Goal: Complete application form

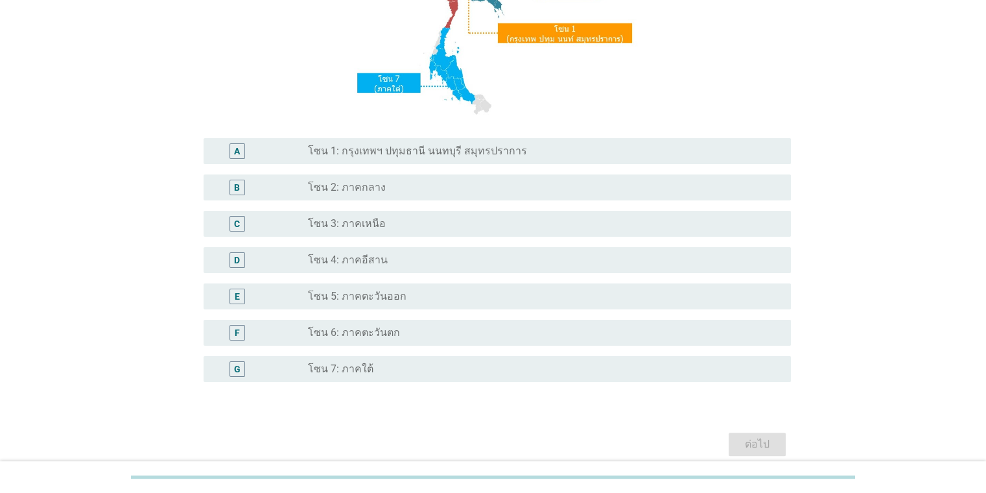
scroll to position [236, 0]
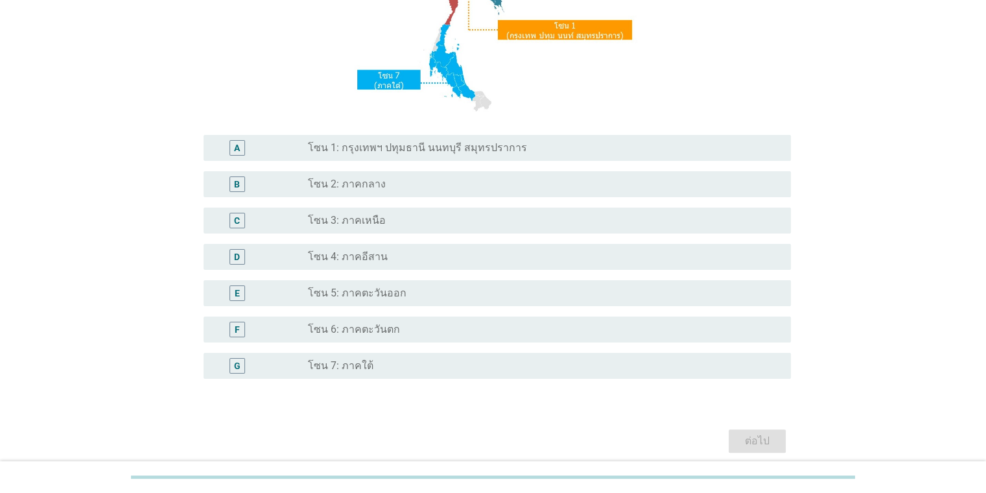
click at [421, 365] on div "radio_button_unchecked โซน 7: ภาคใต้" at bounding box center [539, 365] width 462 height 13
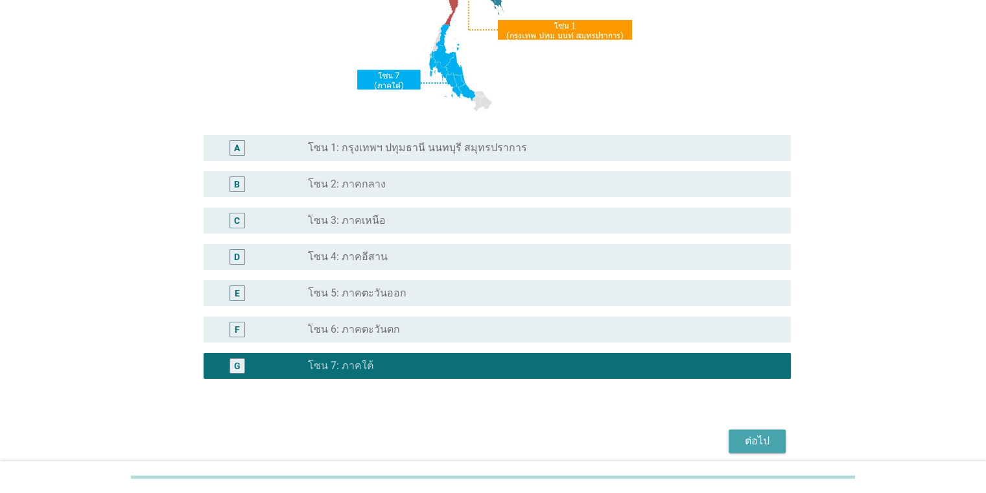
click at [779, 442] on button "ต่อไป" at bounding box center [757, 440] width 57 height 23
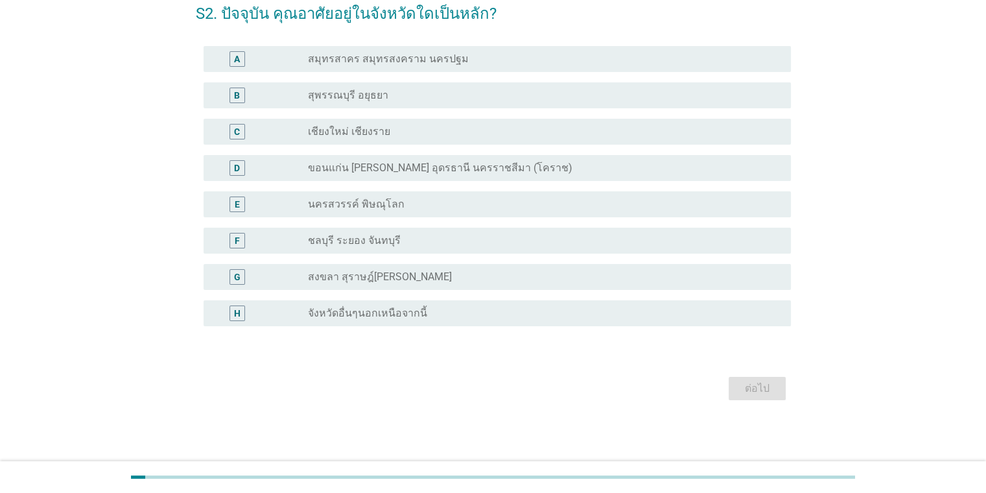
scroll to position [0, 0]
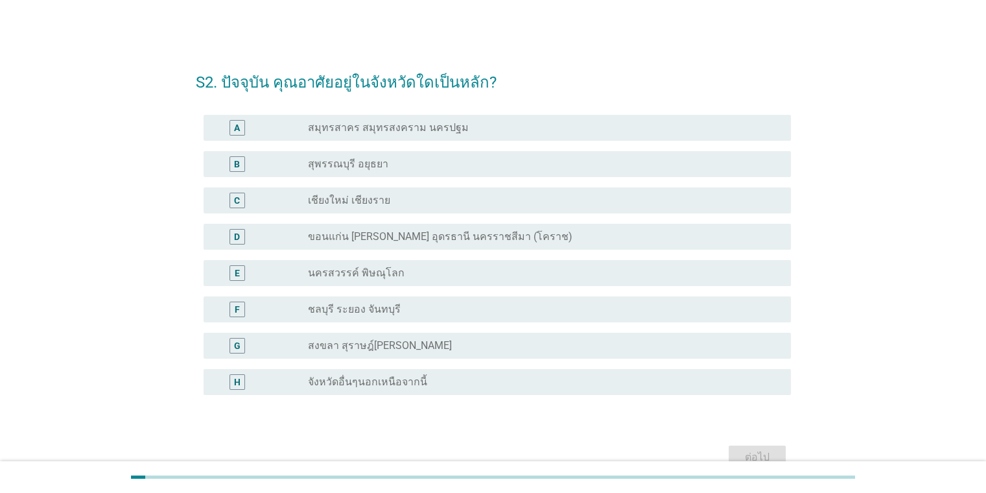
click at [311, 385] on label "จังหวัดอื่นๆนอกเหนือจากนี้" at bounding box center [367, 381] width 119 height 13
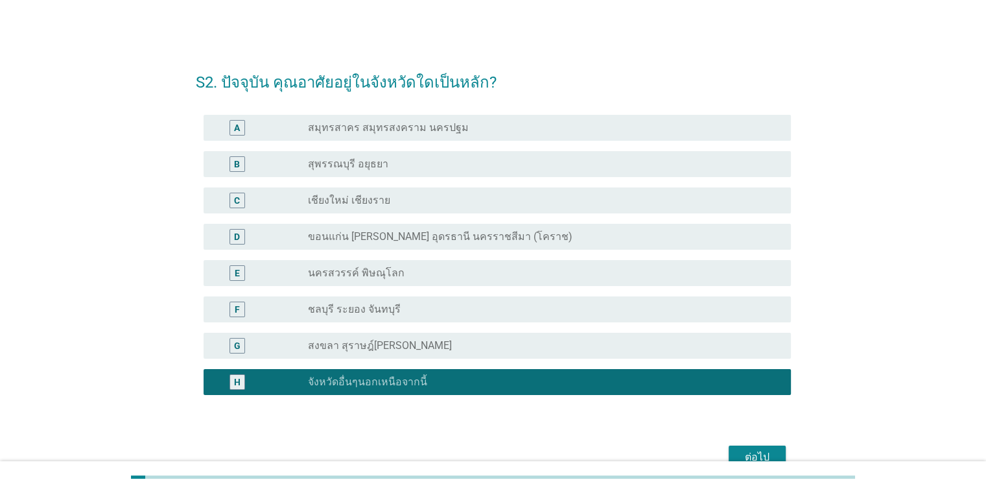
click at [768, 457] on div "ต่อไป" at bounding box center [757, 457] width 36 height 16
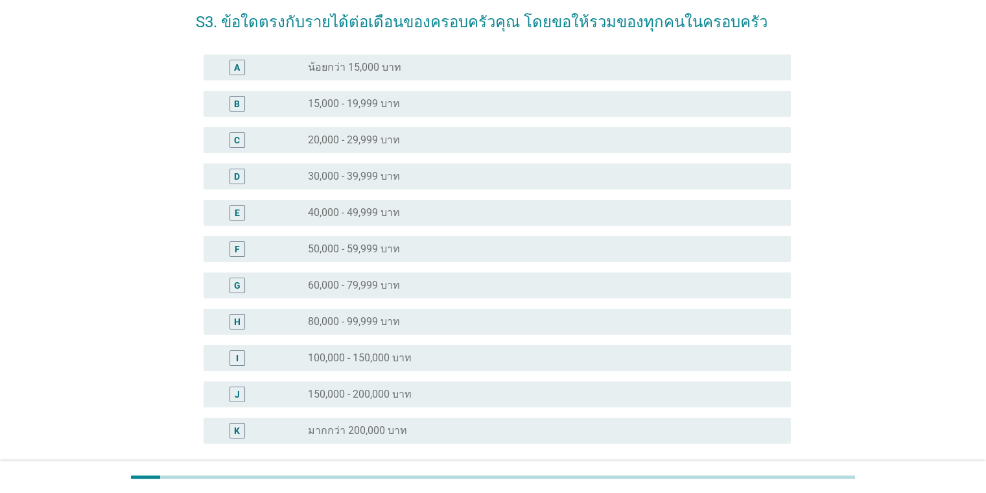
scroll to position [60, 0]
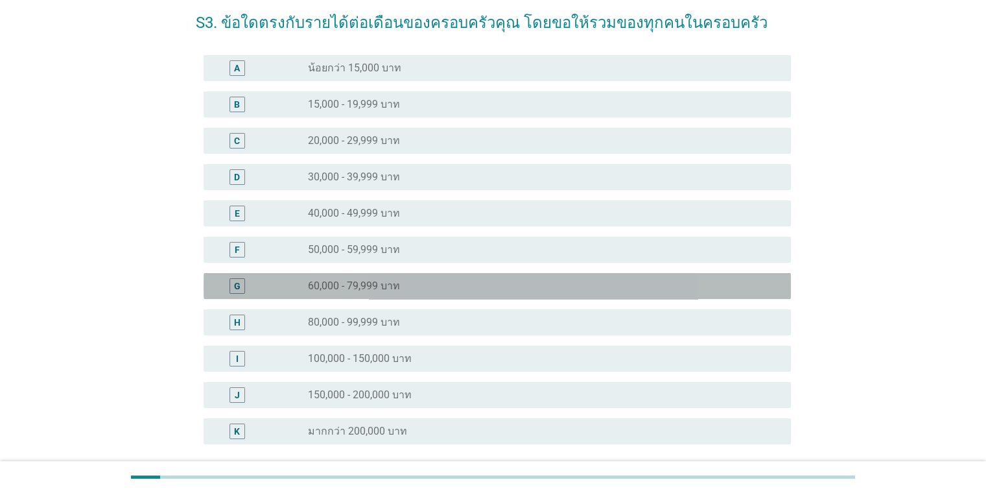
click at [402, 288] on div "radio_button_unchecked 60,000 - 79,999 บาท" at bounding box center [539, 286] width 462 height 13
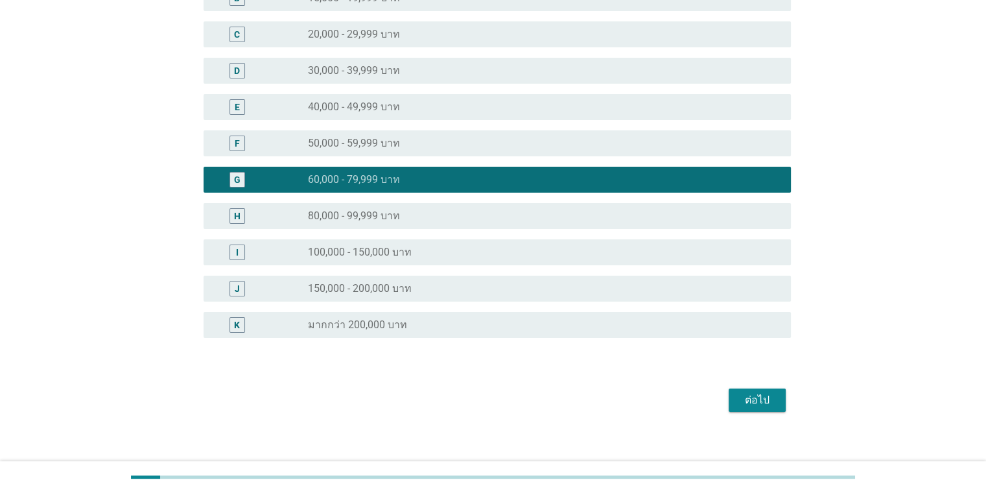
scroll to position [171, 0]
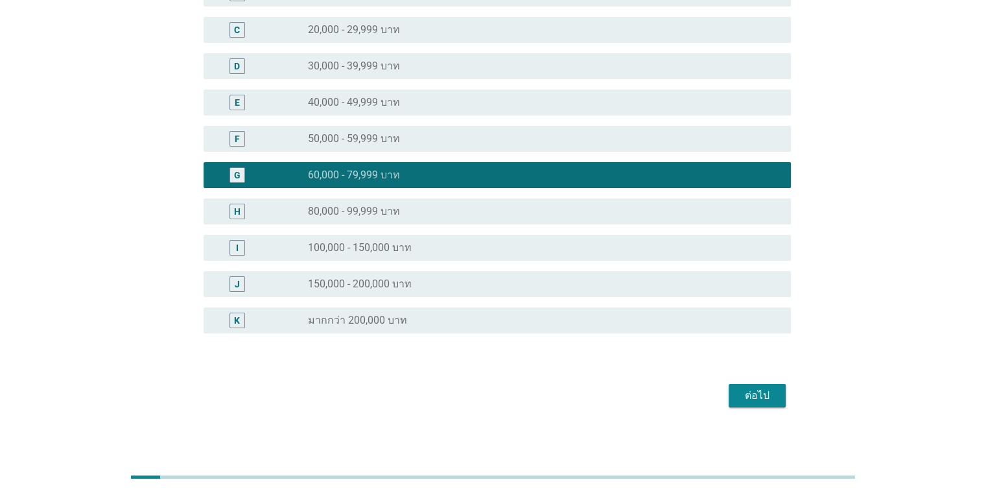
click at [772, 398] on div "ต่อไป" at bounding box center [757, 396] width 36 height 16
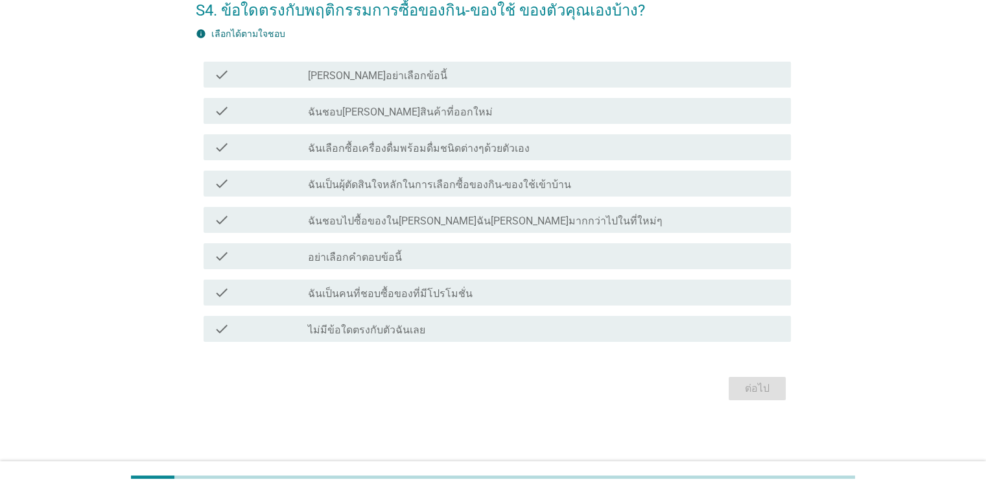
scroll to position [0, 0]
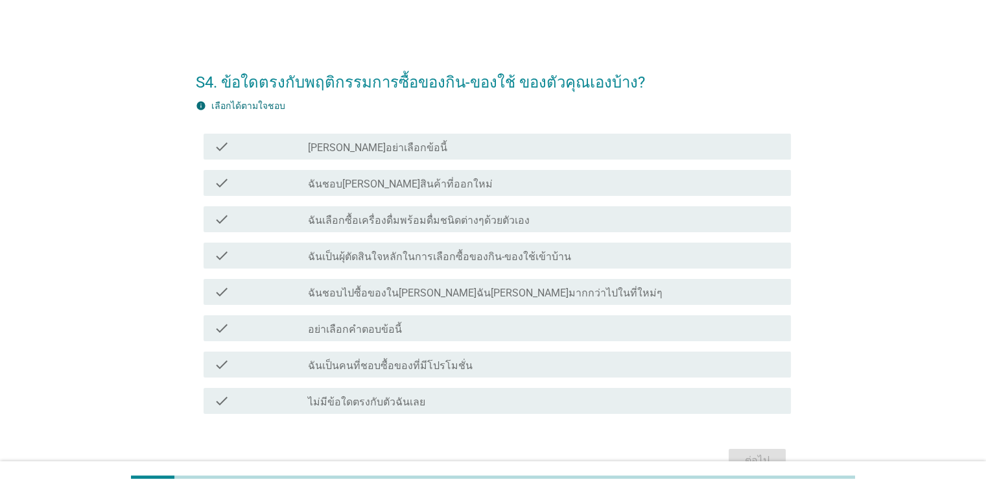
click at [462, 260] on label "ฉันเป็นผุ้ตัดสินใจหลักในการเลือกซื้อของกิน-ของใช้เข้าบ้าน" at bounding box center [439, 256] width 263 height 13
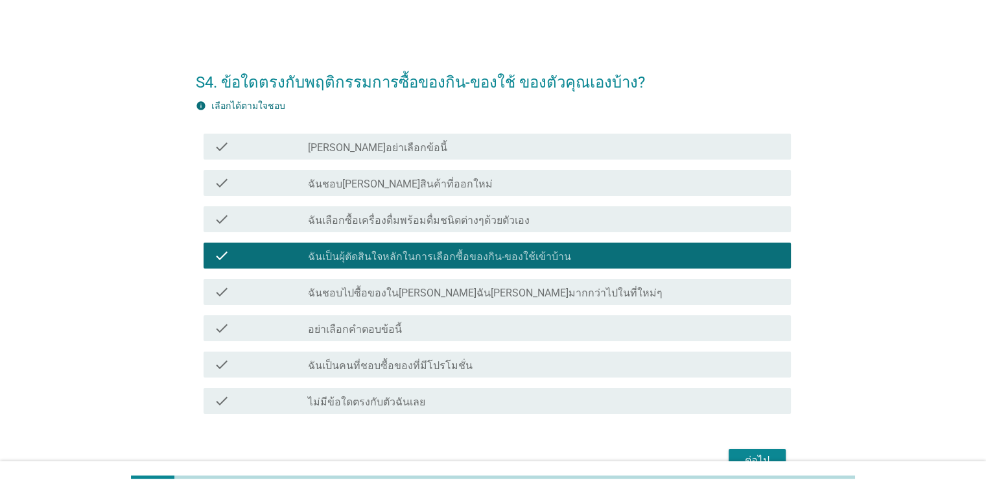
click at [479, 294] on label "ฉันชอบไปซื้อของใน[PERSON_NAME]ฉัน[PERSON_NAME]มากกว่าไปในที่ใหม่ๆ" at bounding box center [485, 293] width 355 height 13
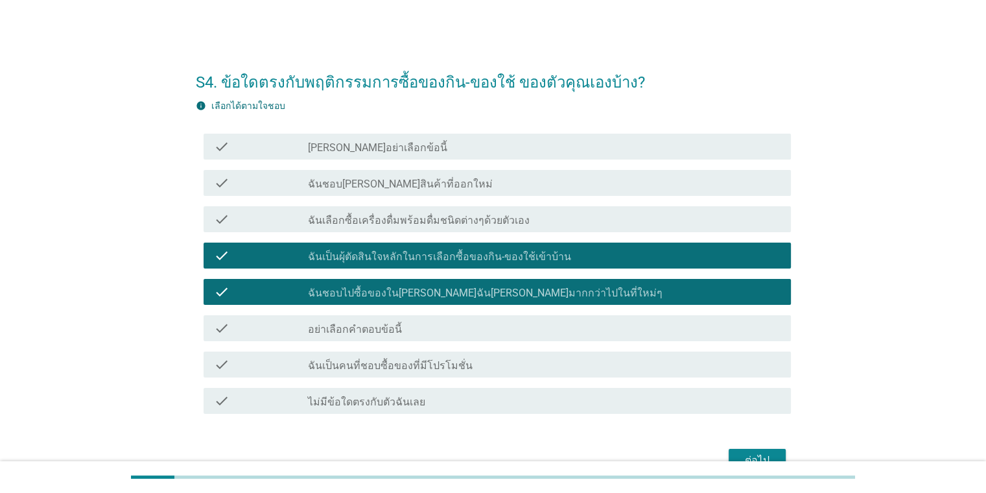
click at [492, 372] on div "check check_box_outline_blank ฉันเป็นคนที่ชอบซื้อของที่มีโปรโมชั่น" at bounding box center [498, 364] width 588 height 26
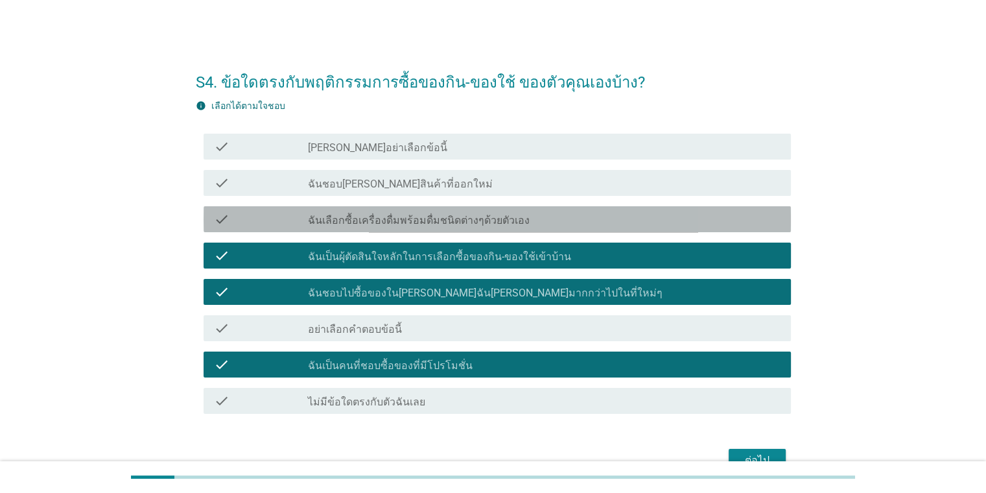
click at [449, 215] on label "ฉันเลือกซื้อเครื่องดื่มพร้อมดื่มชนิดต่างๆด้วยตัวเอง" at bounding box center [419, 220] width 222 height 13
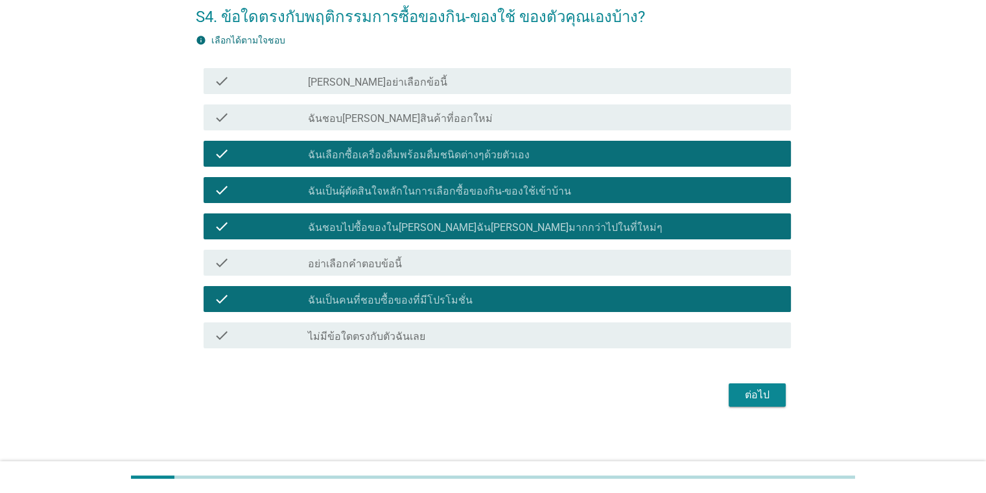
scroll to position [67, 0]
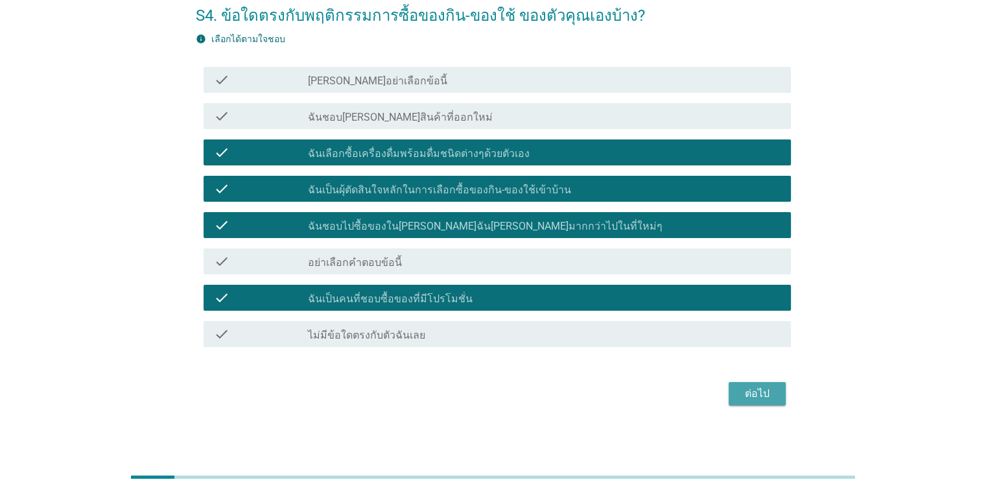
click at [783, 397] on button "ต่อไป" at bounding box center [757, 393] width 57 height 23
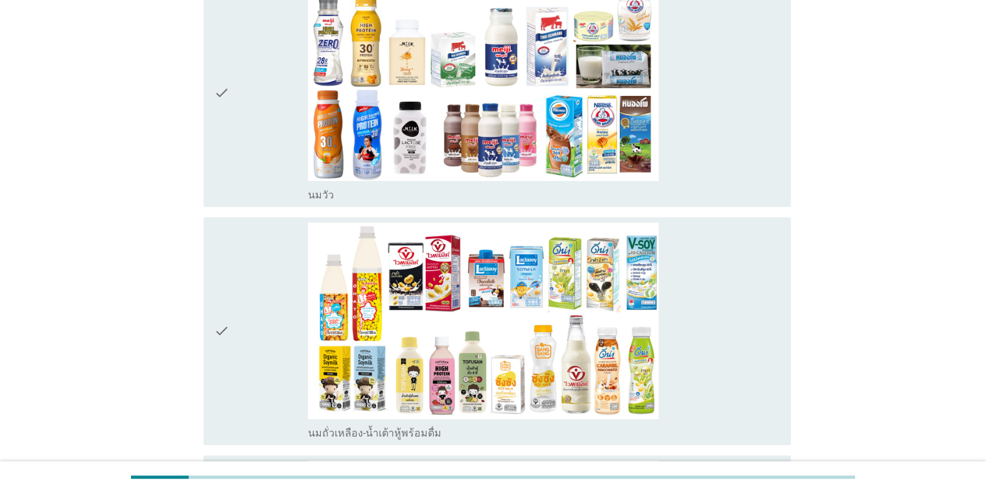
scroll to position [233, 0]
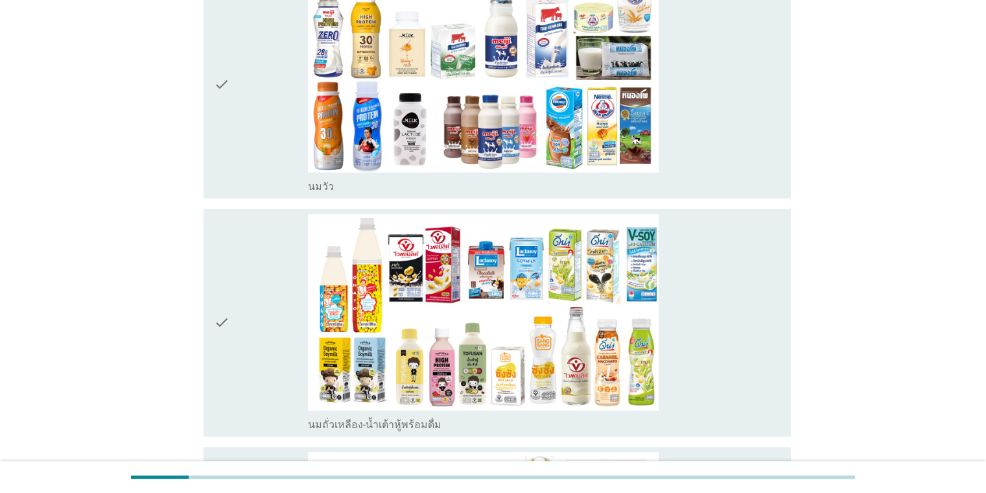
click at [677, 175] on div "check_box_outline_blank [PERSON_NAME]" at bounding box center [544, 84] width 472 height 217
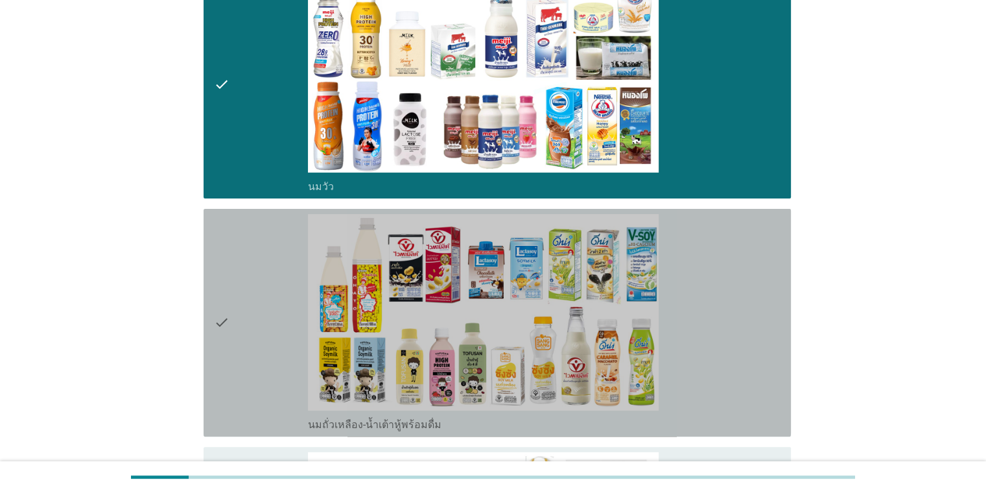
click at [713, 257] on div "check_box_outline_blank นมถั่วเหลือง-น้ำเต้าหู้พร้อมดื่ม" at bounding box center [544, 322] width 472 height 217
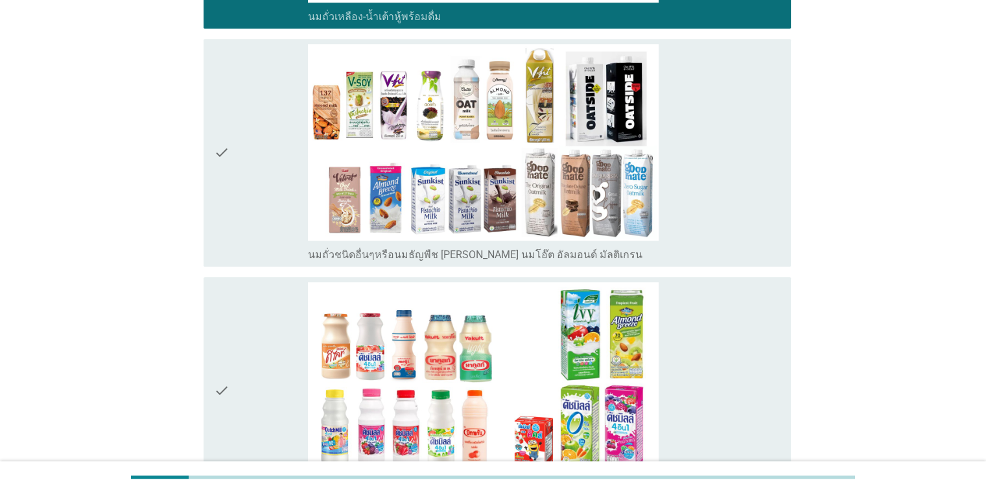
scroll to position [645, 0]
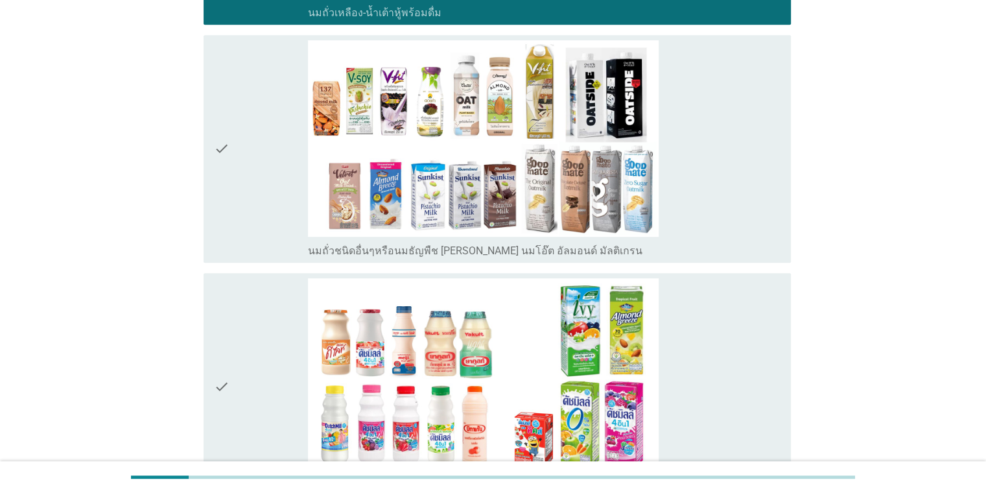
drag, startPoint x: 737, startPoint y: 195, endPoint x: 717, endPoint y: 252, distance: 60.5
click at [736, 195] on div "check_box_outline_blank นมถั่วชนิดอื่นๆหรือนมธัญพืช [PERSON_NAME] นมโอ๊ต อัลมอน…" at bounding box center [544, 148] width 472 height 217
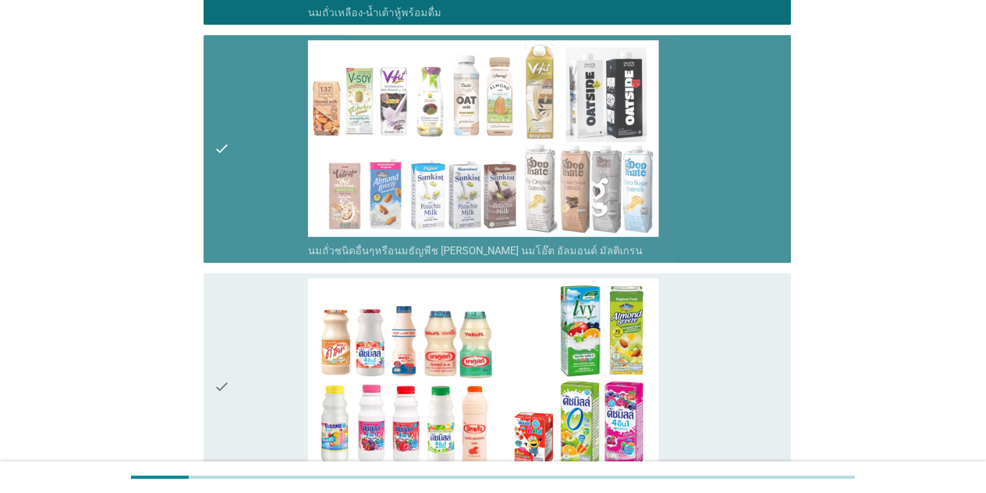
click at [713, 291] on div "check_box_outline_blank นมเปรี้ยว" at bounding box center [544, 386] width 472 height 217
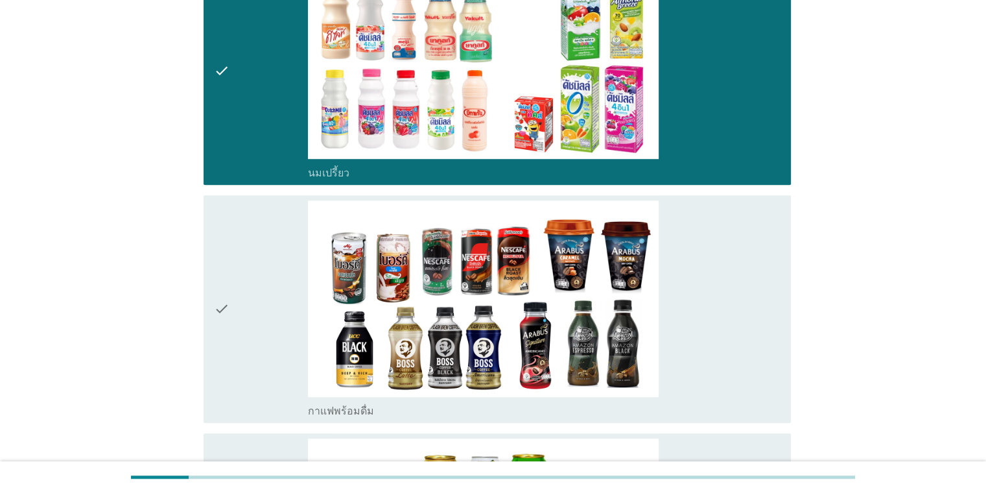
scroll to position [1123, 0]
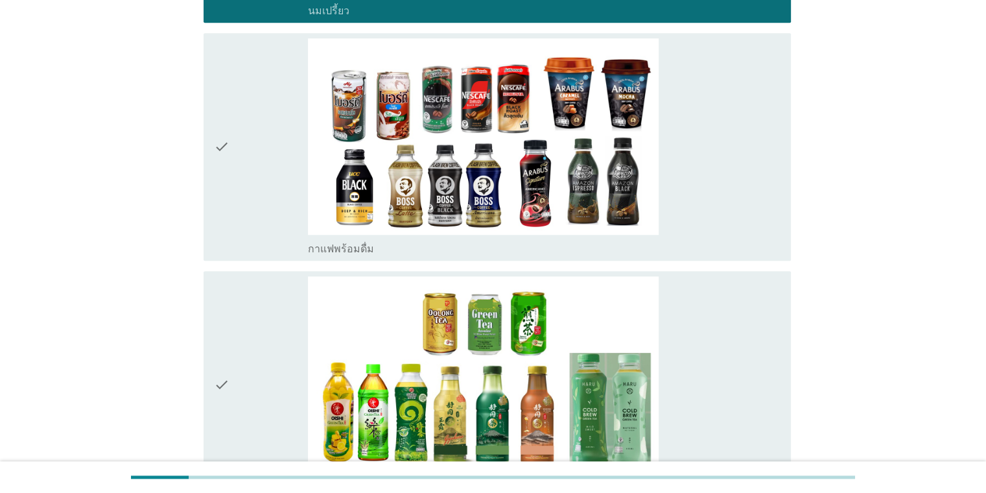
click at [763, 227] on div "check_box_outline_blank กาแฟพร้อมดื่ม" at bounding box center [544, 146] width 472 height 217
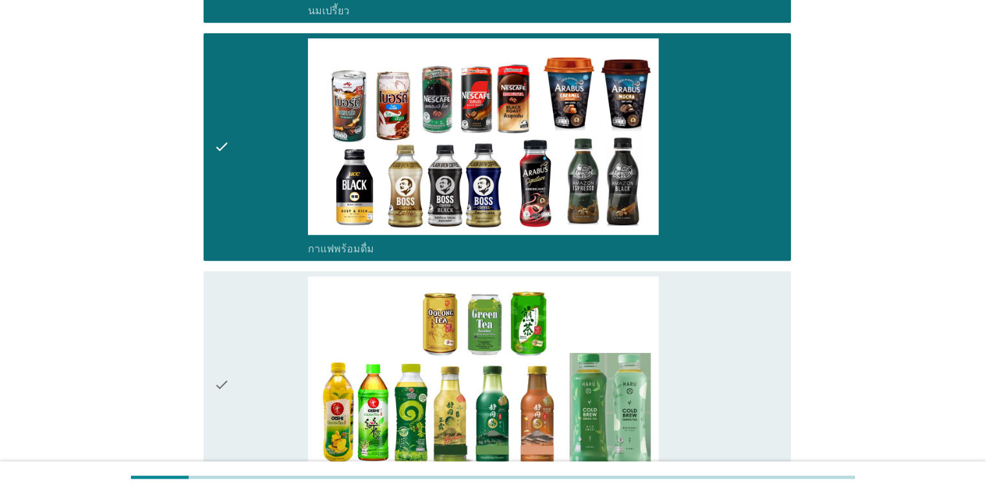
click at [749, 331] on div "check_box_outline_blank ชาพร้อมดื่ม" at bounding box center [544, 384] width 472 height 217
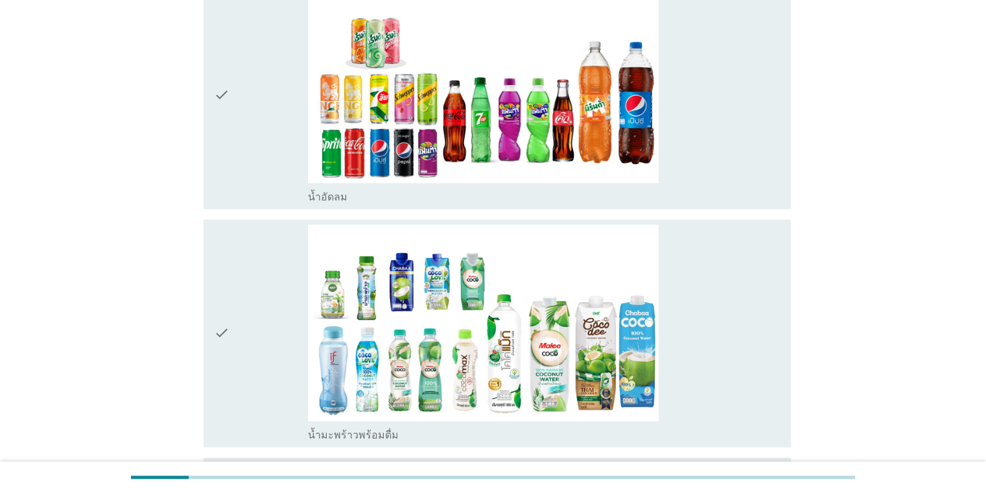
scroll to position [1663, 0]
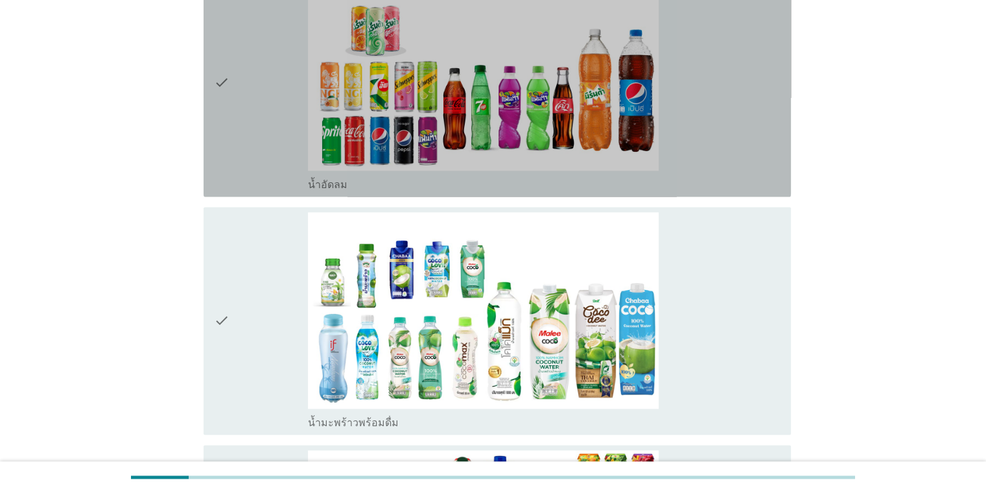
click at [665, 121] on div "check_box_outline_blank น้ำอัดลม" at bounding box center [544, 82] width 472 height 217
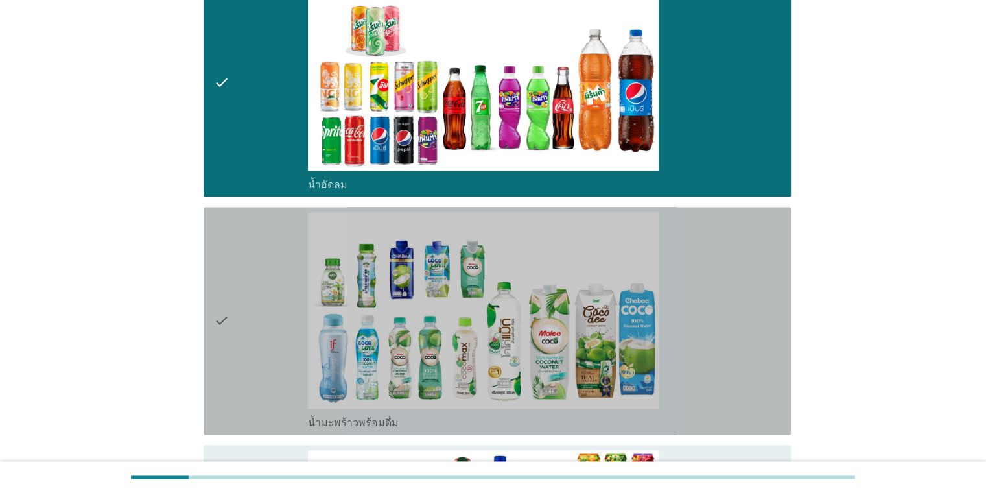
click at [700, 241] on div "check_box_outline_blank น้ำมะพร้าวพร้อมดื่ม" at bounding box center [544, 320] width 472 height 217
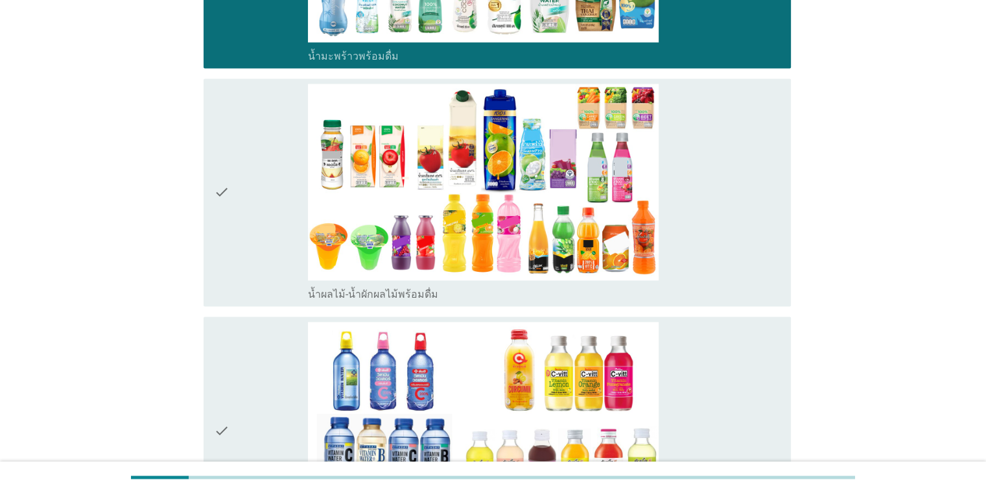
scroll to position [2075, 0]
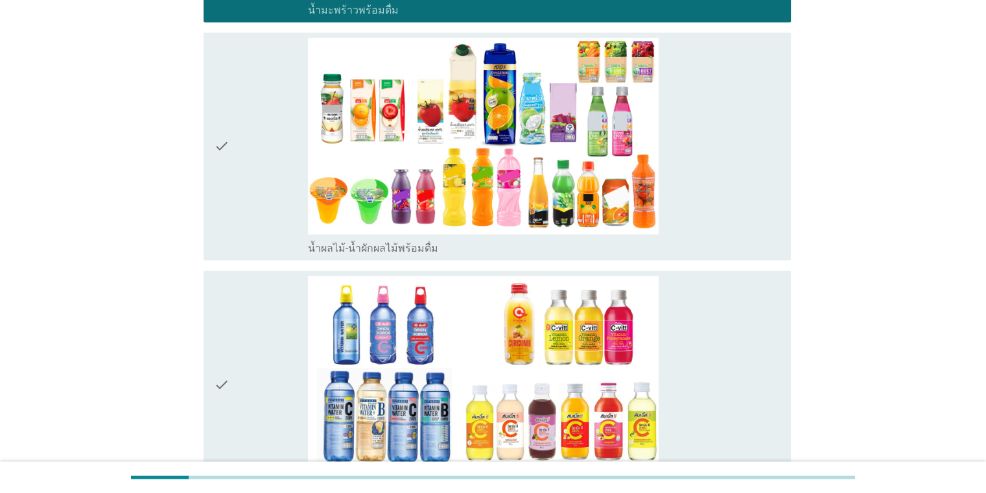
click at [750, 239] on div "check_box_outline_blank น้ำผลไม้-น้ำผักผลไม้พร้อมดื่ม" at bounding box center [544, 247] width 472 height 16
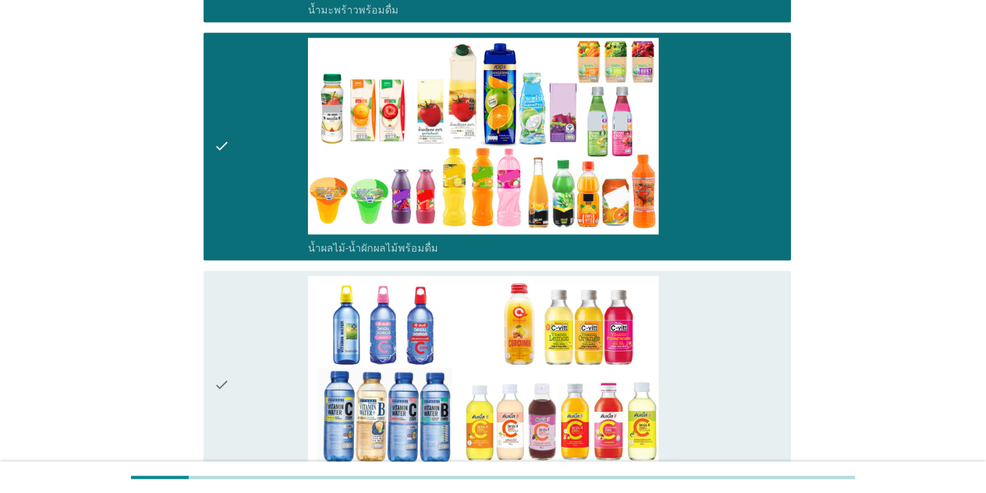
click at [746, 310] on div "check_box_outline_blank น้ำวิตามิน-เครื่องดื่มวิตามิน" at bounding box center [544, 384] width 472 height 217
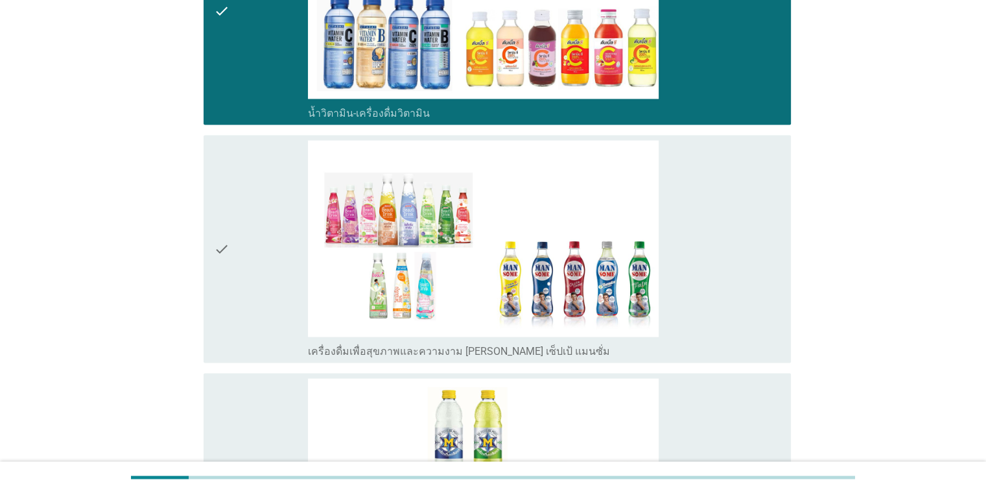
scroll to position [2441, 0]
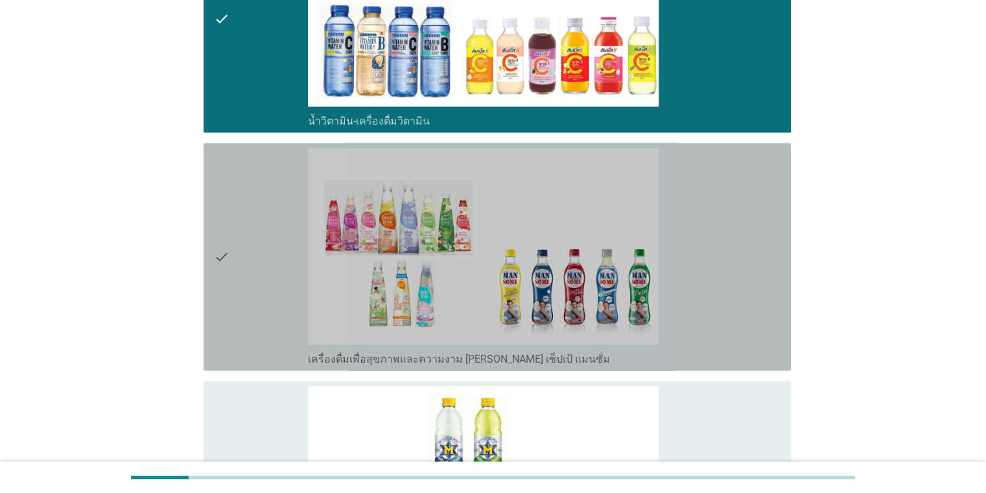
drag, startPoint x: 695, startPoint y: 271, endPoint x: 710, endPoint y: 333, distance: 64.2
click at [694, 271] on div "check_box_outline_blank เครื่องดื่มเพื่อสุขภาพและความงาม [PERSON_NAME] เซ็ปเป้ …" at bounding box center [544, 256] width 472 height 217
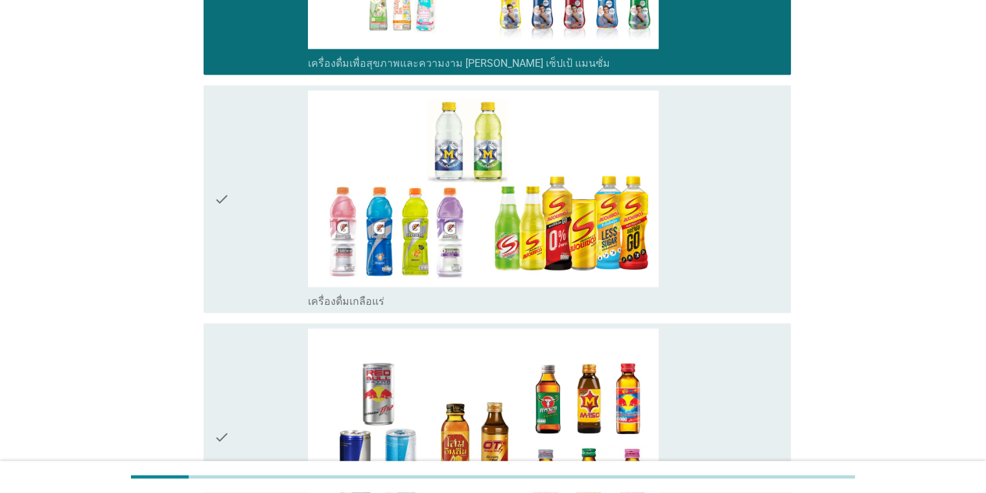
scroll to position [2761, 0]
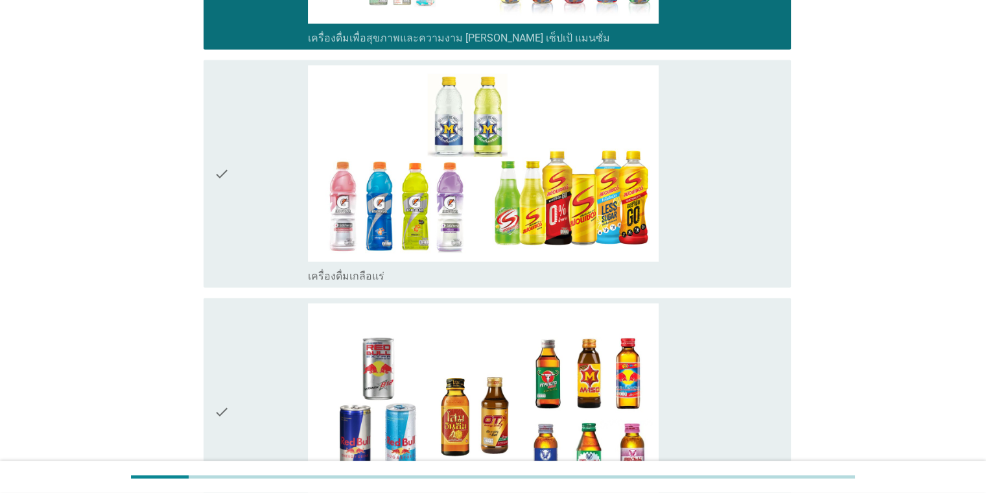
drag, startPoint x: 770, startPoint y: 210, endPoint x: 768, endPoint y: 224, distance: 14.4
click at [768, 209] on div "check_box_outline_blank เครื่องดื่มเกลือแร่" at bounding box center [544, 173] width 472 height 217
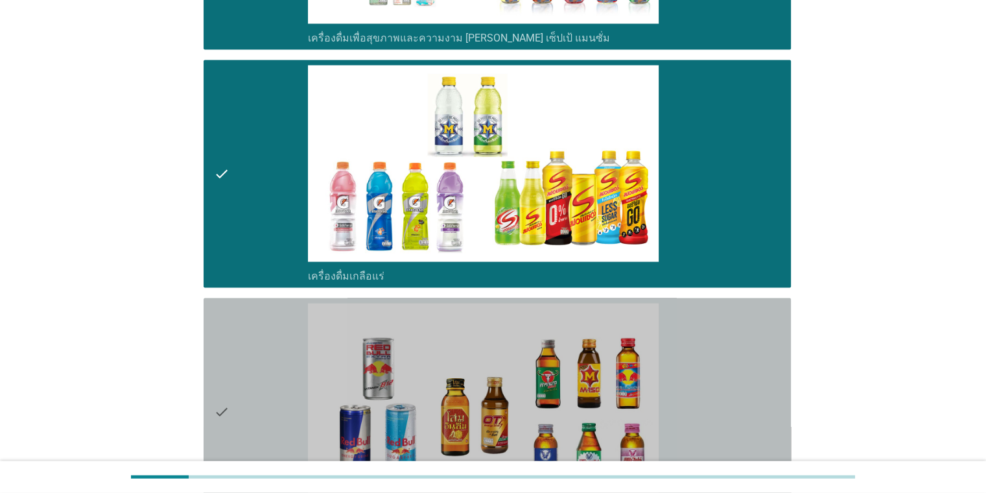
click at [753, 333] on div "check_box_outline_blank เครื่องดื่ม[PERSON_NAME]กำลัง" at bounding box center [544, 412] width 472 height 217
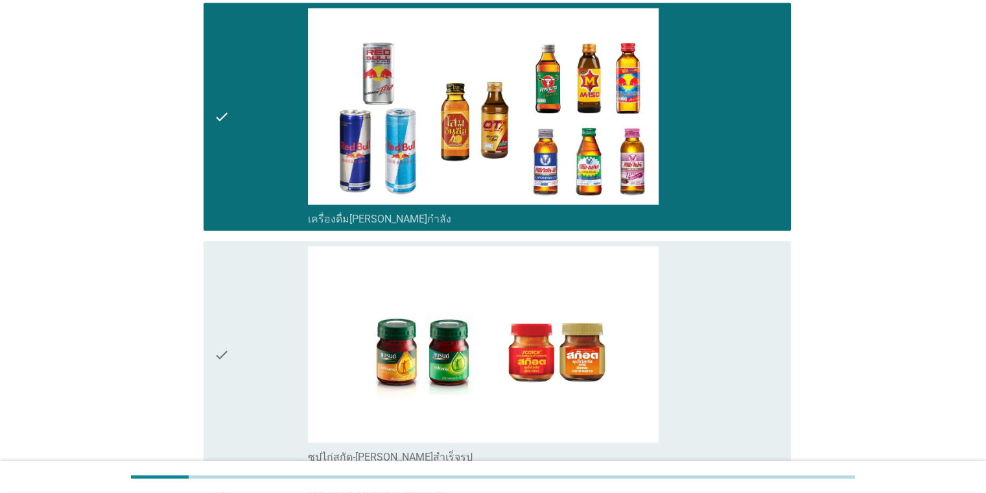
scroll to position [3098, 0]
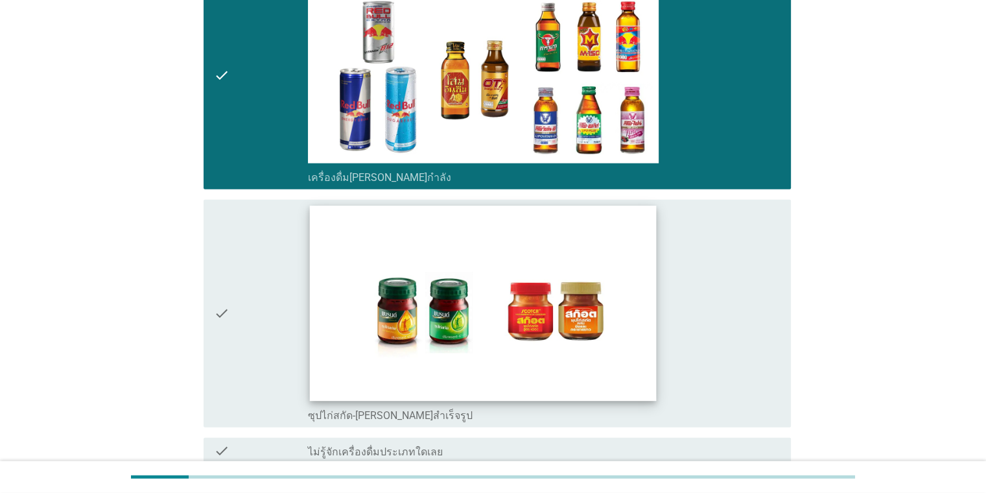
click at [603, 306] on img at bounding box center [483, 303] width 347 height 195
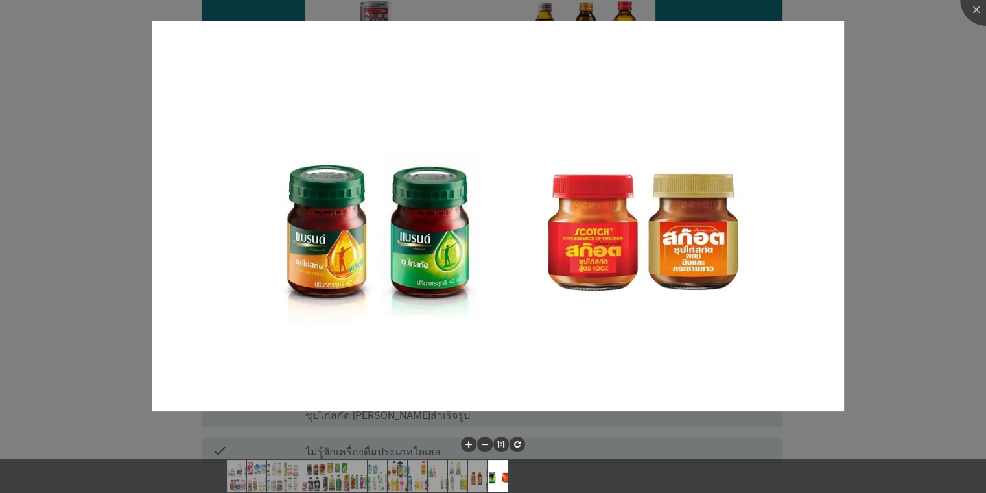
click at [963, 305] on div at bounding box center [493, 246] width 986 height 493
click at [856, 36] on div at bounding box center [493, 246] width 986 height 493
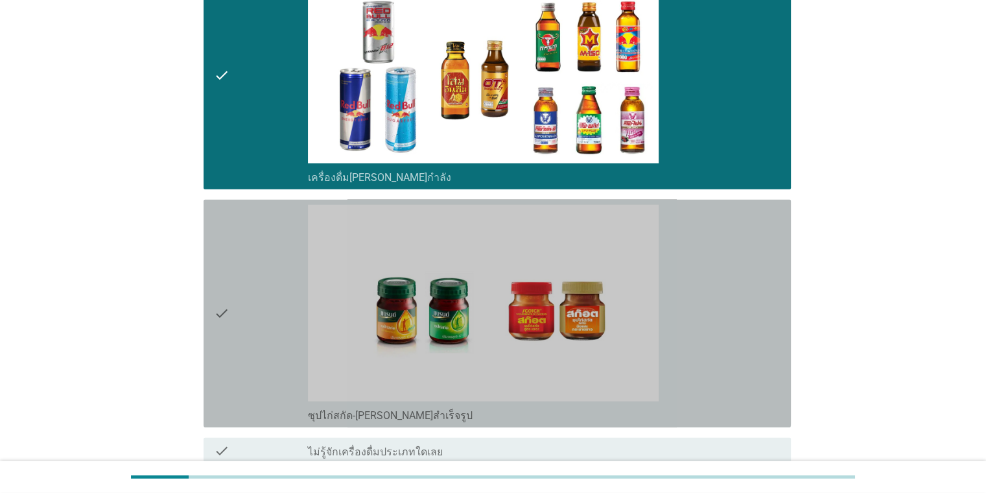
click at [732, 275] on div "check_box_outline_blank ซุปไก่สกัด-[PERSON_NAME]สำเร็จรูป" at bounding box center [544, 313] width 472 height 217
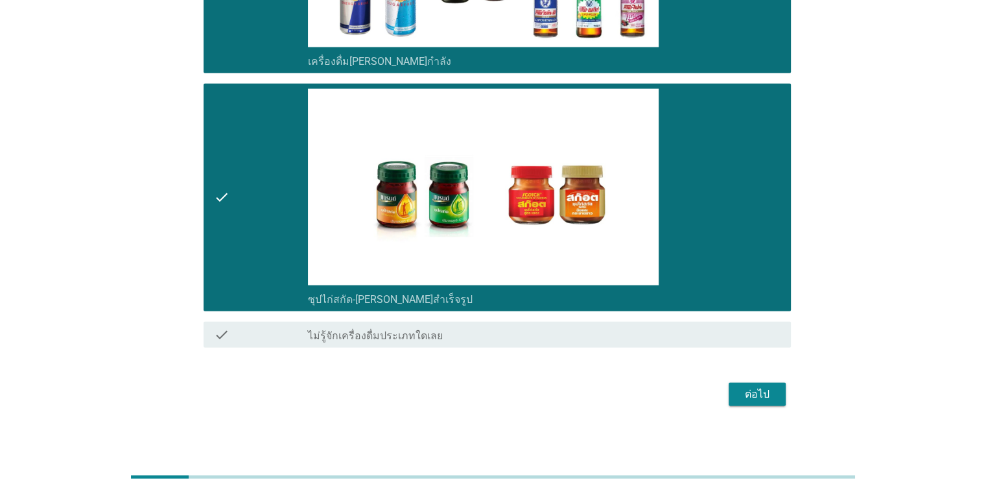
scroll to position [3202, 0]
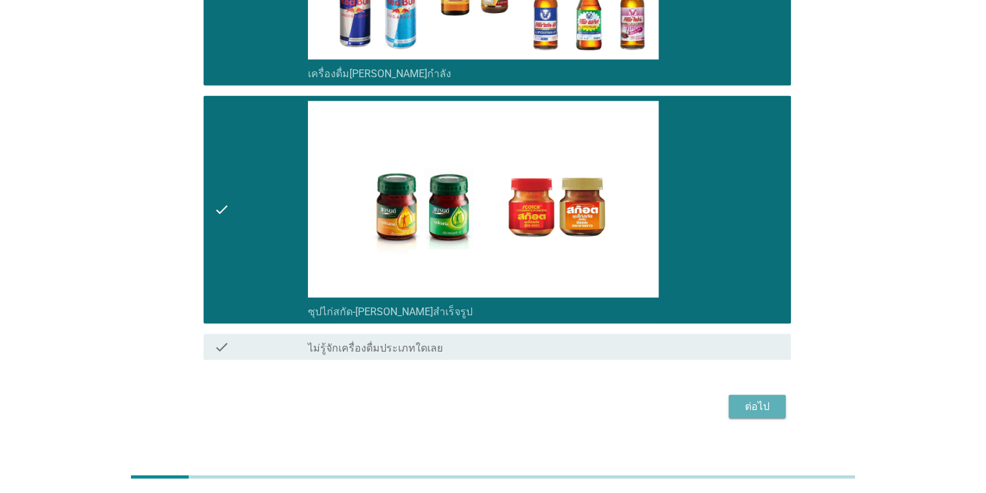
click at [736, 401] on button "ต่อไป" at bounding box center [757, 406] width 57 height 23
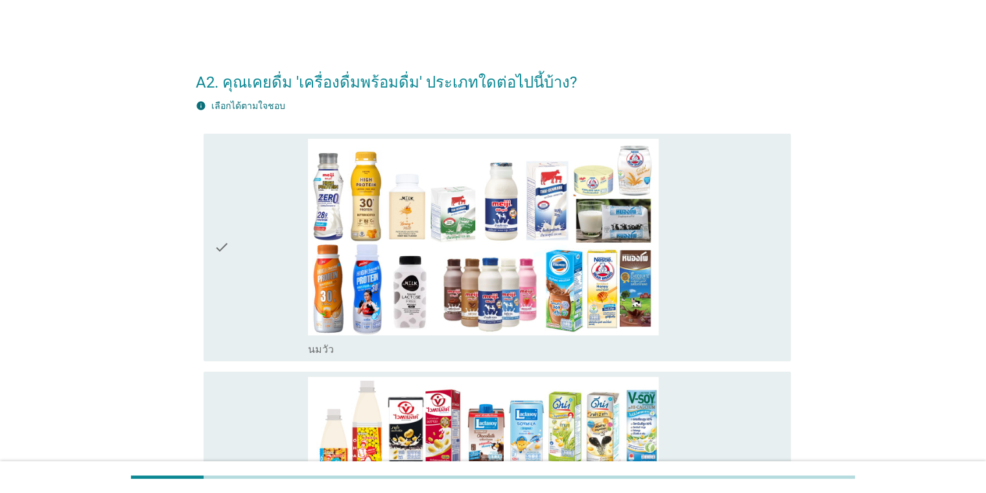
click at [726, 209] on div "check_box_outline_blank [PERSON_NAME]" at bounding box center [544, 247] width 472 height 217
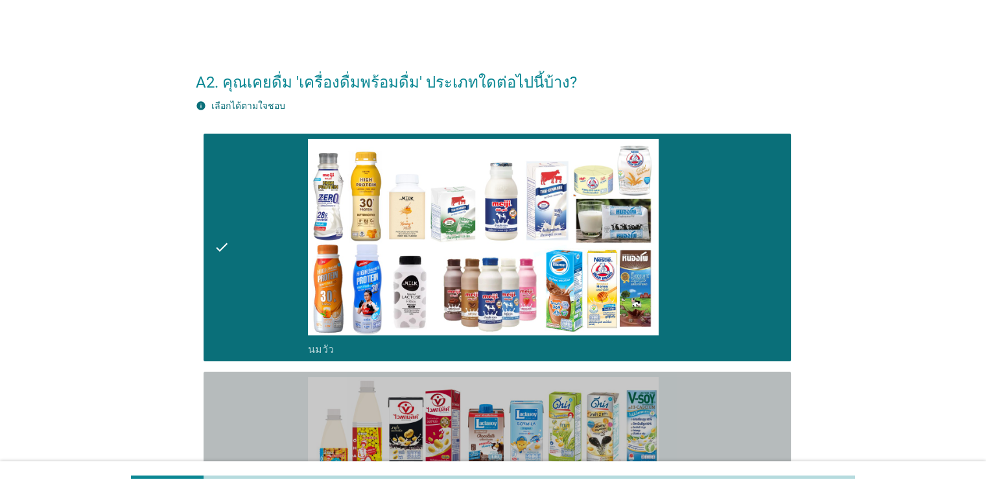
click at [747, 415] on div "check_box_outline_blank นมถั่วเหลือง-น้ำเต้าหู้พร้อมดื่ม" at bounding box center [544, 485] width 472 height 217
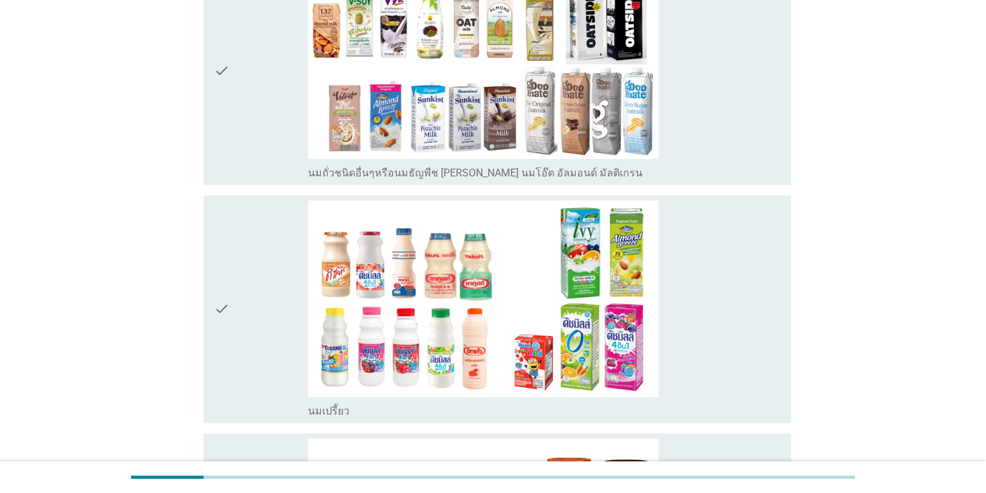
scroll to position [604, 0]
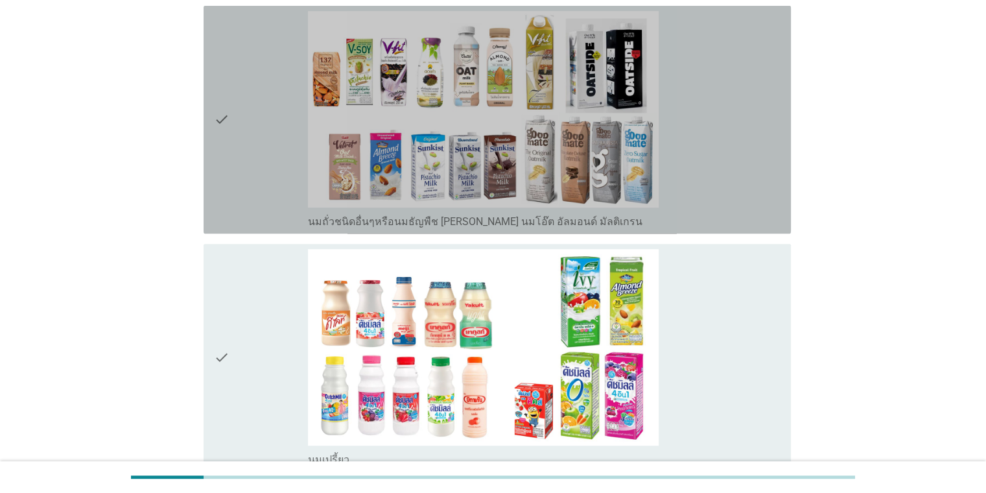
click at [711, 179] on div "check_box_outline_blank นมถั่วชนิดอื่นๆหรือนมธัญพืช [PERSON_NAME] นมโอ๊ต อัลมอน…" at bounding box center [544, 119] width 472 height 217
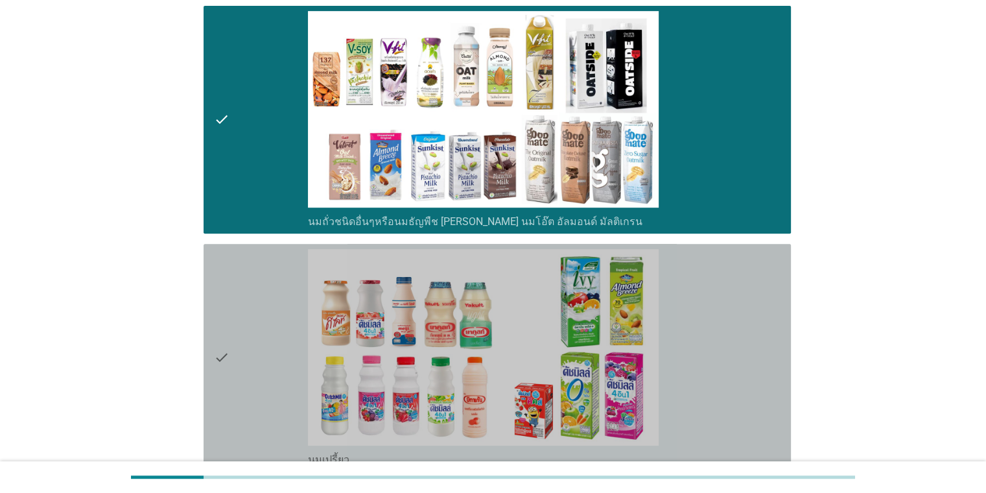
click at [706, 295] on div "check_box_outline_blank นมเปรี้ยว" at bounding box center [544, 357] width 472 height 217
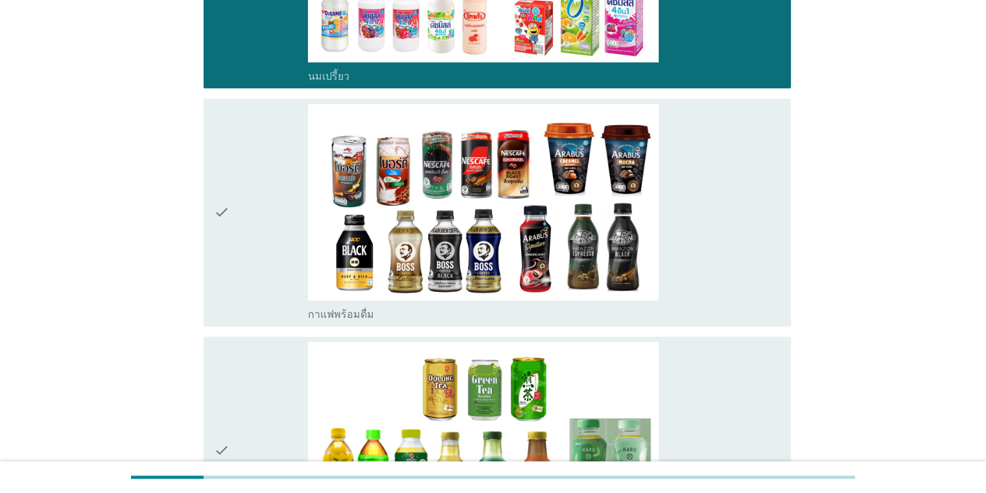
scroll to position [1012, 0]
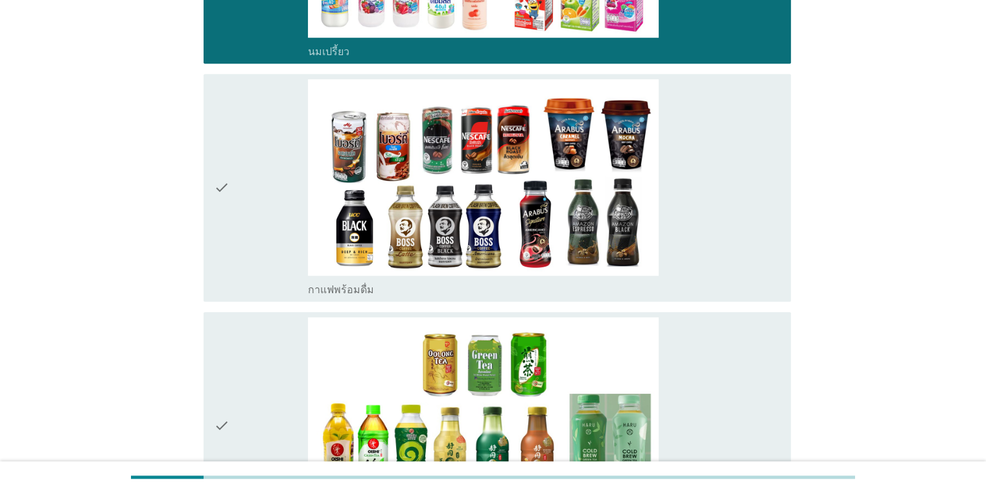
click at [705, 215] on div "check_box_outline_blank กาแฟพร้อมดื่ม" at bounding box center [544, 187] width 472 height 217
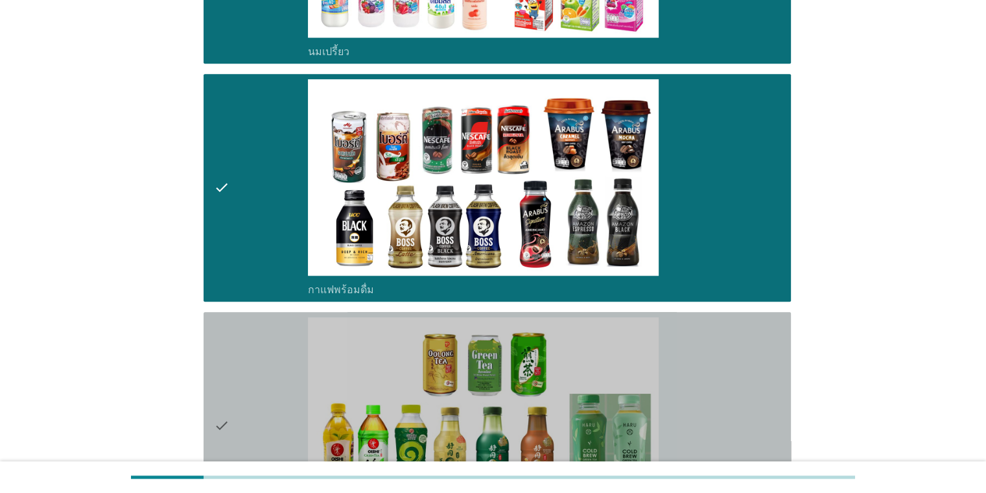
click at [703, 338] on div "check_box_outline_blank ชาพร้อมดื่ม" at bounding box center [544, 425] width 472 height 217
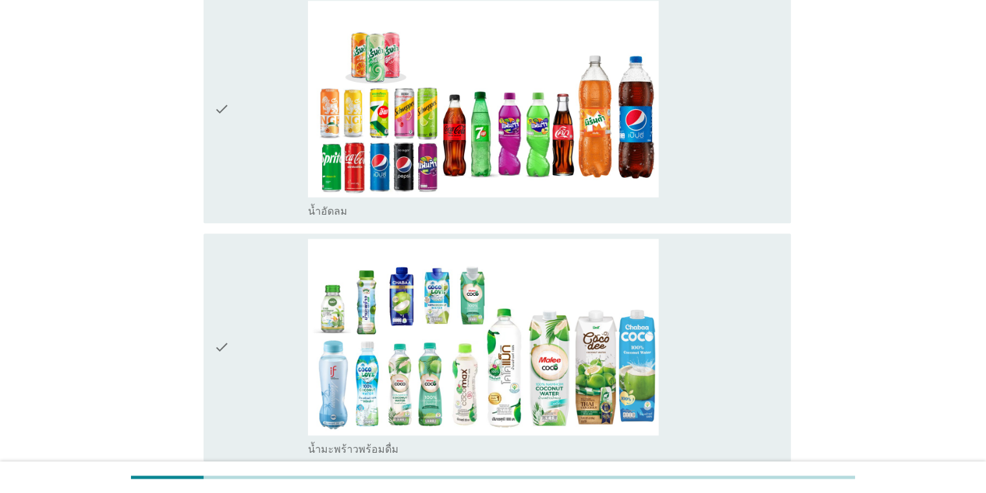
scroll to position [1562, 0]
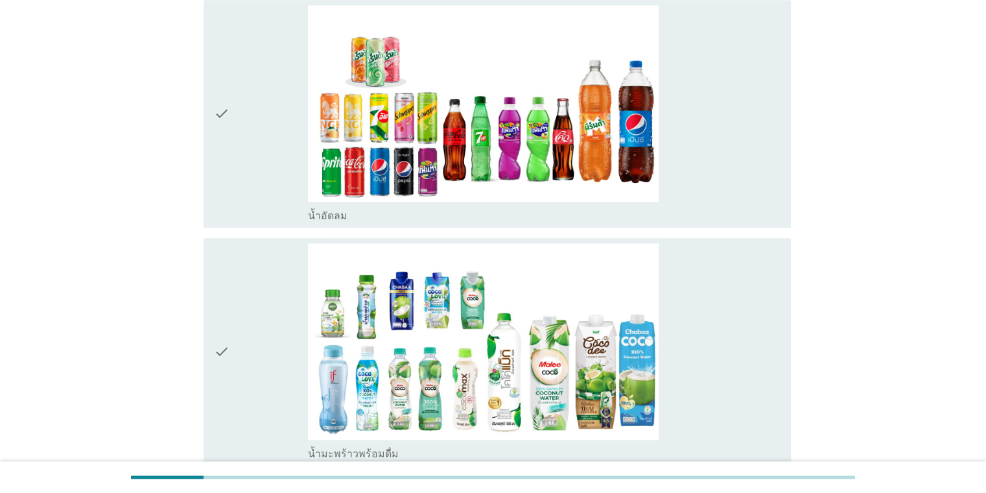
drag, startPoint x: 677, startPoint y: 138, endPoint x: 680, endPoint y: 187, distance: 48.7
click at [677, 141] on div "check_box_outline_blank น้ำอัดลม" at bounding box center [544, 113] width 472 height 217
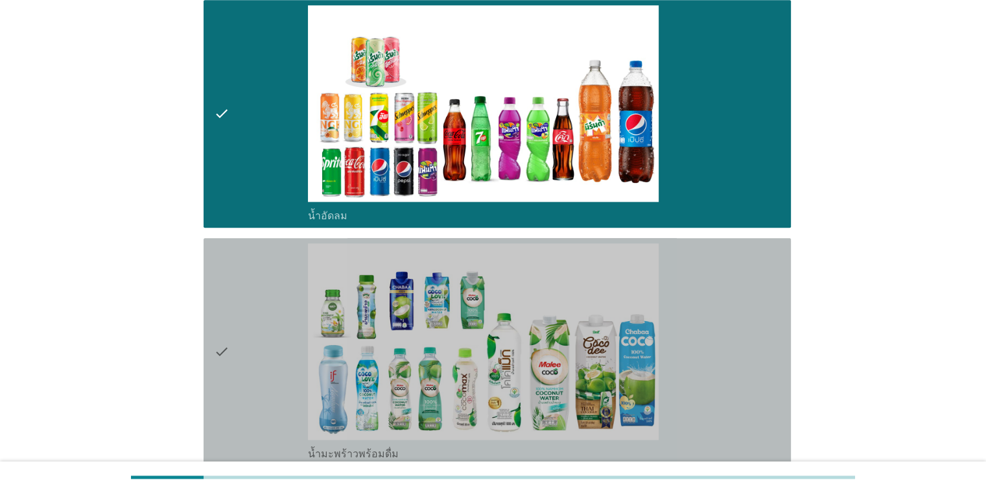
click at [698, 282] on div "check_box_outline_blank น้ำมะพร้าวพร้อมดื่ม" at bounding box center [544, 351] width 472 height 217
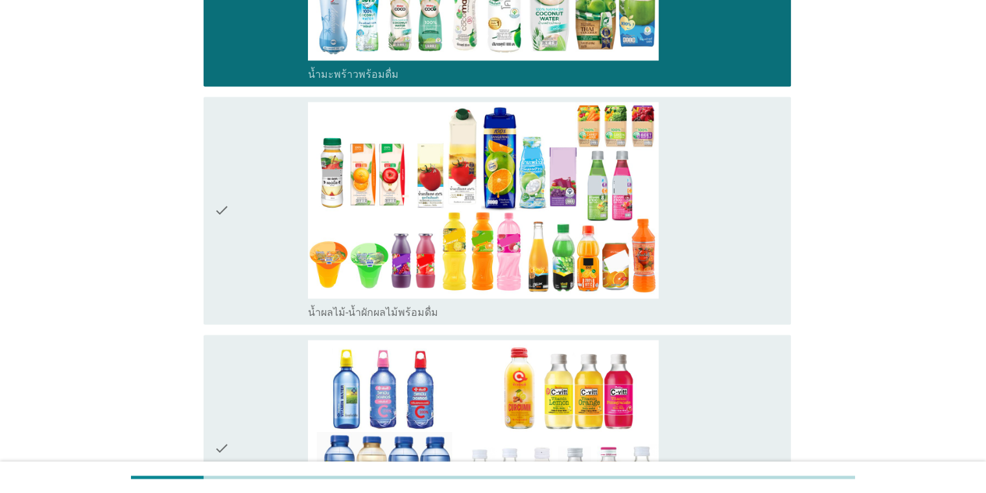
scroll to position [1990, 0]
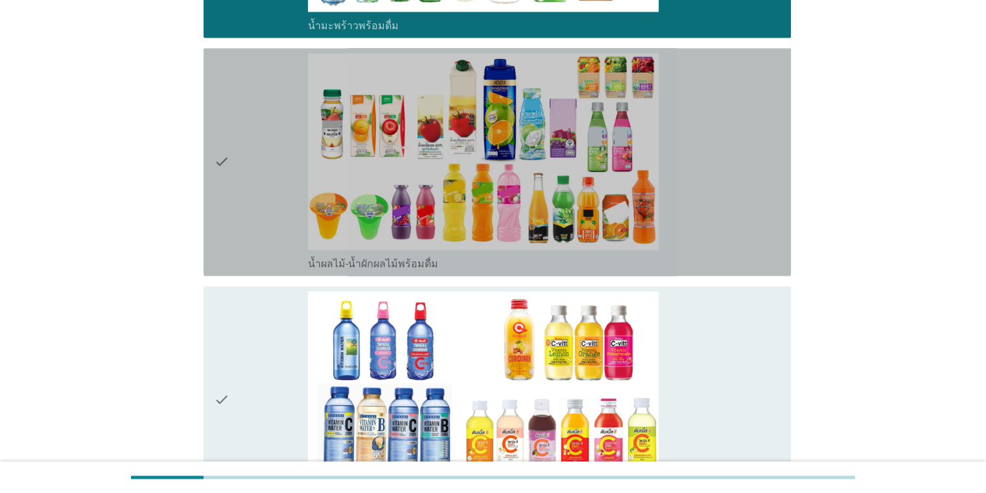
click at [766, 218] on div "check_box_outline_blank น้ำผลไม้-น้ำผักผลไม้พร้อมดื่ม" at bounding box center [544, 161] width 472 height 217
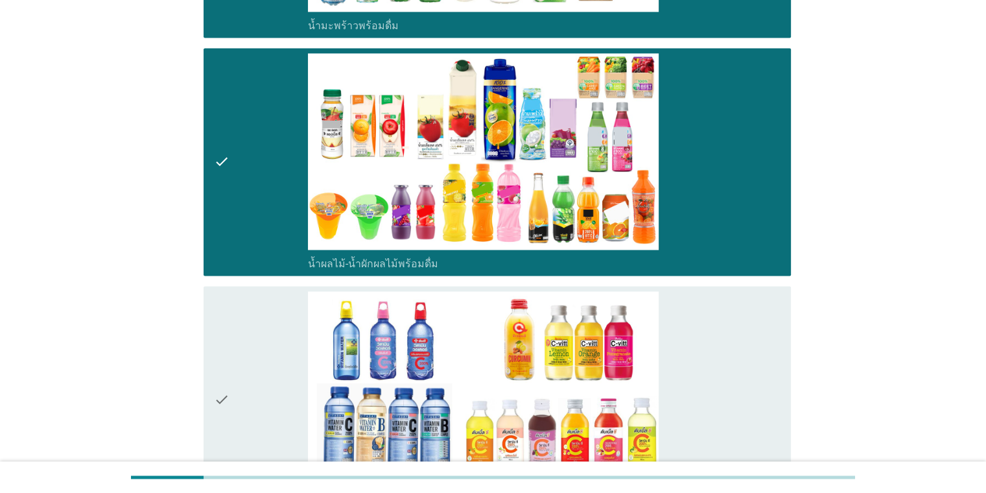
click at [773, 325] on div "check_box_outline_blank น้ำวิตามิน-เครื่องดื่มวิตามิน" at bounding box center [544, 399] width 472 height 217
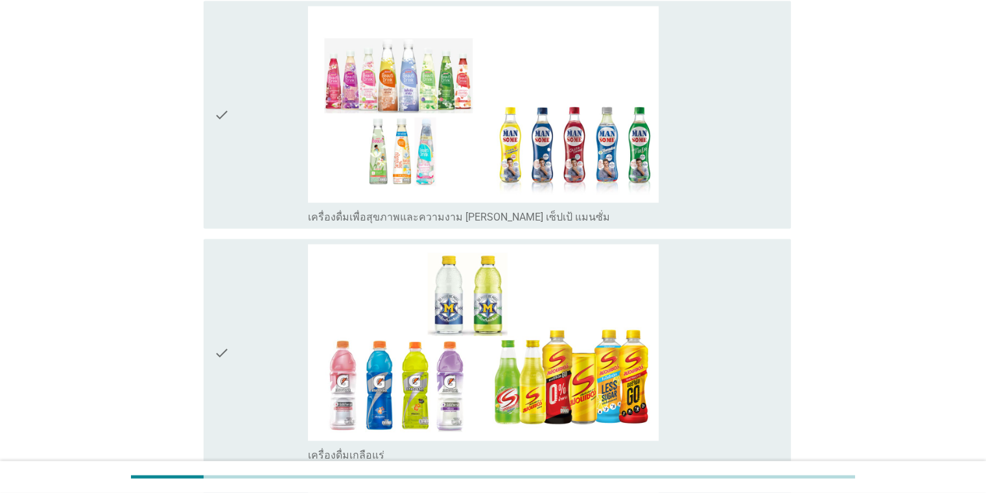
scroll to position [2569, 0]
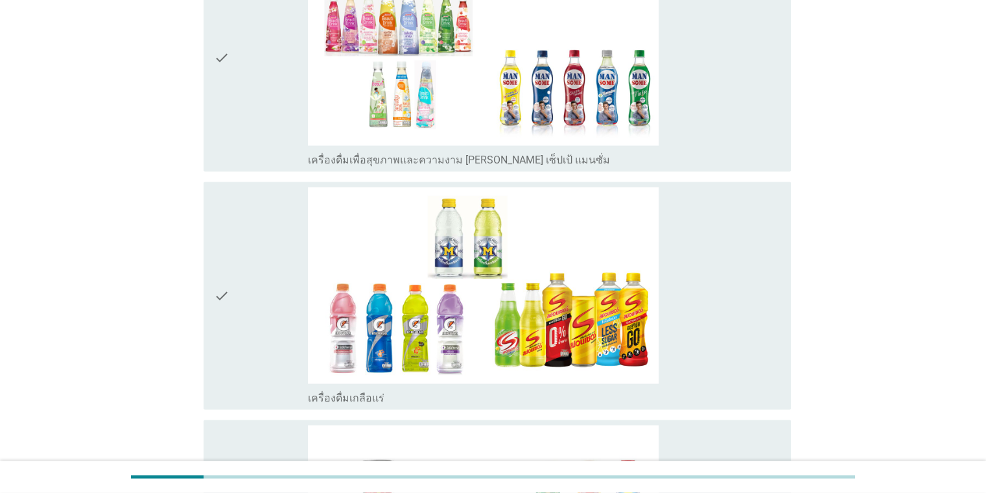
click at [716, 128] on div "check_box_outline_blank เครื่องดื่มเพื่อสุขภาพและความงาม [PERSON_NAME] เซ็ปเป้ …" at bounding box center [544, 57] width 472 height 217
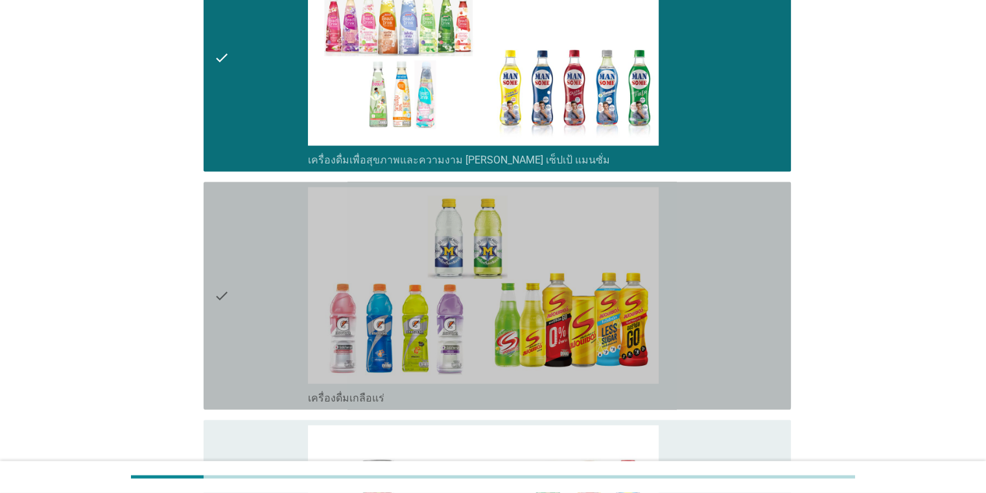
drag, startPoint x: 733, startPoint y: 232, endPoint x: 743, endPoint y: 239, distance: 12.2
click at [734, 235] on div "check_box_outline_blank เครื่องดื่มเกลือแร่" at bounding box center [544, 295] width 472 height 217
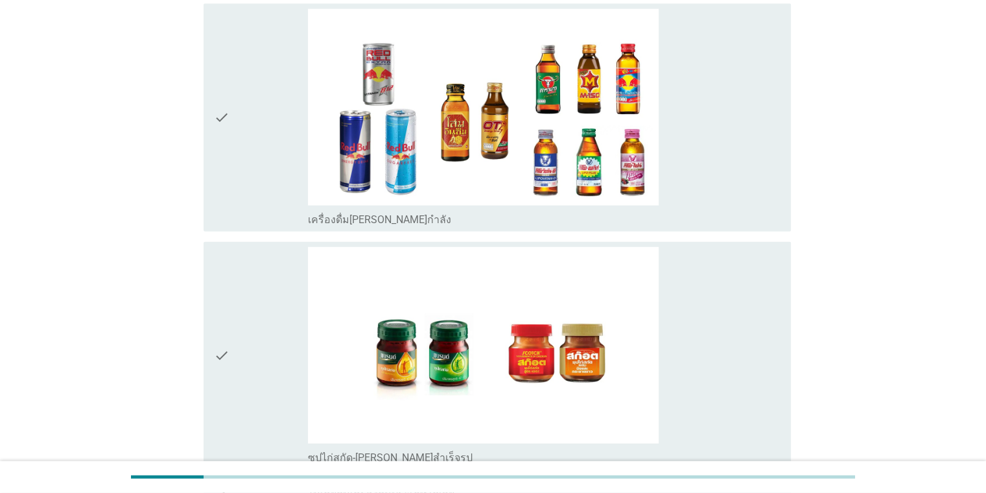
scroll to position [2989, 0]
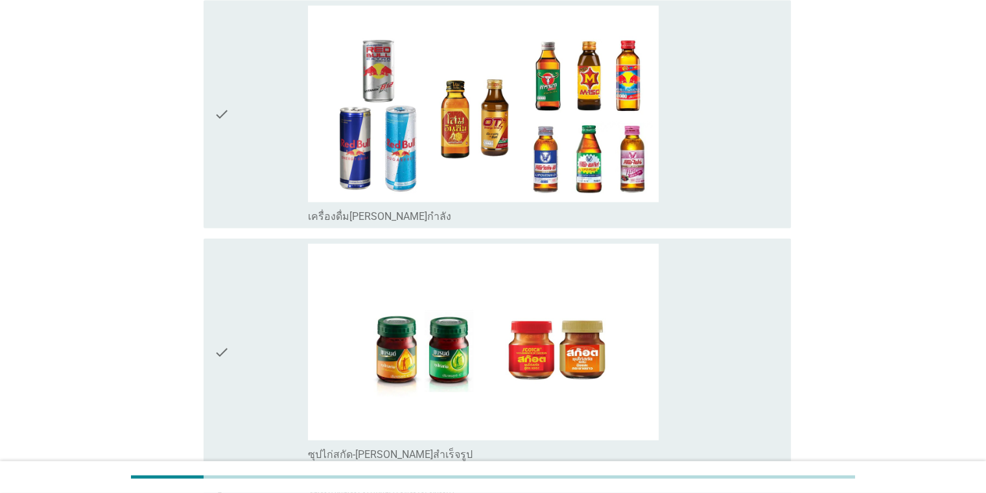
drag, startPoint x: 713, startPoint y: 285, endPoint x: 703, endPoint y: 226, distance: 59.8
click at [712, 285] on div "check_box_outline_blank ซุปไก่สกัด-[PERSON_NAME]สำเร็จรูป" at bounding box center [544, 352] width 472 height 217
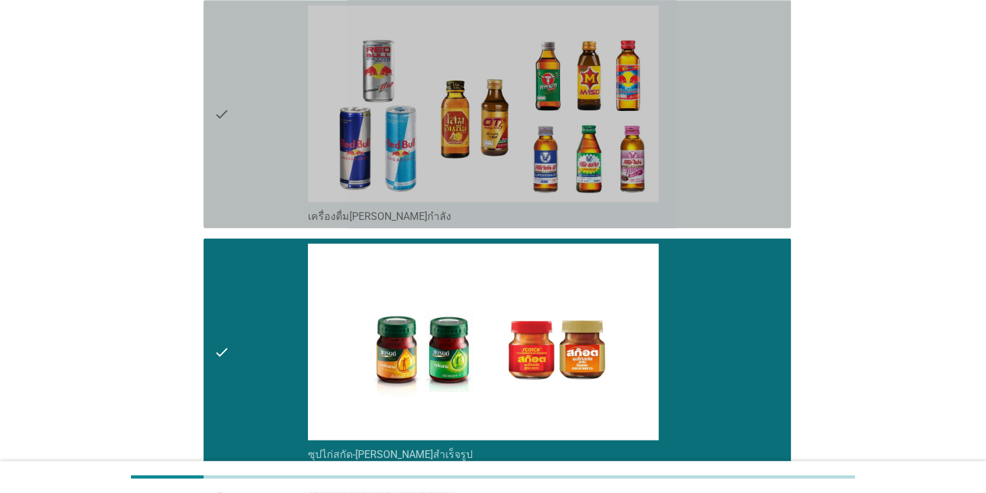
click at [696, 175] on div "check_box_outline_blank เครื่องดื่ม[PERSON_NAME]กำลัง" at bounding box center [544, 114] width 472 height 217
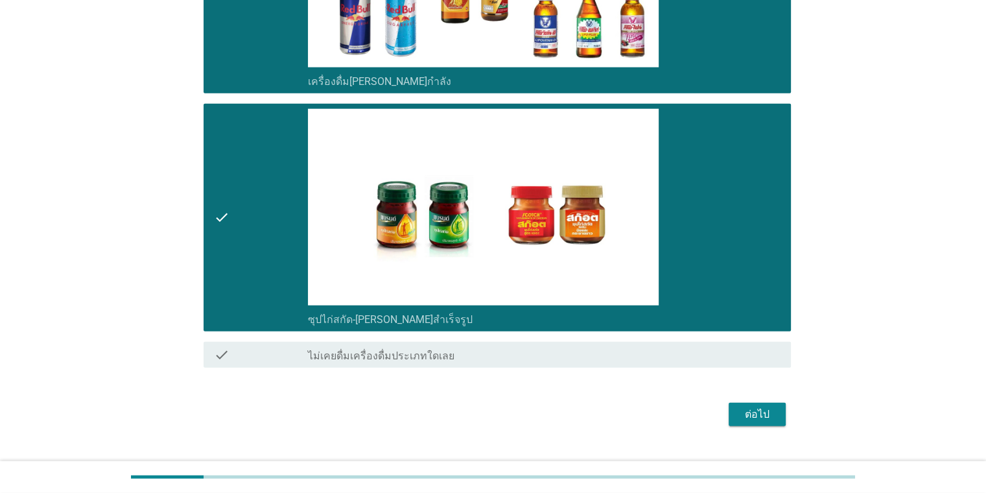
scroll to position [3132, 0]
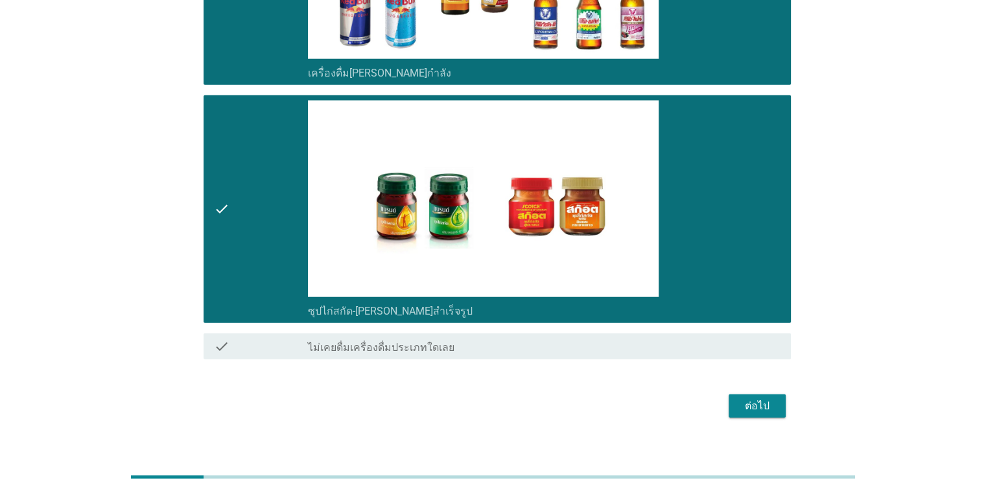
click at [767, 399] on div "ต่อไป" at bounding box center [757, 406] width 36 height 16
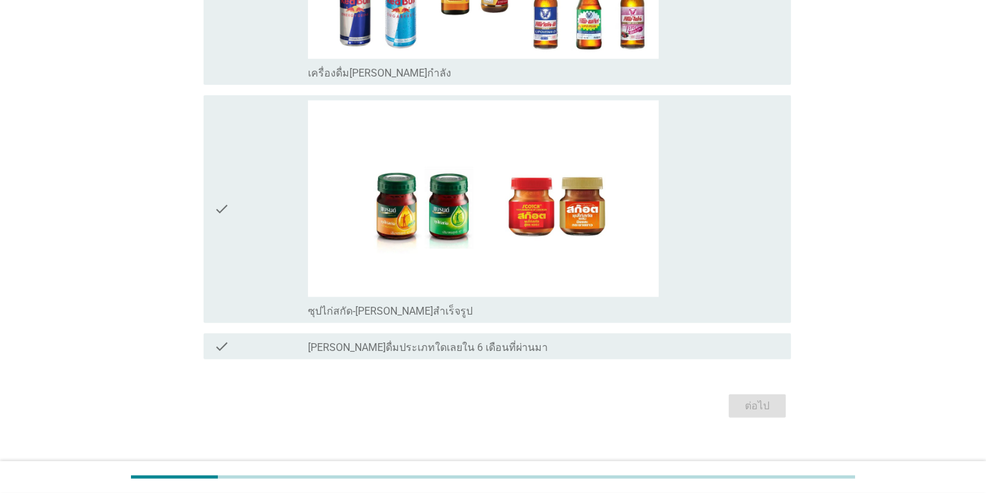
scroll to position [0, 0]
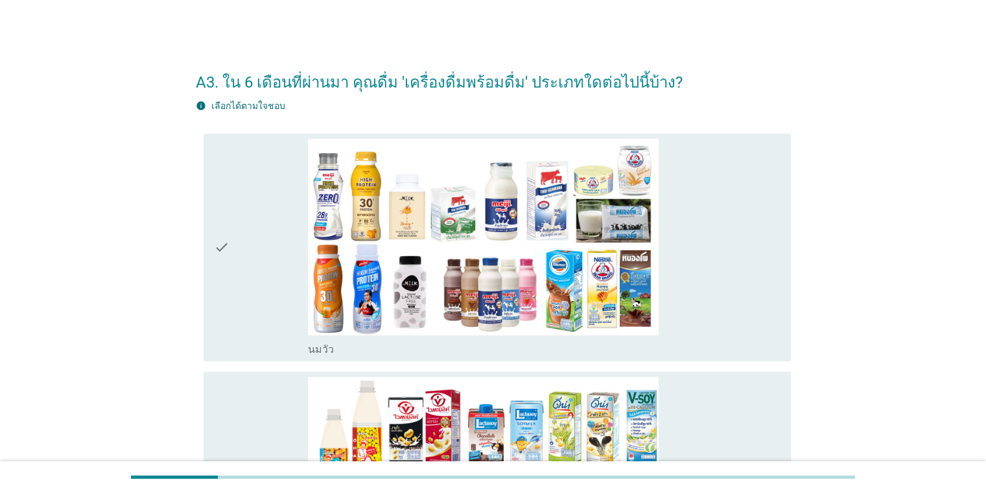
click at [730, 206] on div "check_box_outline_blank [PERSON_NAME]" at bounding box center [544, 247] width 472 height 217
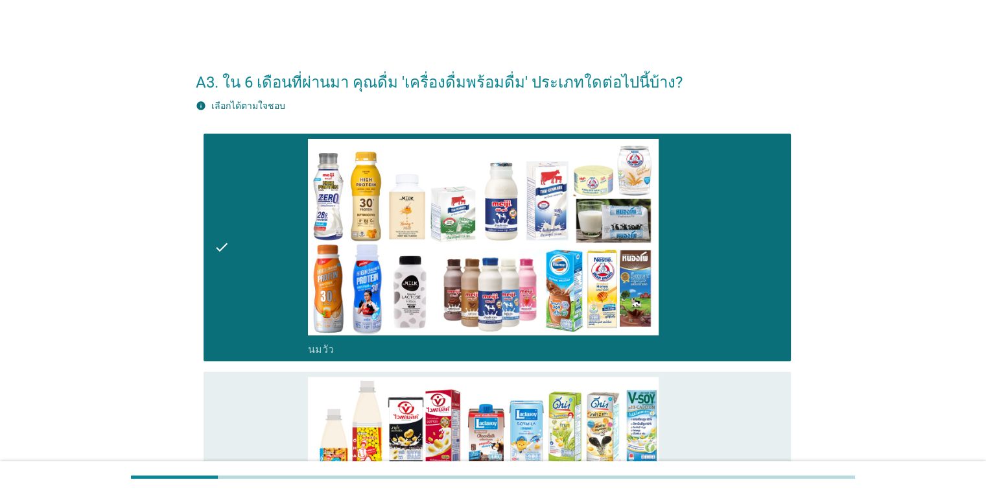
click at [761, 384] on div "check_box_outline_blank นมถั่วเหลือง-น้ำเต้าหู้พร้อมดื่ม" at bounding box center [544, 485] width 472 height 217
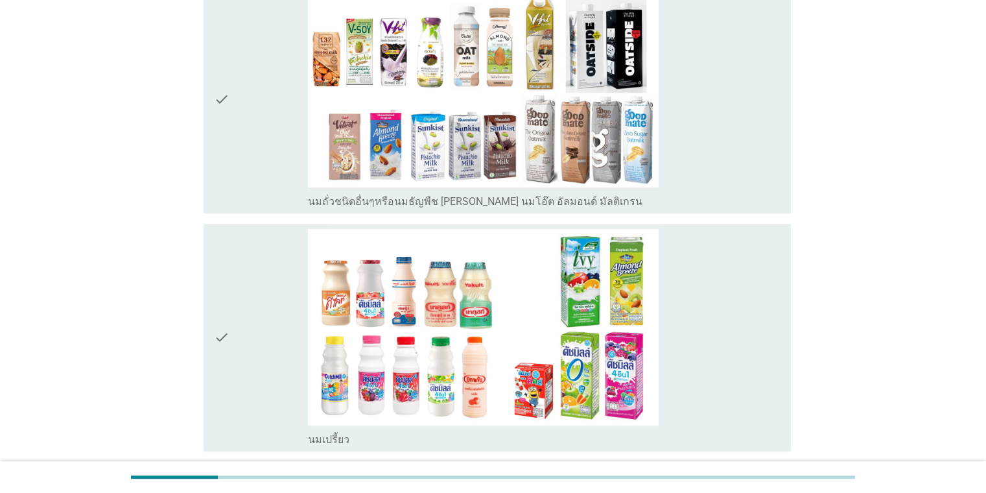
scroll to position [628, 0]
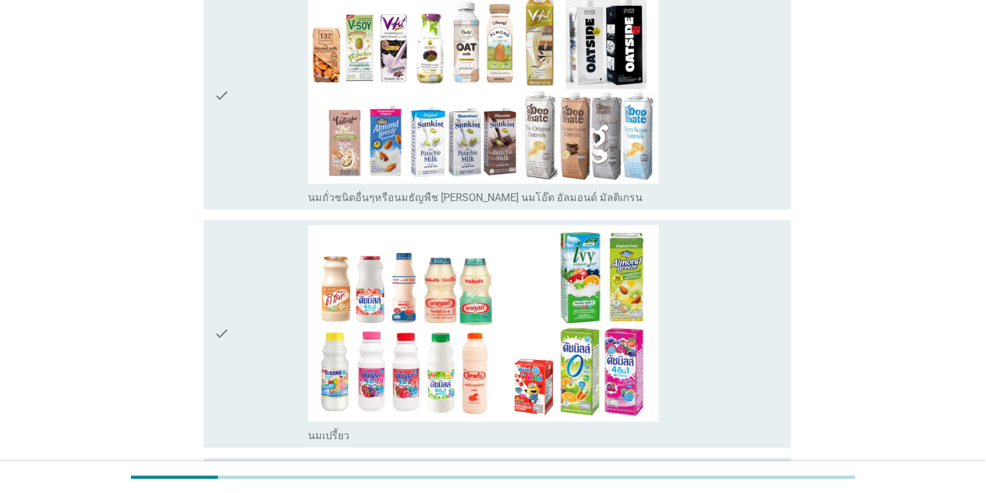
drag, startPoint x: 801, startPoint y: 252, endPoint x: 770, endPoint y: 257, distance: 31.6
click at [735, 257] on div "check_box_outline_blank นมเปรี้ยว" at bounding box center [544, 333] width 472 height 217
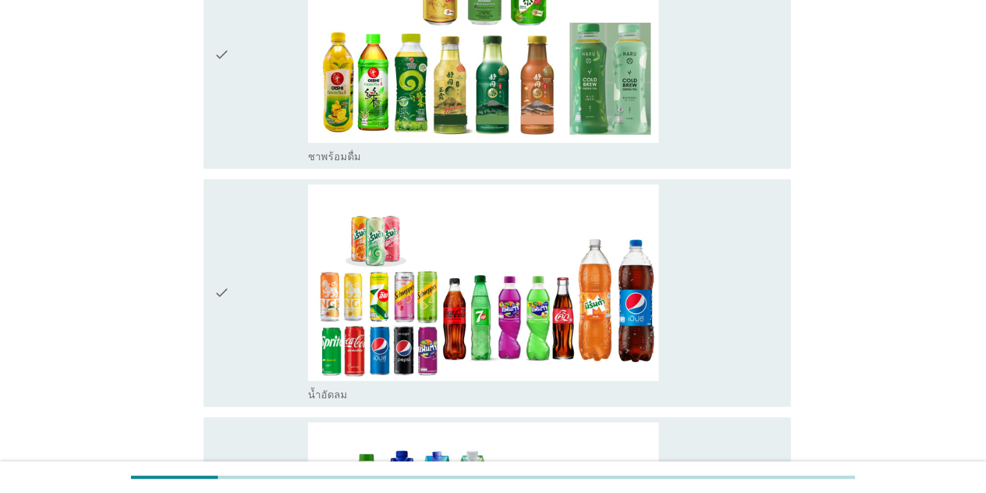
scroll to position [1395, 0]
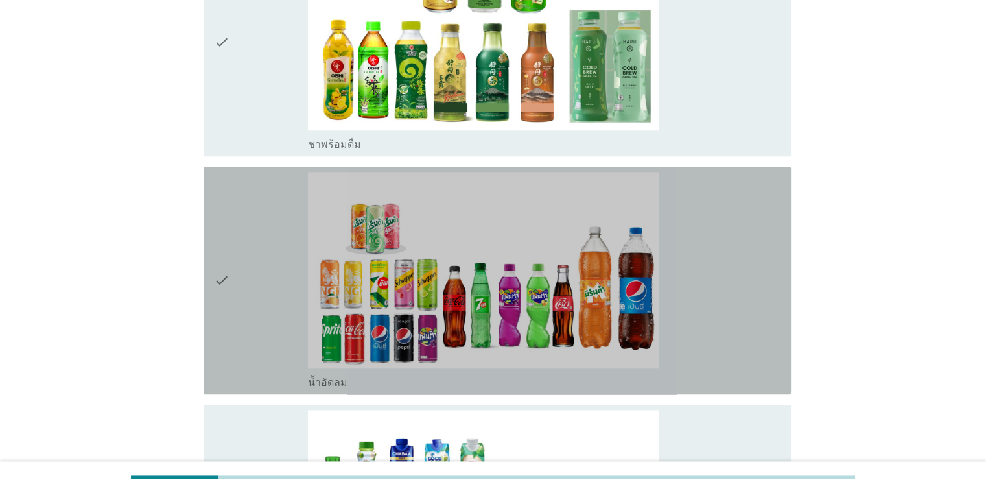
click at [733, 259] on div "check_box_outline_blank น้ำอัดลม" at bounding box center [544, 280] width 472 height 217
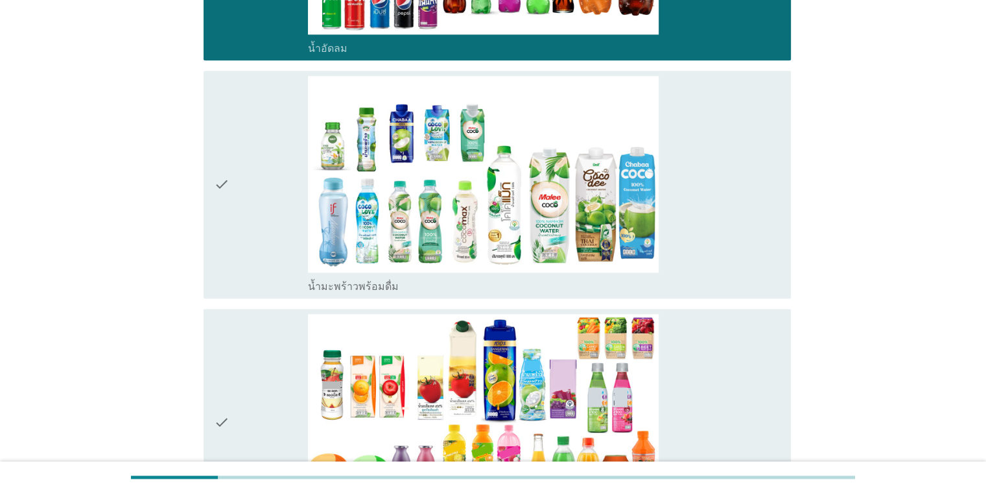
scroll to position [1720, 0]
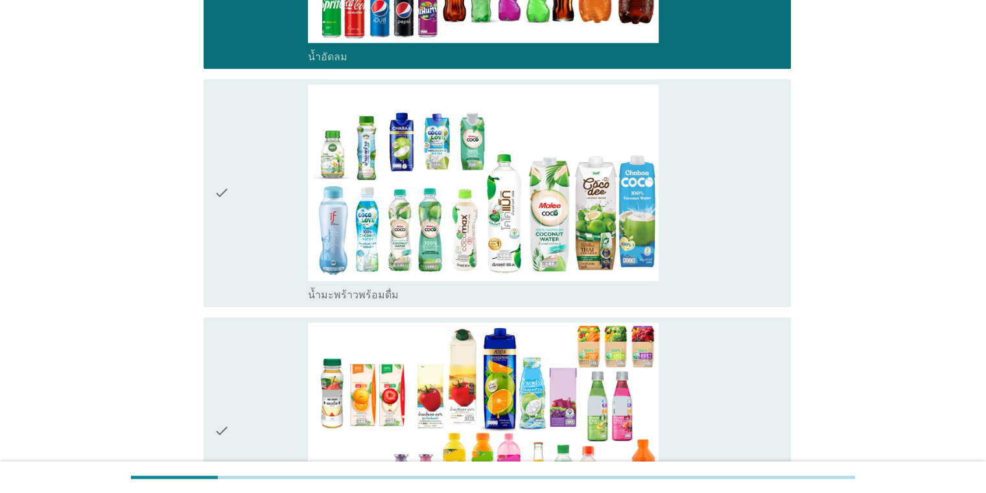
drag, startPoint x: 761, startPoint y: 195, endPoint x: 758, endPoint y: 229, distance: 33.8
click at [759, 204] on div "check_box_outline_blank น้ำมะพร้าวพร้อมดื่ม" at bounding box center [544, 192] width 472 height 217
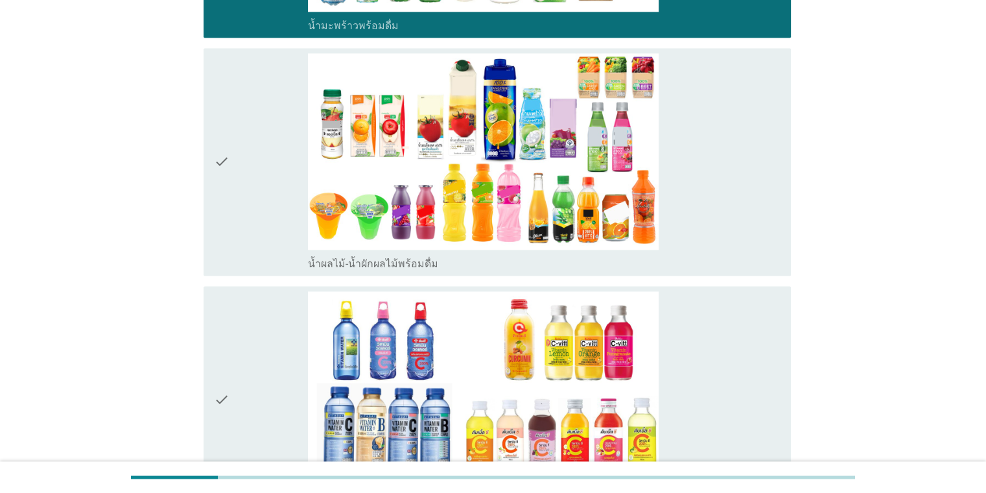
scroll to position [1994, 0]
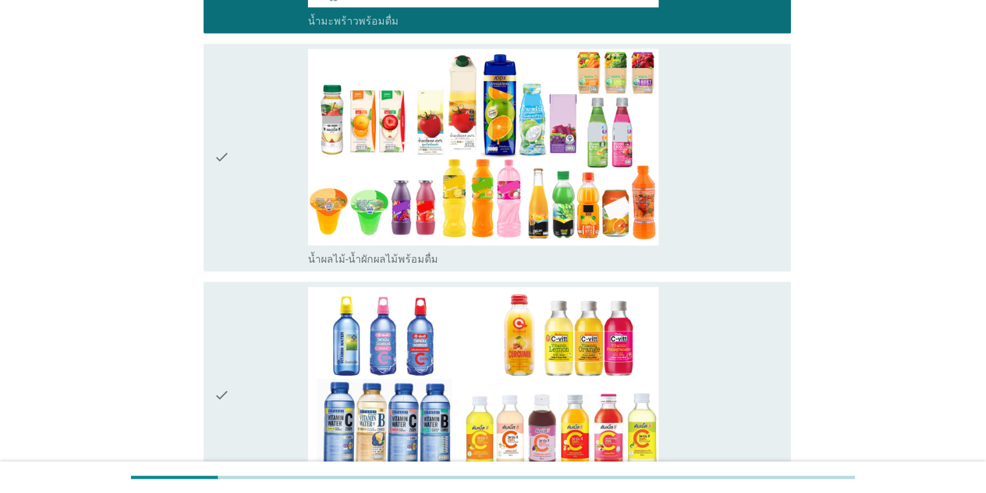
drag, startPoint x: 802, startPoint y: 202, endPoint x: 804, endPoint y: 231, distance: 28.6
click at [755, 213] on div "check_box_outline_blank น้ำผลไม้-น้ำผักผลไม้พร้อมดื่ม" at bounding box center [544, 157] width 472 height 217
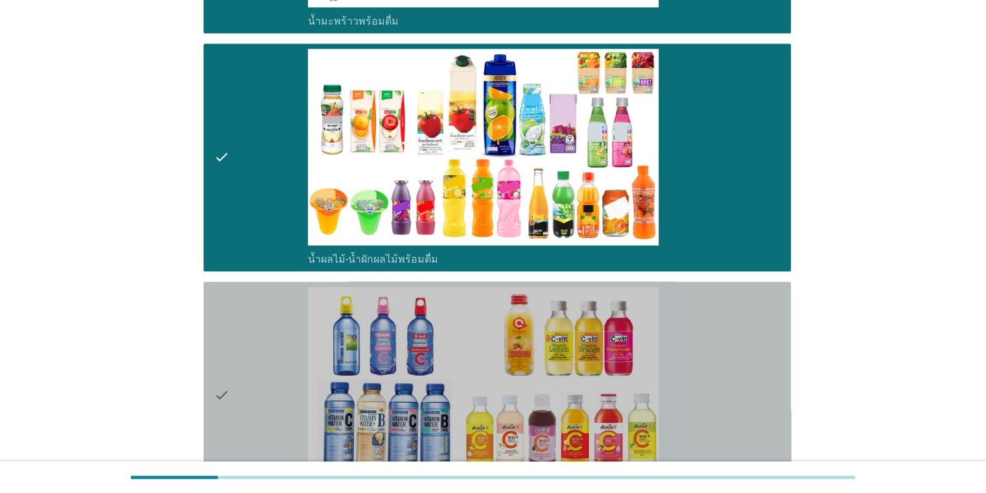
drag, startPoint x: 742, startPoint y: 326, endPoint x: 802, endPoint y: 314, distance: 61.4
click at [741, 326] on div "check_box_outline_blank น้ำวิตามิน-เครื่องดื่มวิตามิน" at bounding box center [544, 395] width 472 height 217
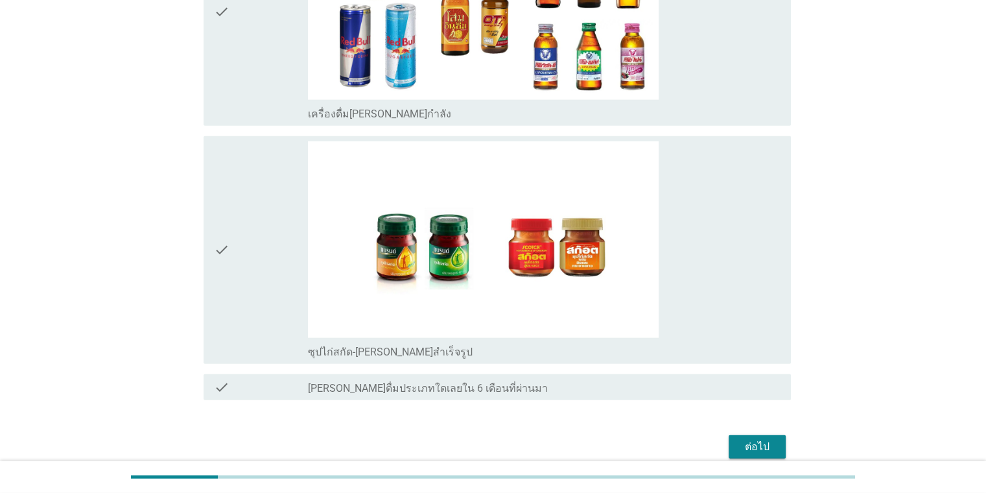
scroll to position [3144, 0]
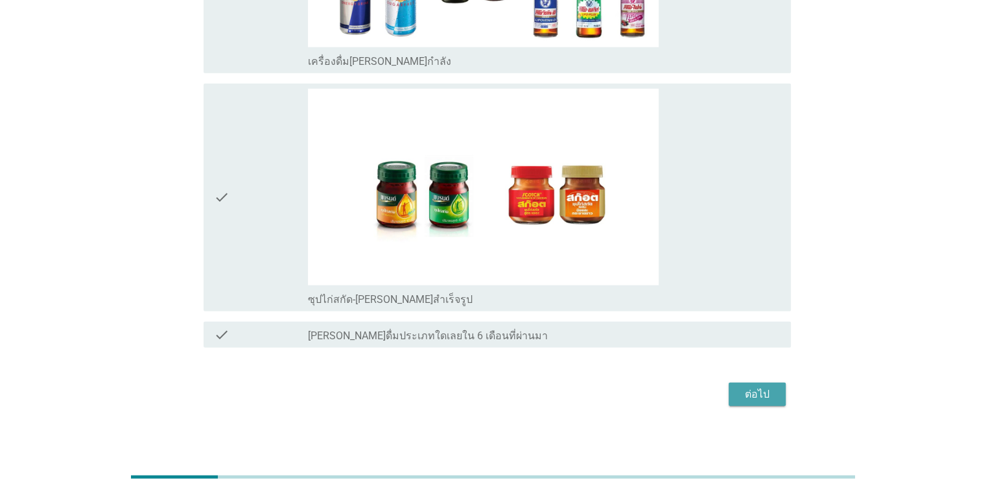
drag, startPoint x: 765, startPoint y: 384, endPoint x: 755, endPoint y: 376, distance: 12.5
click at [765, 387] on div "ต่อไป" at bounding box center [757, 395] width 36 height 16
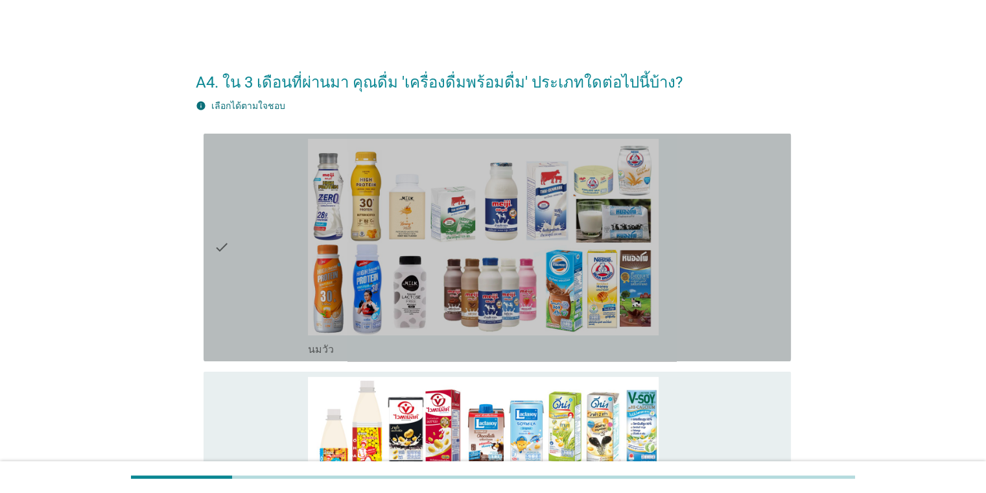
click at [777, 233] on div "check_box_outline_blank [PERSON_NAME]" at bounding box center [544, 247] width 472 height 217
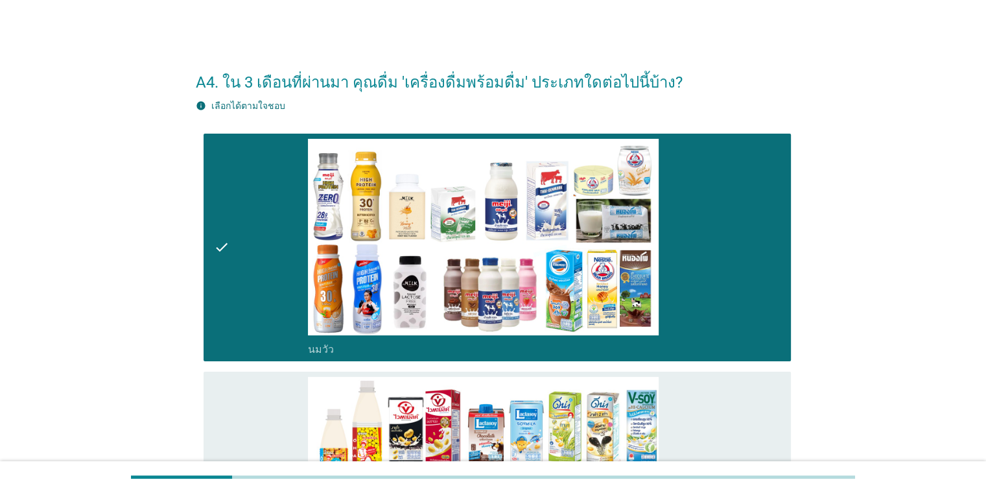
click at [724, 430] on div "check_box_outline_blank นมถั่วเหลือง-น้ำเต้าหู้พร้อมดื่ม" at bounding box center [544, 485] width 472 height 217
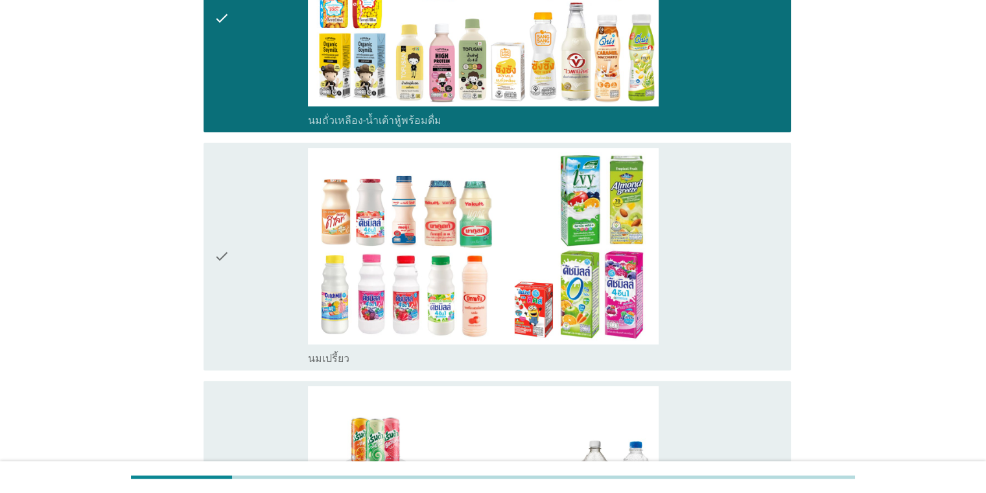
scroll to position [470, 0]
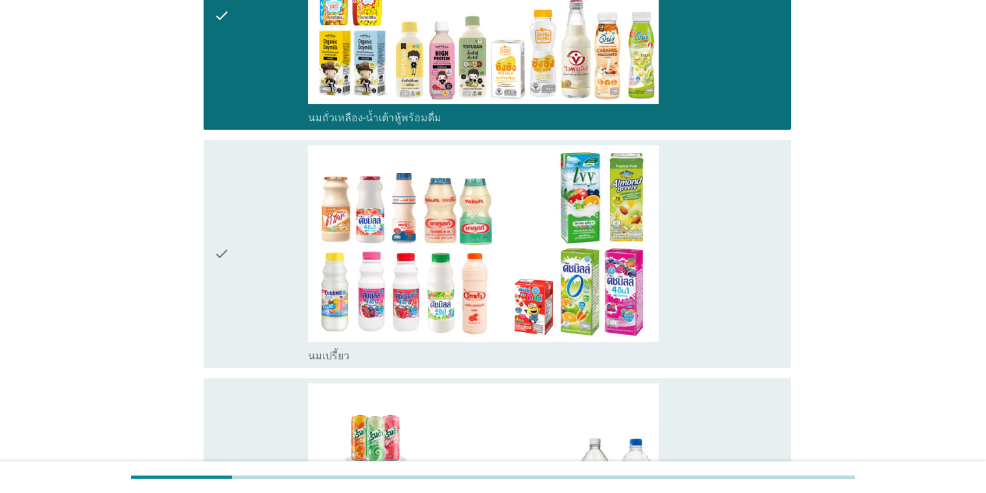
click at [682, 277] on div "check_box นมเปรี้ยว" at bounding box center [544, 253] width 472 height 217
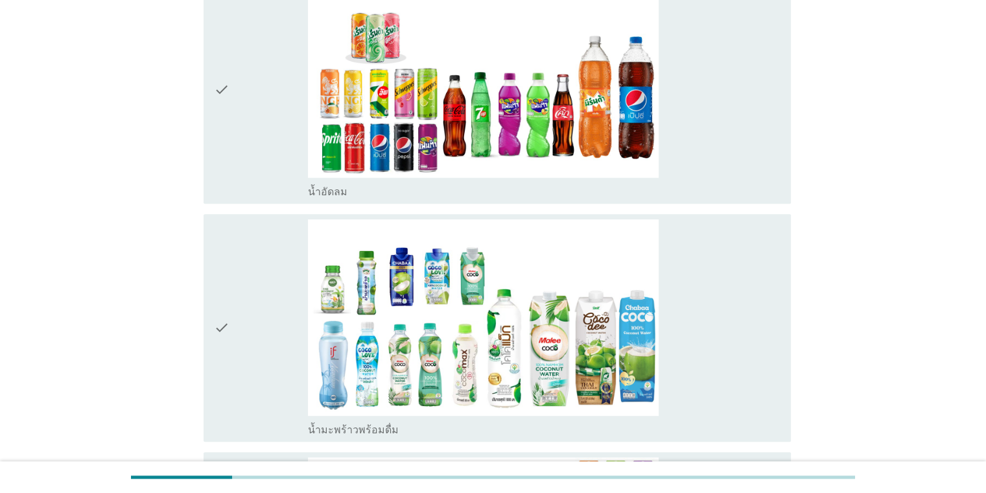
scroll to position [870, 0]
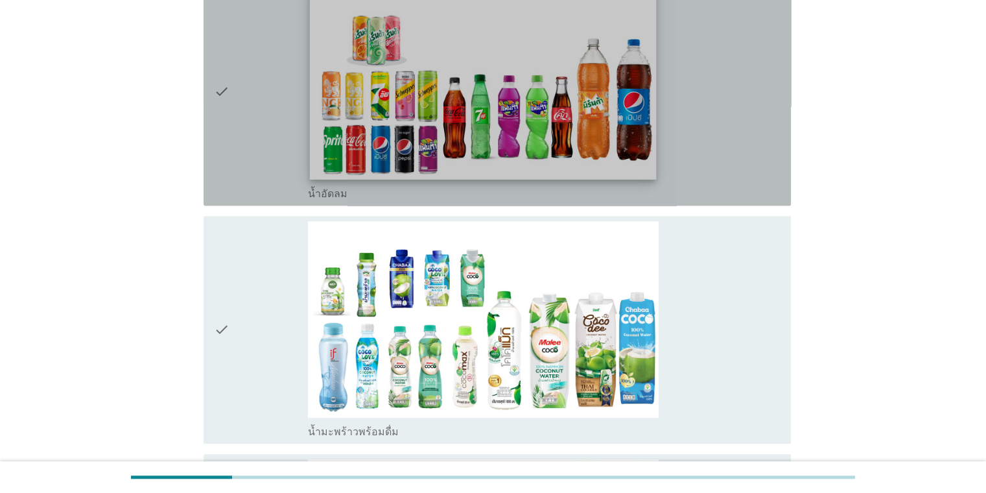
click at [478, 44] on img at bounding box center [483, 81] width 347 height 195
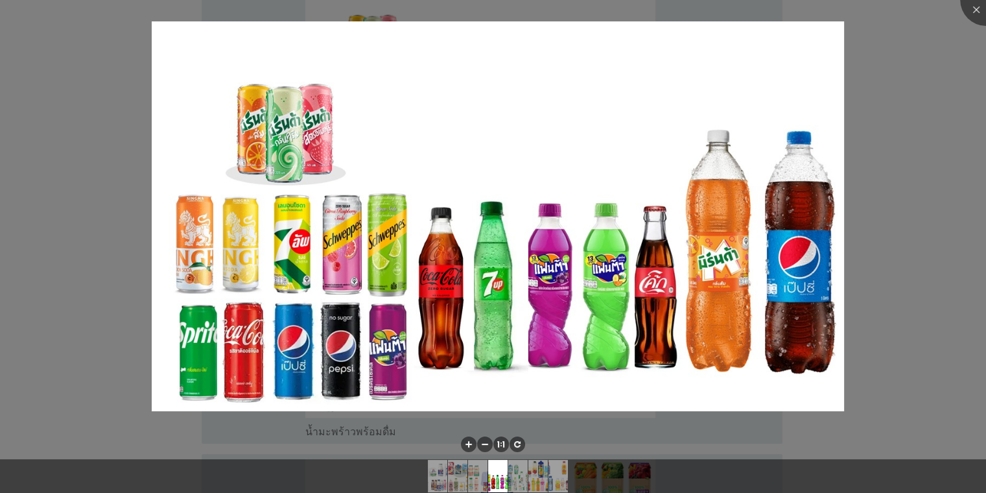
click at [594, 257] on img at bounding box center [498, 215] width 692 height 389
click at [921, 134] on div at bounding box center [493, 246] width 986 height 493
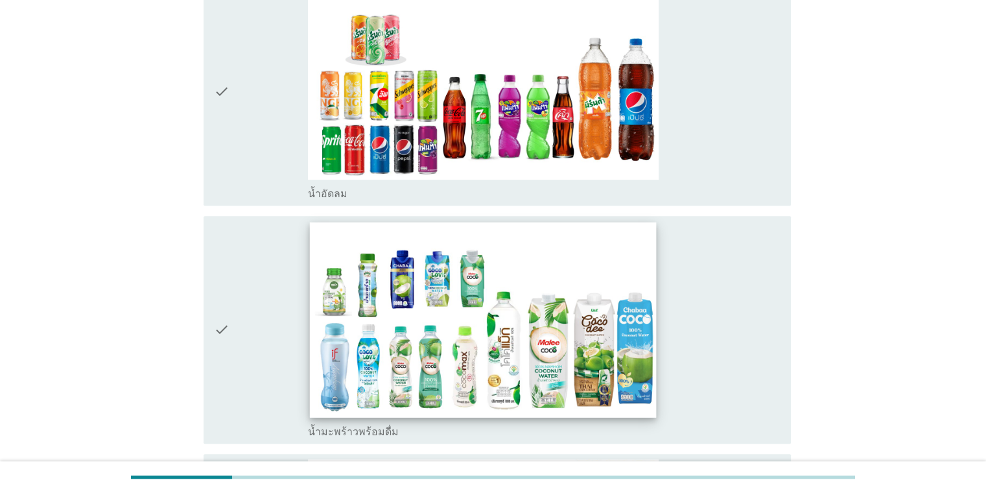
click at [625, 260] on img at bounding box center [483, 319] width 347 height 195
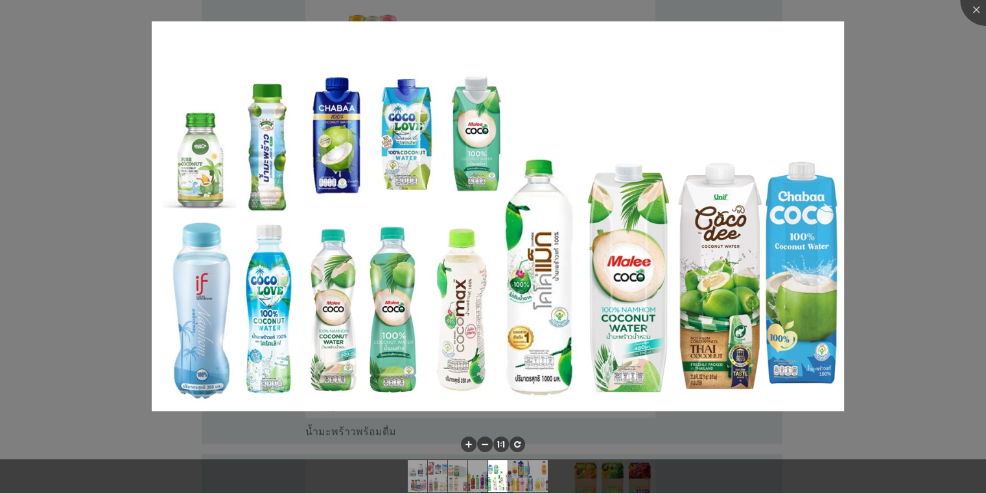
click at [949, 222] on div at bounding box center [493, 246] width 986 height 493
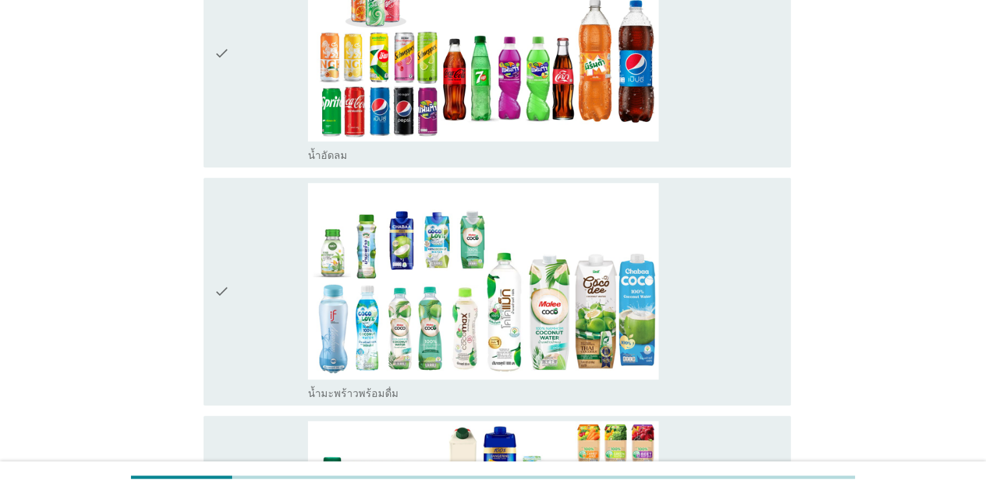
scroll to position [905, 0]
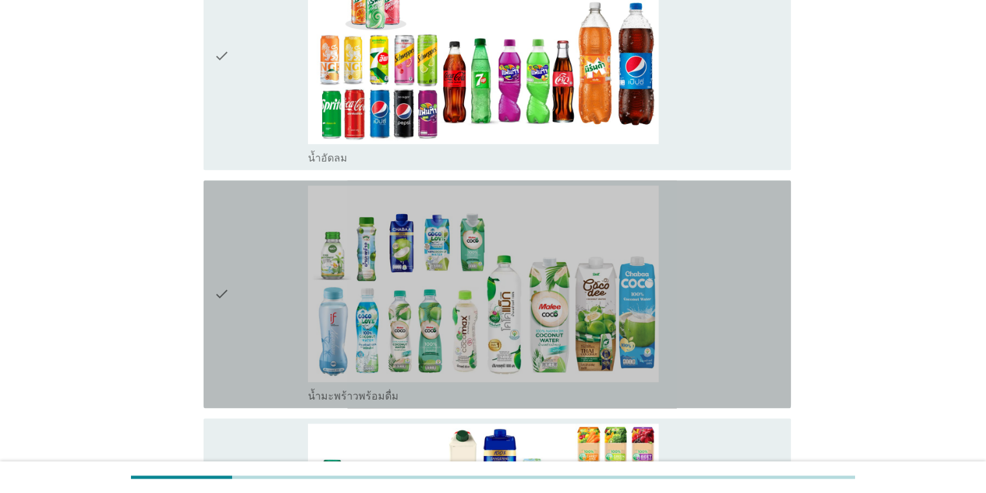
click at [736, 254] on div "check_box น้ำมะพร้าวพร้อมดื่ม" at bounding box center [544, 293] width 472 height 217
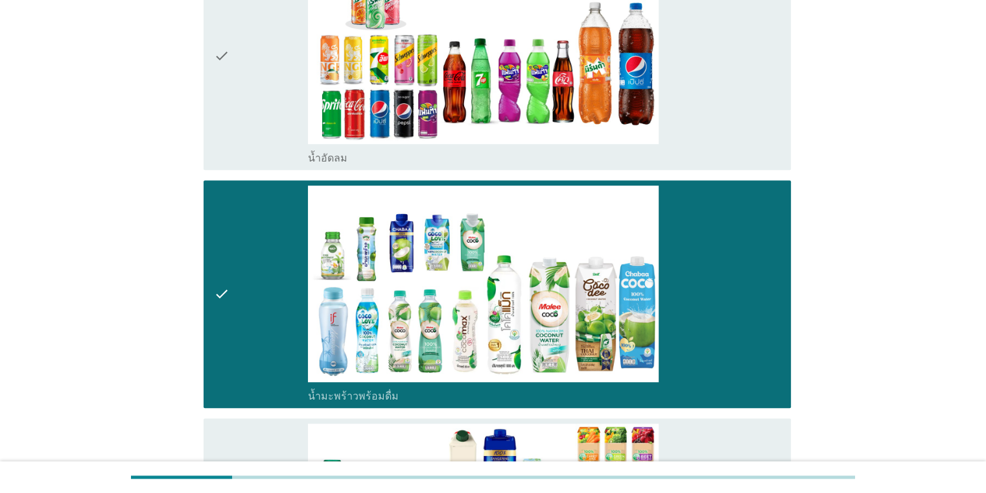
click at [752, 93] on div "check_box น้ำอัดลม" at bounding box center [544, 55] width 472 height 217
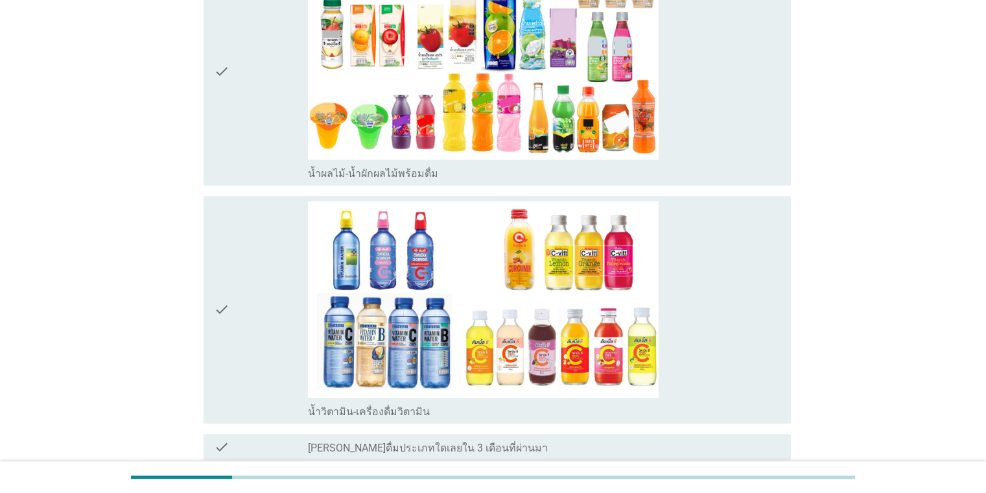
scroll to position [1481, 0]
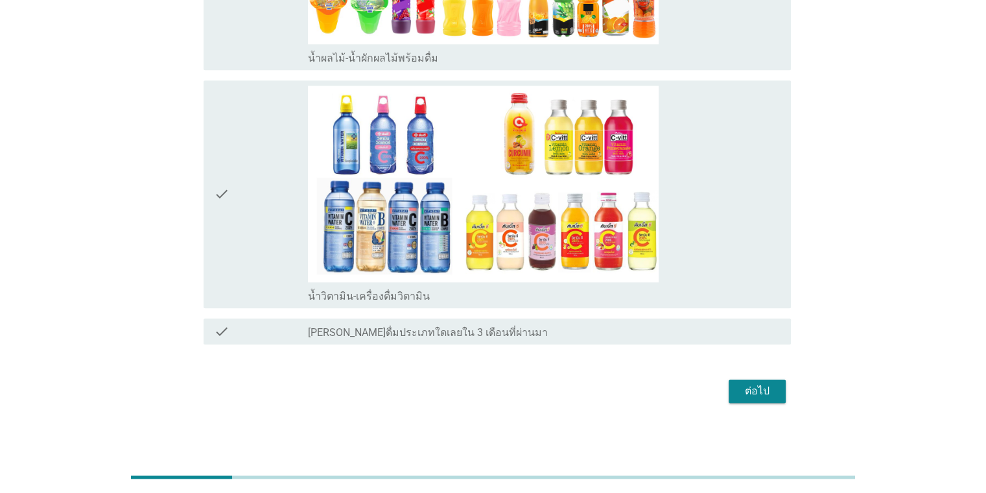
click at [767, 383] on div "ต่อไป" at bounding box center [757, 391] width 36 height 16
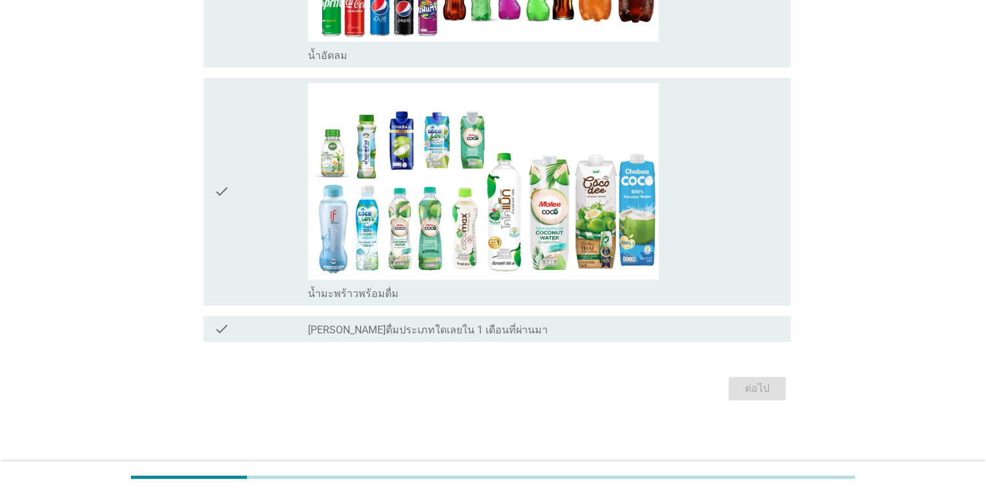
scroll to position [0, 0]
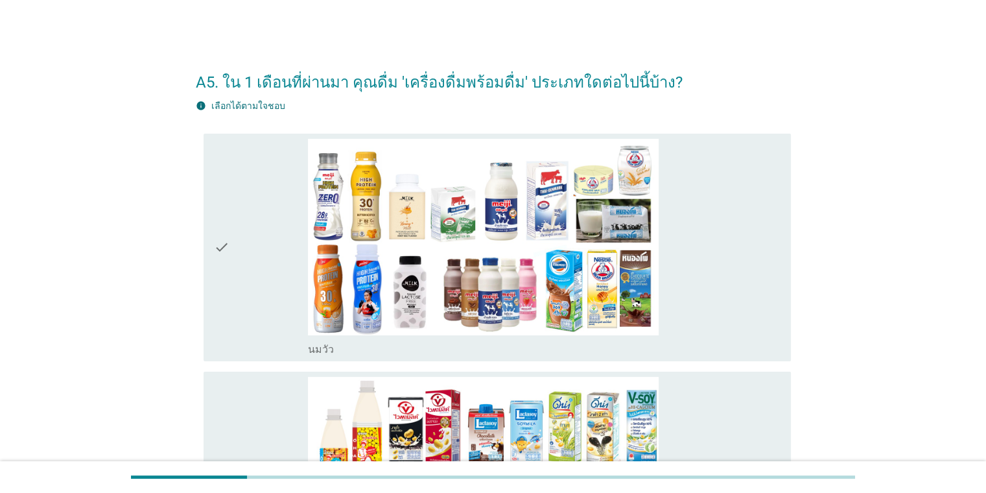
click at [275, 270] on div "check" at bounding box center [261, 247] width 95 height 217
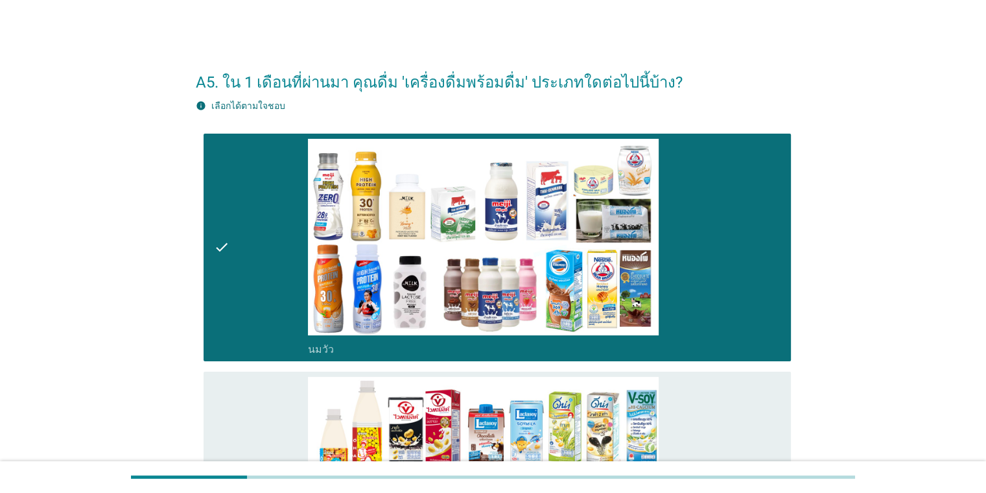
click at [752, 399] on div "check_box_outline_blank นมถั่วเหลือง-น้ำเต้าหู้พร้อมดื่ม" at bounding box center [544, 485] width 472 height 217
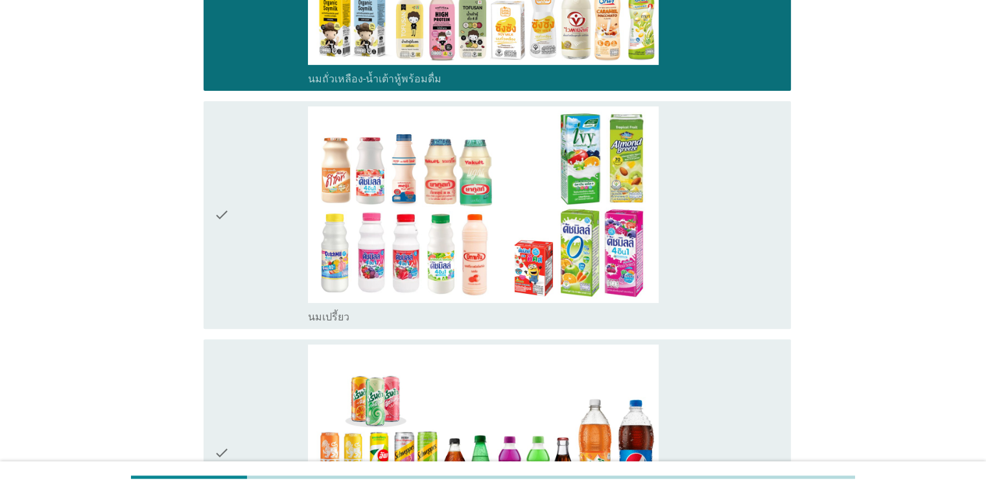
scroll to position [524, 0]
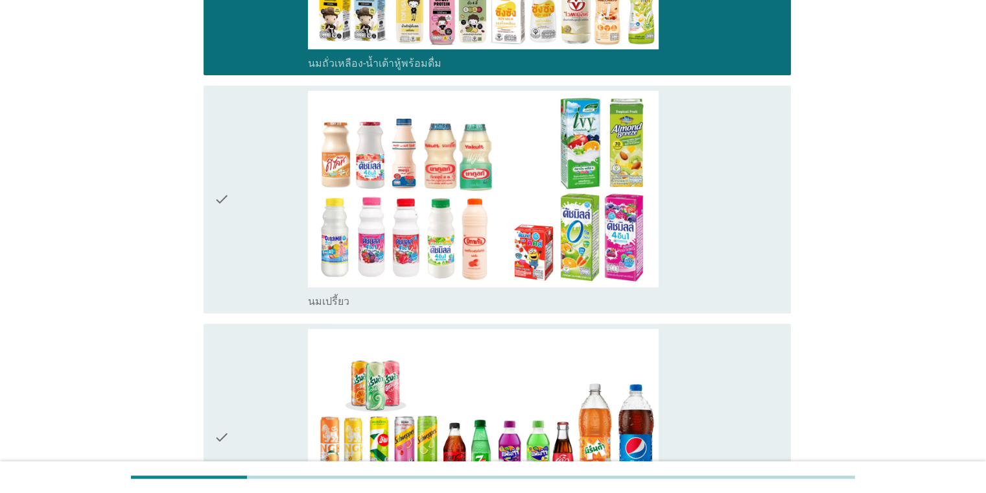
click at [722, 265] on div "check_box นมเปรี้ยว" at bounding box center [544, 199] width 472 height 217
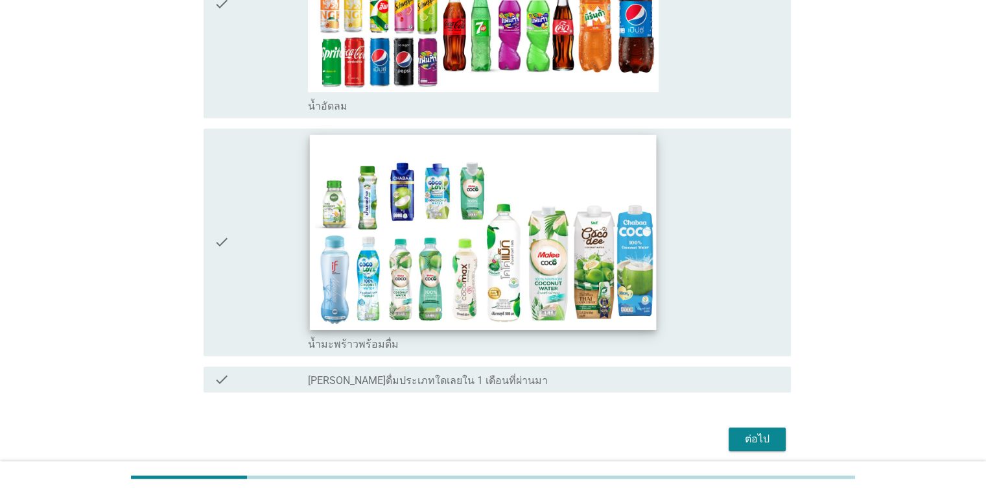
scroll to position [952, 0]
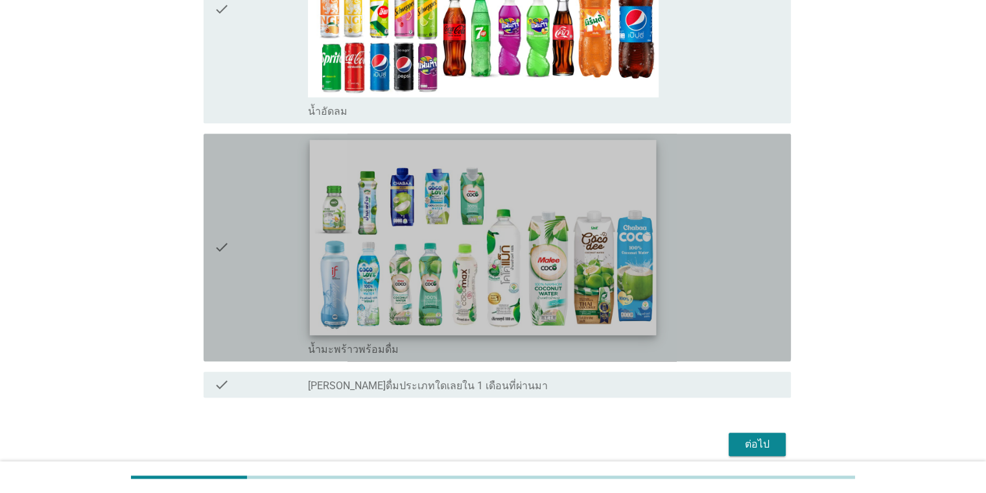
click at [543, 172] on img at bounding box center [483, 236] width 347 height 195
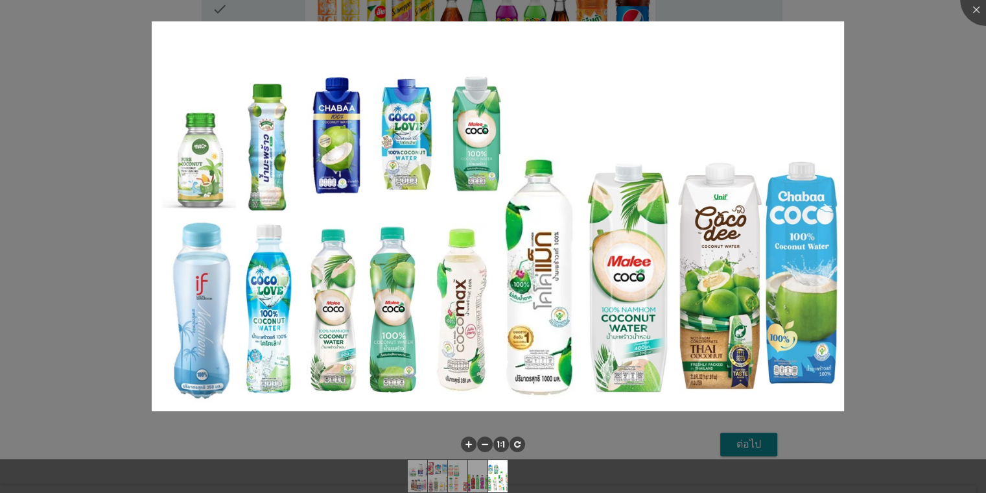
click at [890, 99] on div at bounding box center [493, 246] width 986 height 493
click at [886, 65] on div at bounding box center [493, 246] width 986 height 493
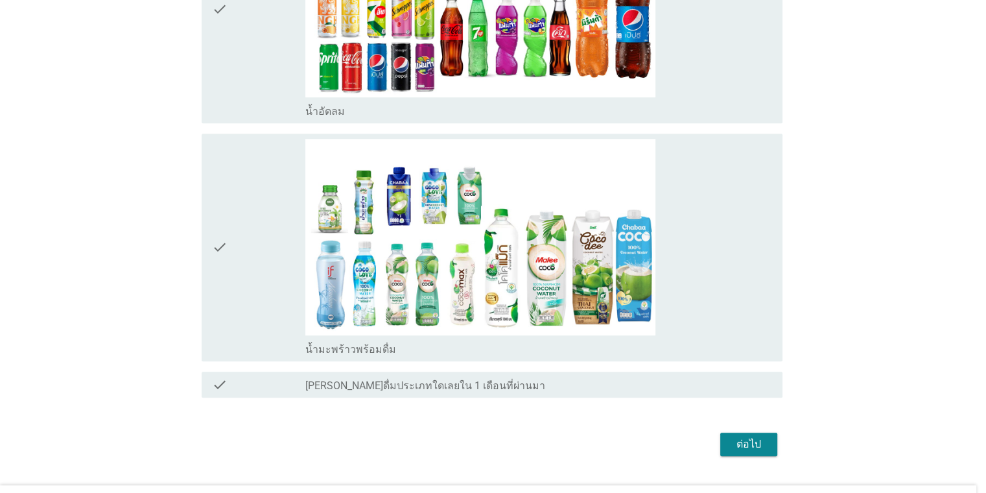
click at [743, 185] on div at bounding box center [493, 246] width 986 height 493
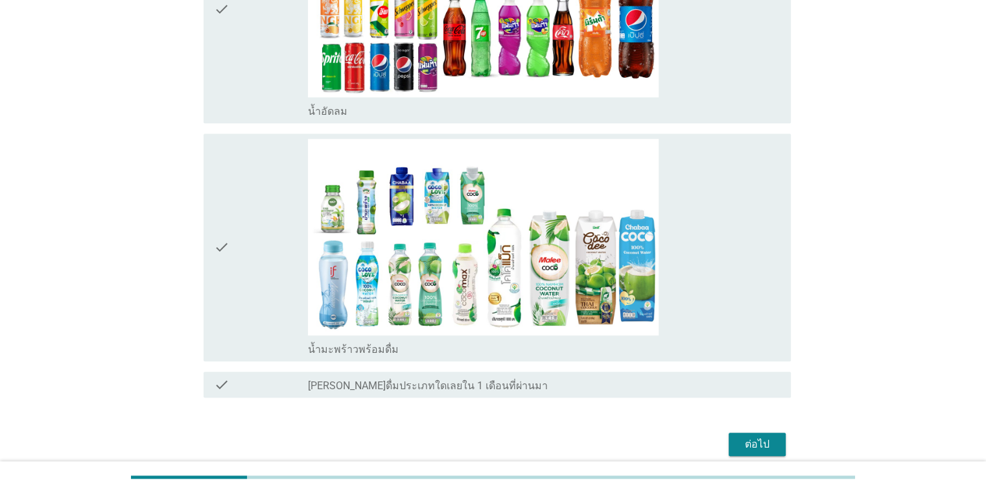
click at [737, 185] on div "check_box น้ำมะพร้าวพร้อมดื่ม" at bounding box center [544, 247] width 472 height 217
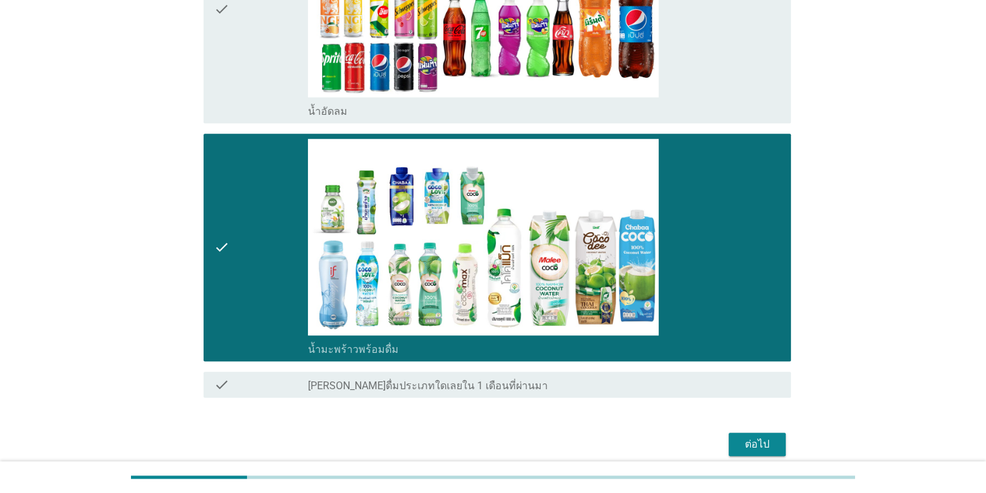
click at [770, 441] on div "ต่อไป" at bounding box center [757, 444] width 36 height 16
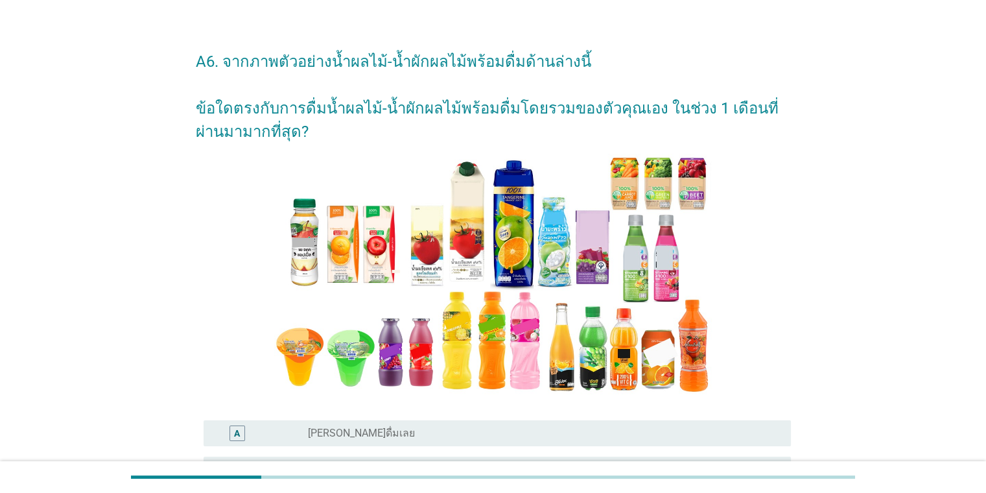
scroll to position [185, 0]
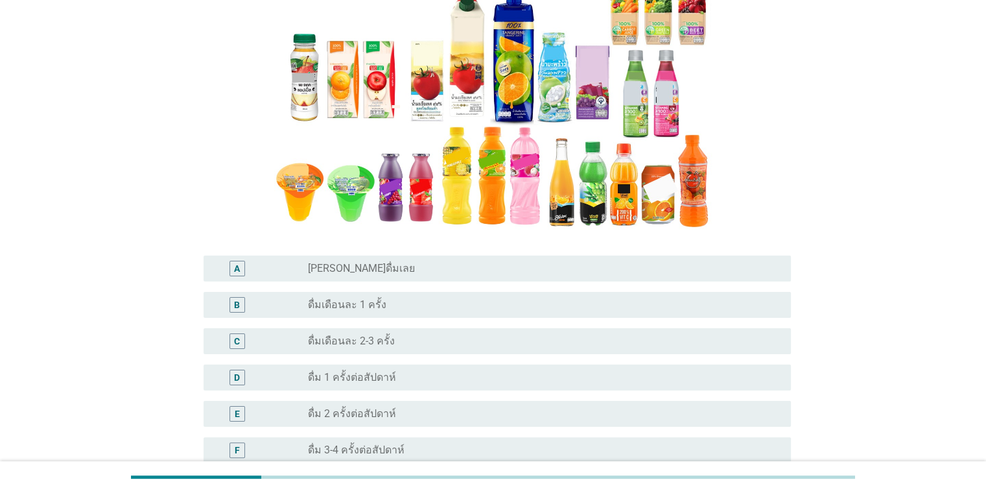
click at [583, 312] on div "radio_button_unchecked ดื่มเดือนละ 1 ครั้ง" at bounding box center [544, 305] width 472 height 16
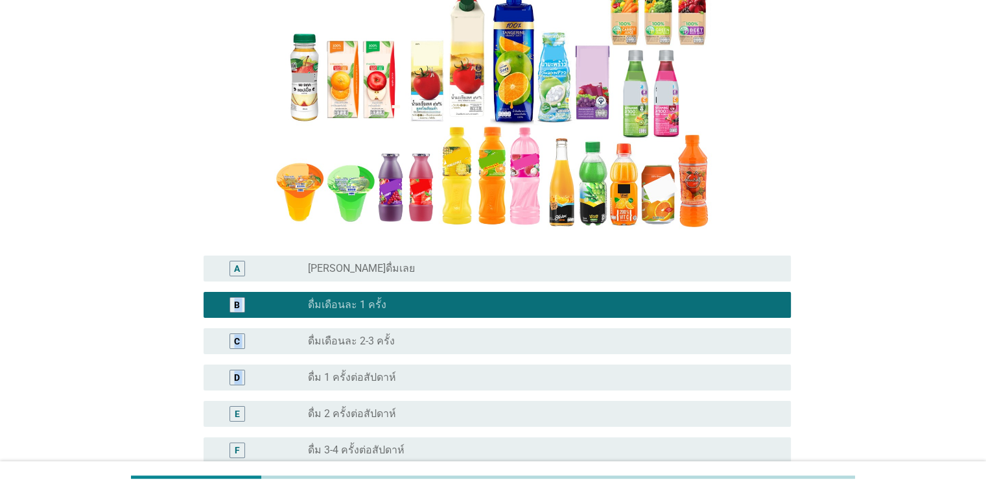
drag, startPoint x: 984, startPoint y: 244, endPoint x: 995, endPoint y: 381, distance: 137.3
click at [986, 381] on html "A6. จากภาพตัวอย่างน้ำผลไม้-น้ำผักผลไม้พร้อมดื่มด้านล่างนี้ ข้อใดตรงกับการดื่มน้…" at bounding box center [493, 261] width 986 height 893
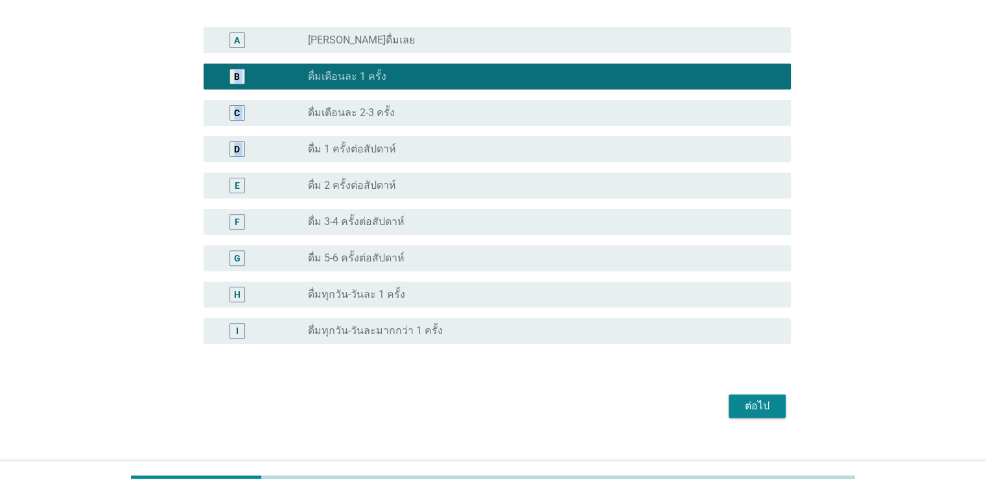
scroll to position [431, 0]
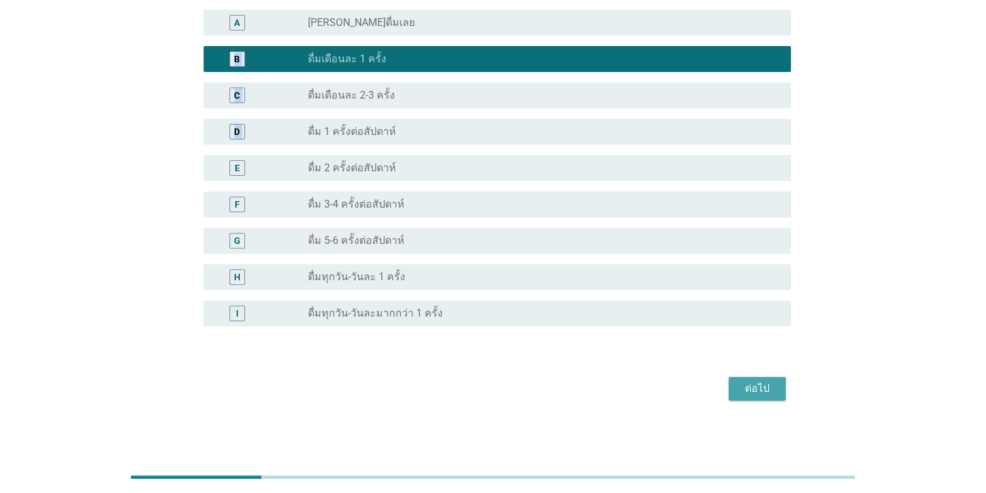
click at [744, 381] on div "ต่อไป" at bounding box center [757, 389] width 36 height 16
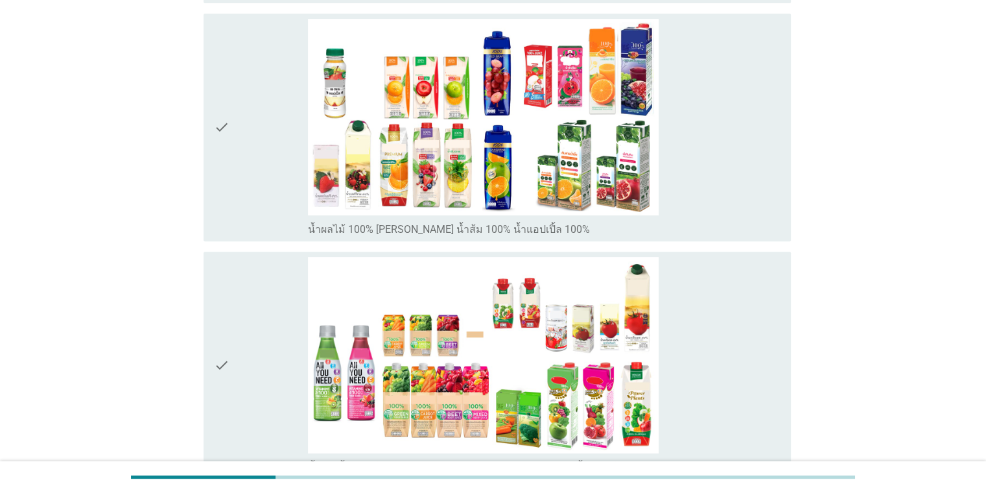
scroll to position [418, 0]
click at [770, 340] on div "check_box_outline_blank น้ำผัก/น้ำผักผลไม้ 100% [PERSON_NAME] มะเขือเทศ 100% น้…" at bounding box center [544, 364] width 472 height 217
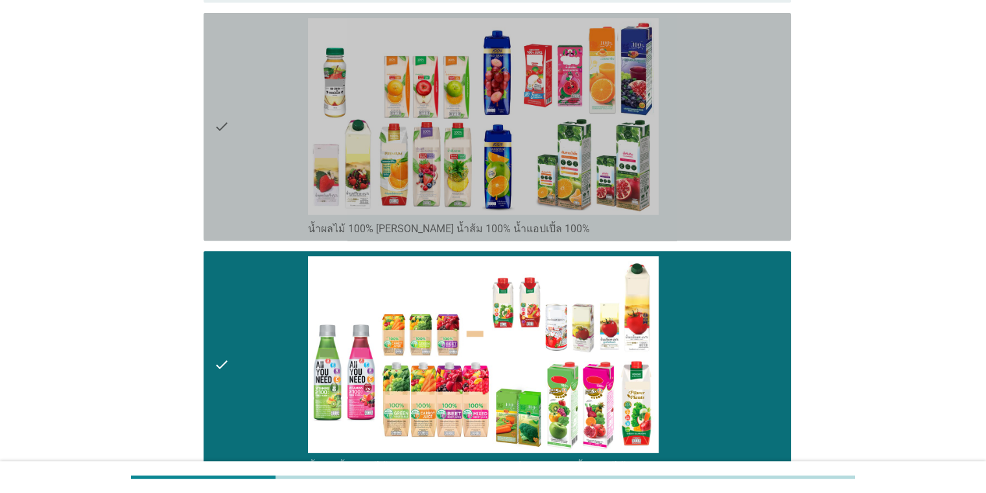
click at [763, 196] on div "check_box_outline_blank น้ำผลไม้ 100% [PERSON_NAME] น้ำส้ม 100% น้ำแอปเปิ้ล 100%" at bounding box center [544, 126] width 472 height 217
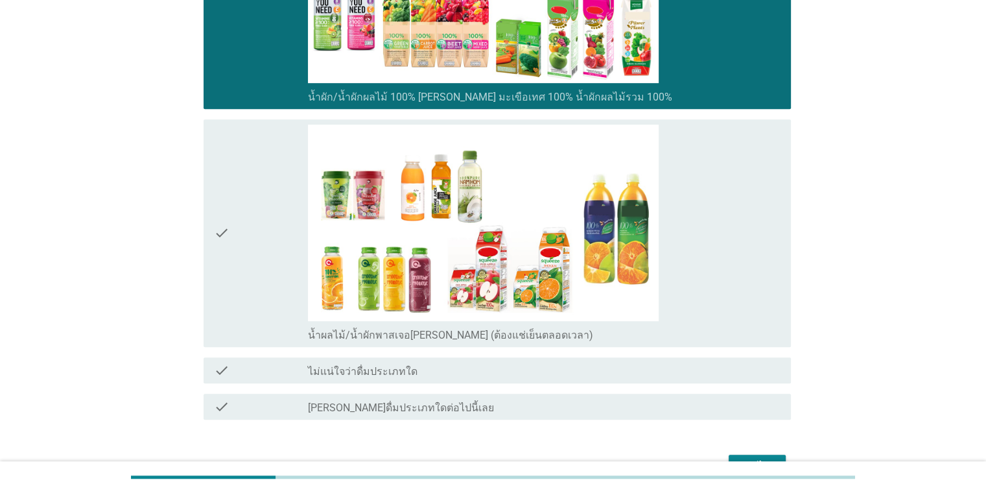
scroll to position [851, 0]
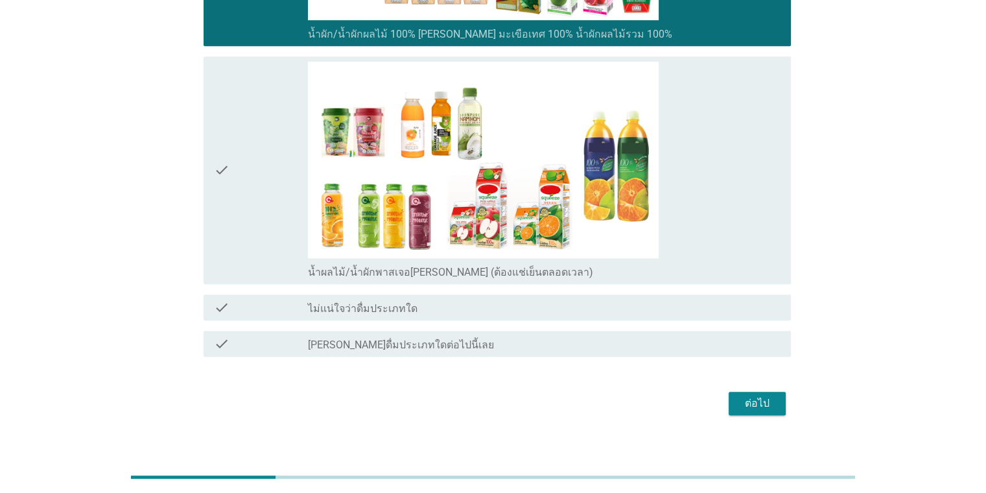
click at [741, 396] on div "ต่อไป" at bounding box center [757, 404] width 36 height 16
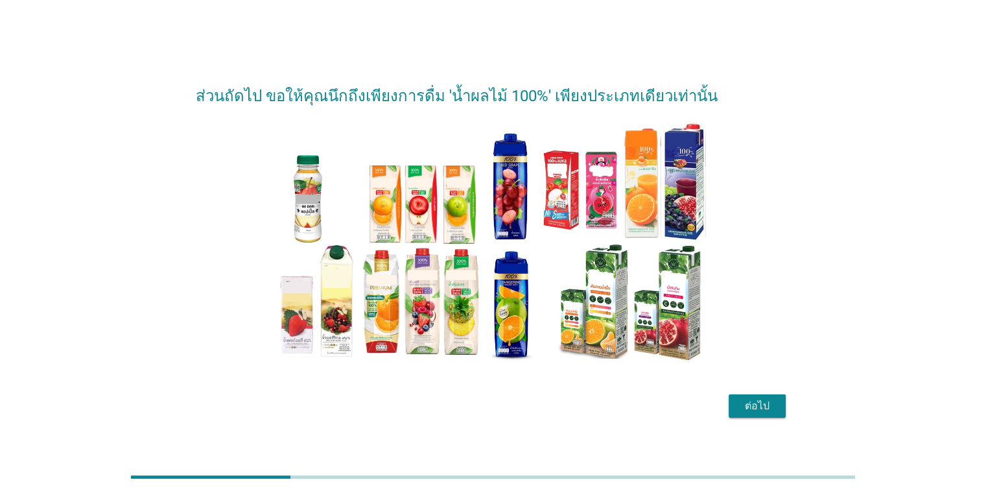
scroll to position [31, 0]
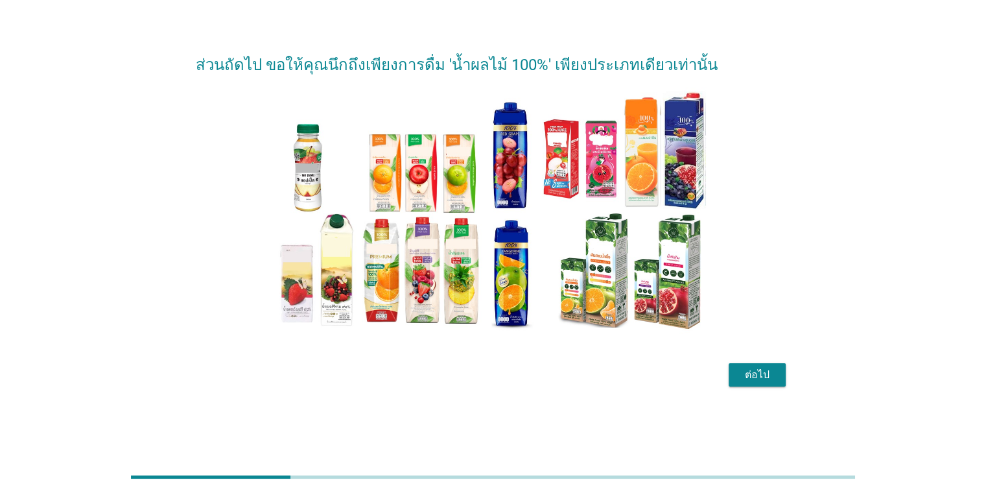
click at [768, 371] on div "ต่อไป" at bounding box center [757, 375] width 36 height 16
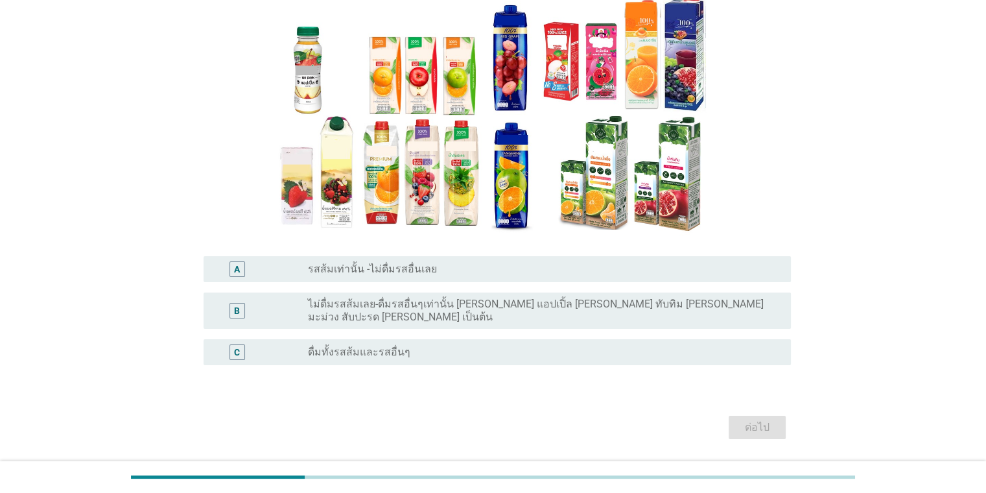
scroll to position [117, 0]
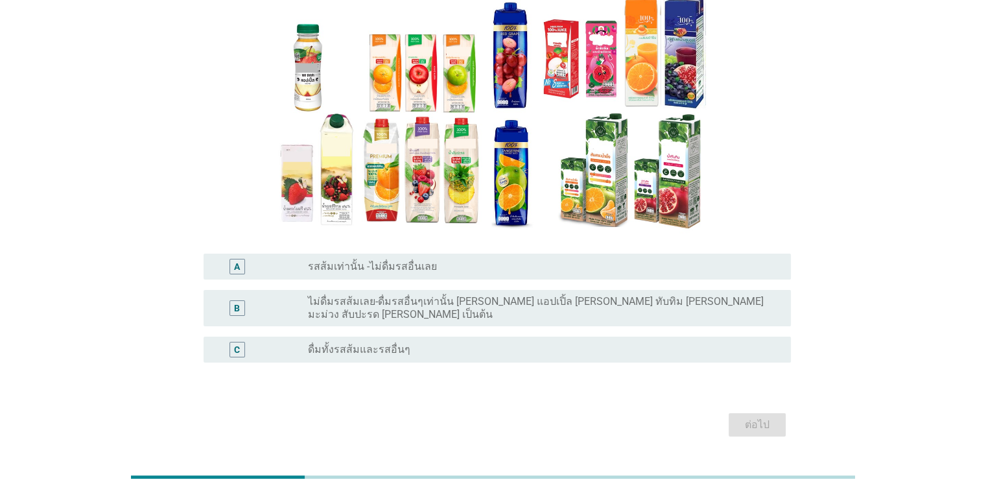
click at [552, 348] on div "C radio_button_unchecked ดื่มทั้งรสส้มและรสอื่นๆ" at bounding box center [498, 350] width 588 height 26
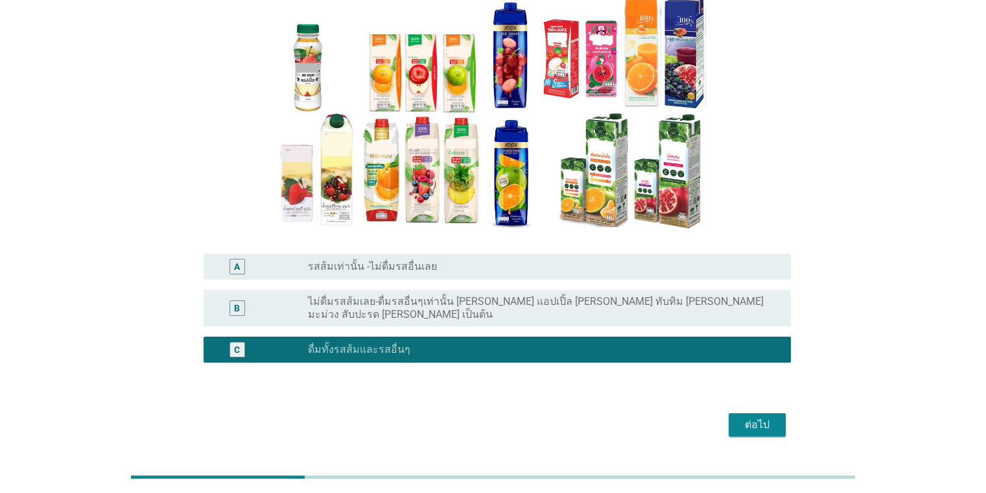
click at [777, 423] on button "ต่อไป" at bounding box center [757, 424] width 57 height 23
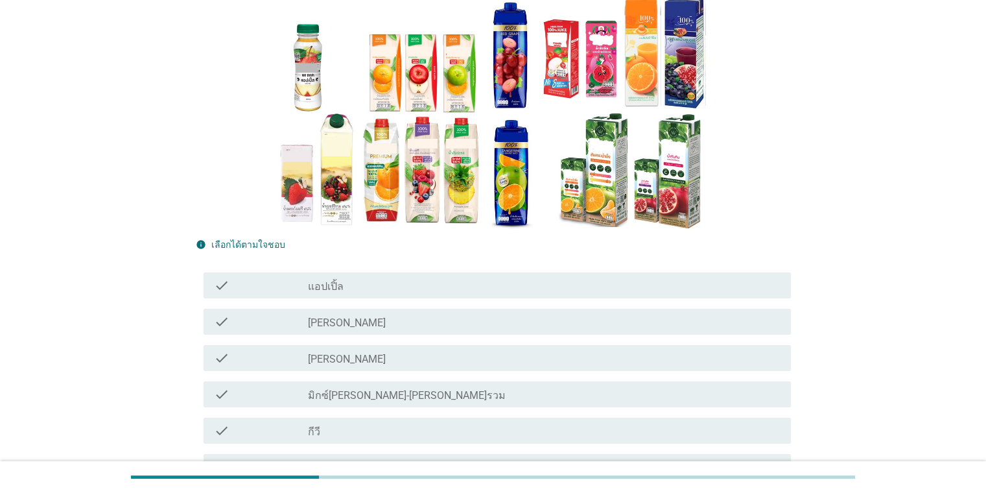
scroll to position [0, 0]
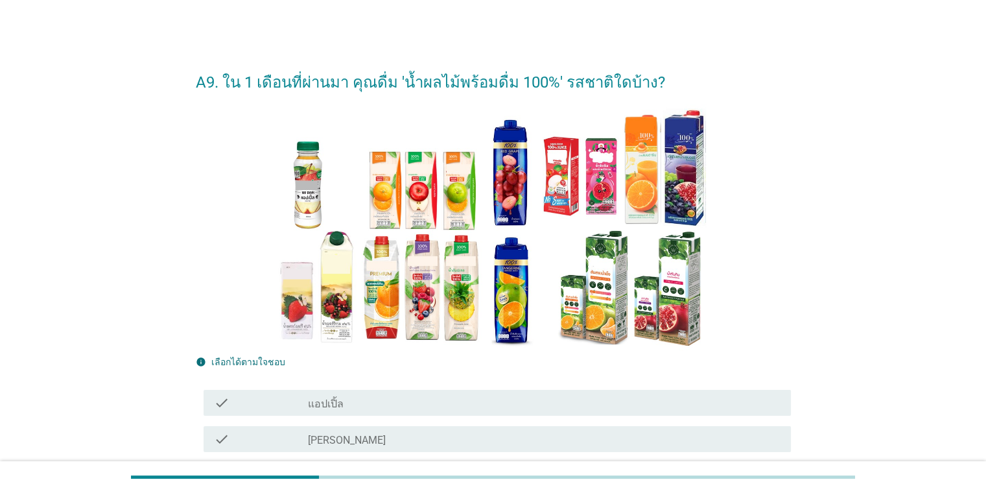
drag, startPoint x: 984, startPoint y: 158, endPoint x: 995, endPoint y: 191, distance: 34.5
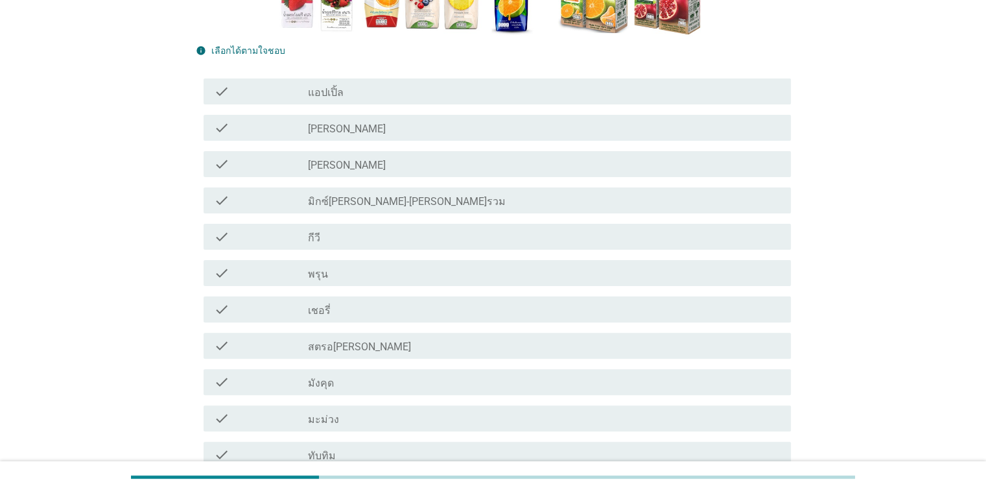
scroll to position [314, 0]
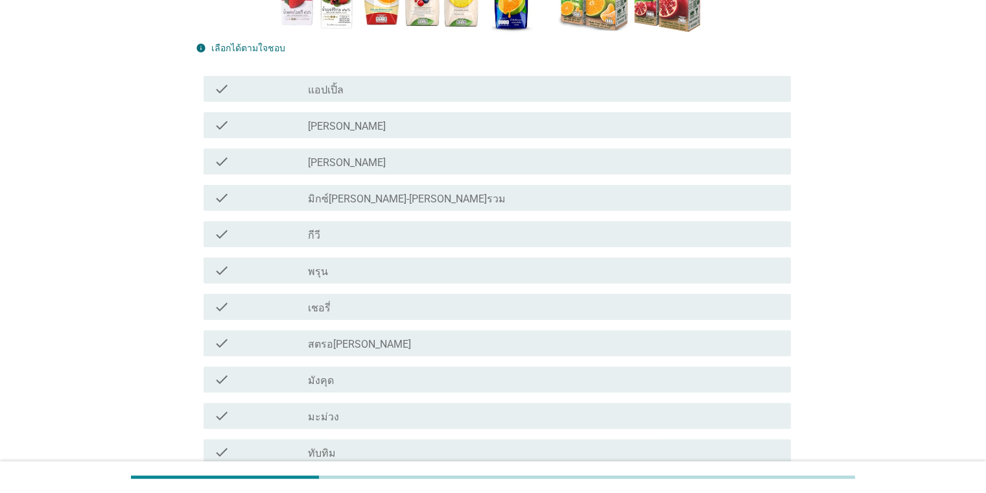
click at [422, 200] on div "check_box_outline_blank มิกซ์[PERSON_NAME]-[PERSON_NAME]รวม" at bounding box center [544, 198] width 472 height 16
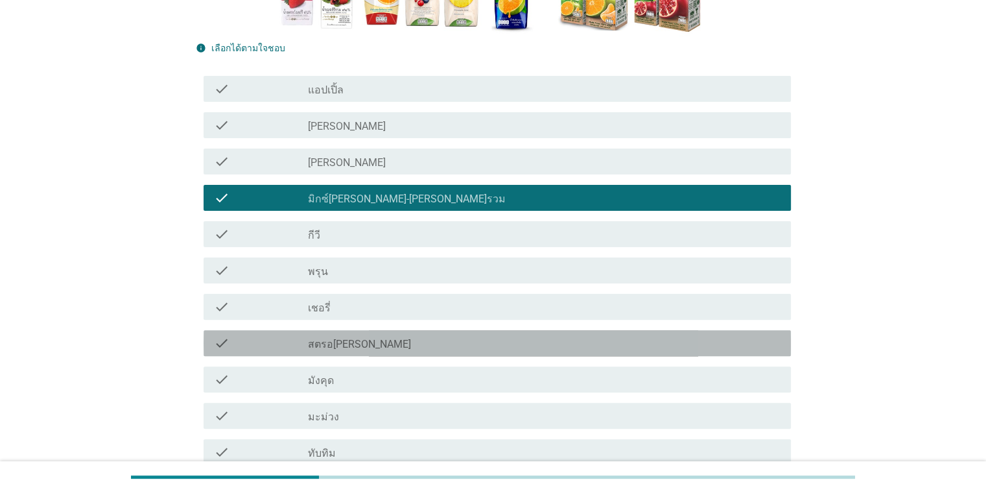
drag, startPoint x: 370, startPoint y: 346, endPoint x: 437, endPoint y: 347, distance: 66.8
click at [372, 348] on div "check_box_outline_blank สตรอ[PERSON_NAME]" at bounding box center [544, 343] width 472 height 16
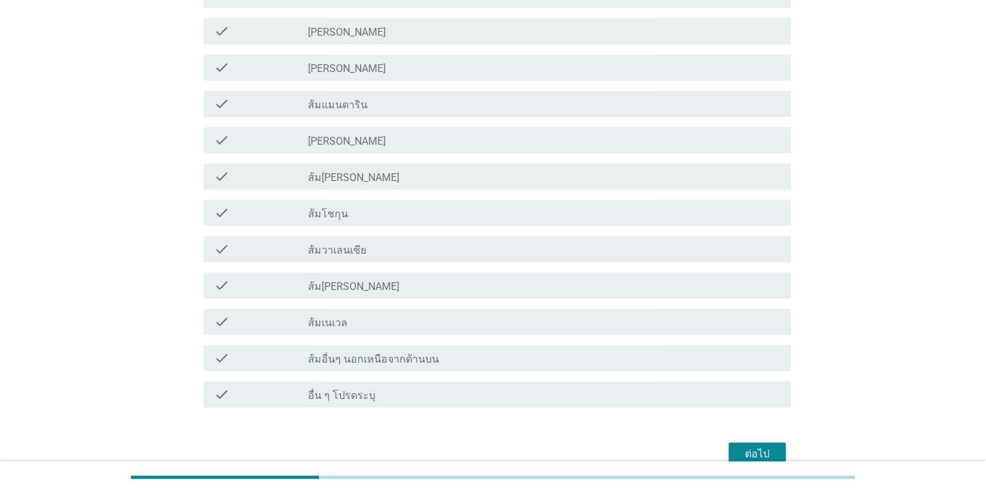
scroll to position [812, 0]
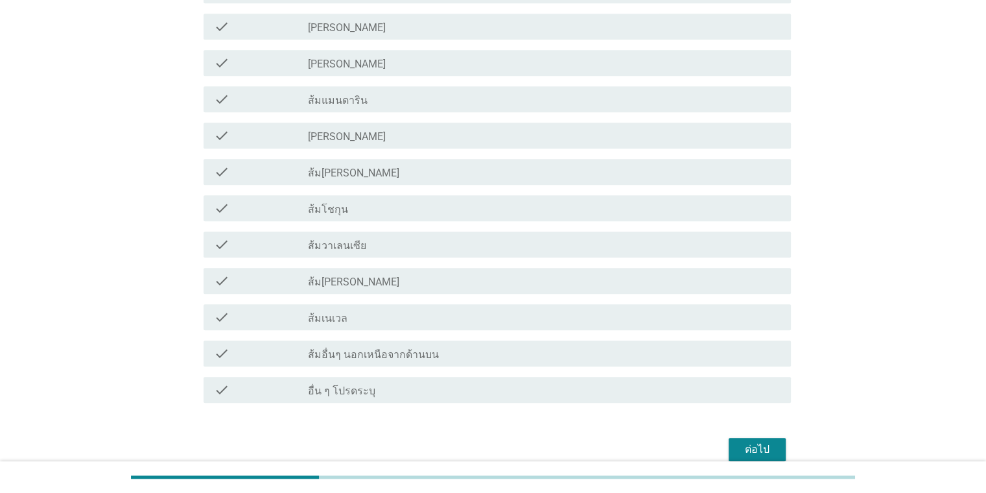
click at [399, 360] on label "ส้มอื่นๆ นอกเหนือจากด้านบน" at bounding box center [373, 354] width 131 height 13
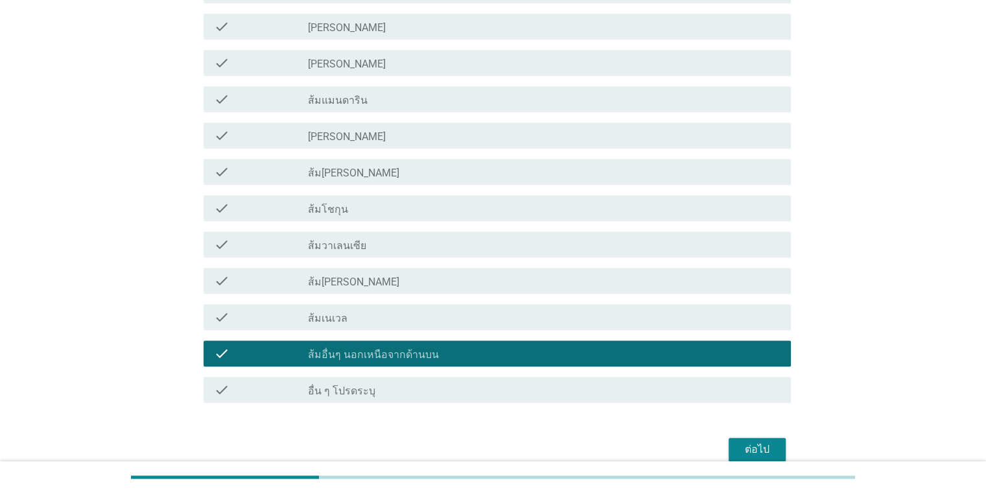
click at [399, 360] on label "ส้มอื่นๆ นอกเหนือจากด้านบน" at bounding box center [373, 354] width 131 height 13
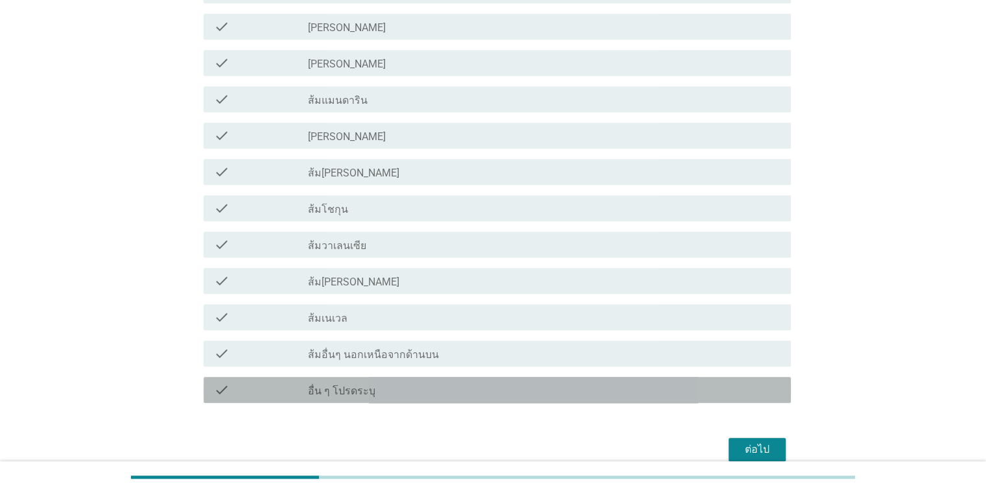
click at [433, 393] on div "check_box_outline_blank อื่น ๆ โปรดระบุ" at bounding box center [544, 390] width 472 height 16
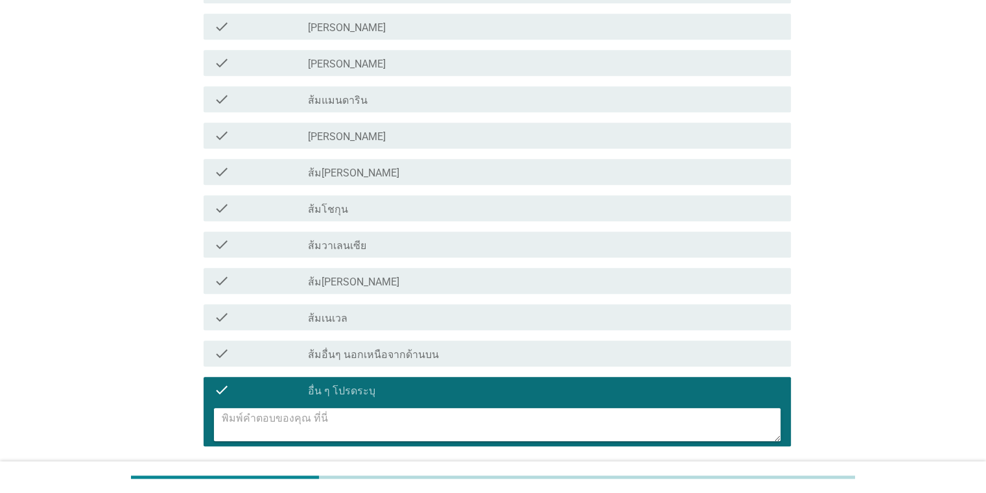
click at [383, 415] on textarea at bounding box center [501, 424] width 559 height 33
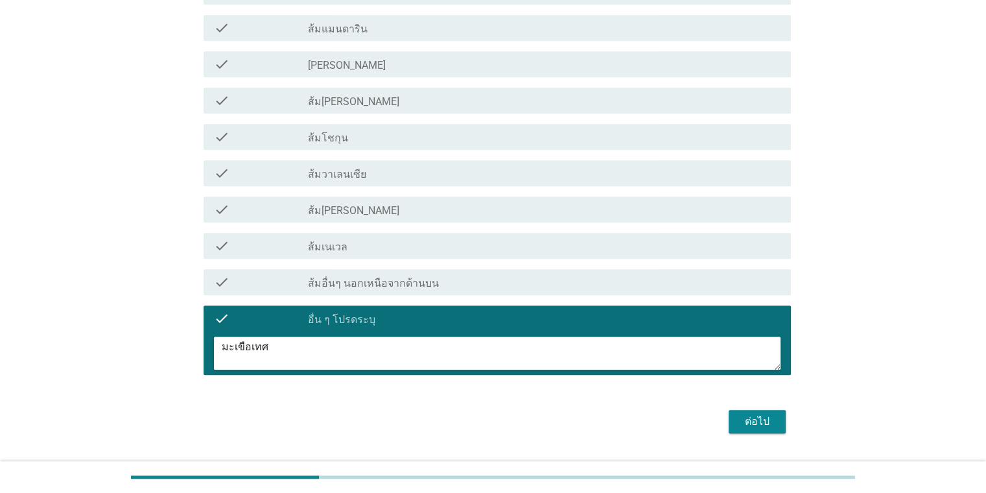
scroll to position [888, 0]
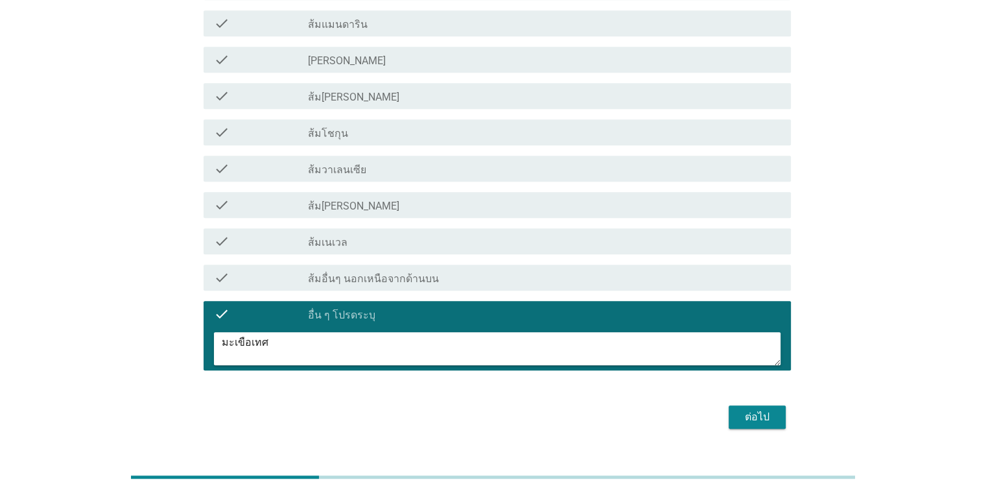
type textarea "มะเขือเทศ"
click at [757, 411] on div "ต่อไป" at bounding box center [757, 417] width 36 height 16
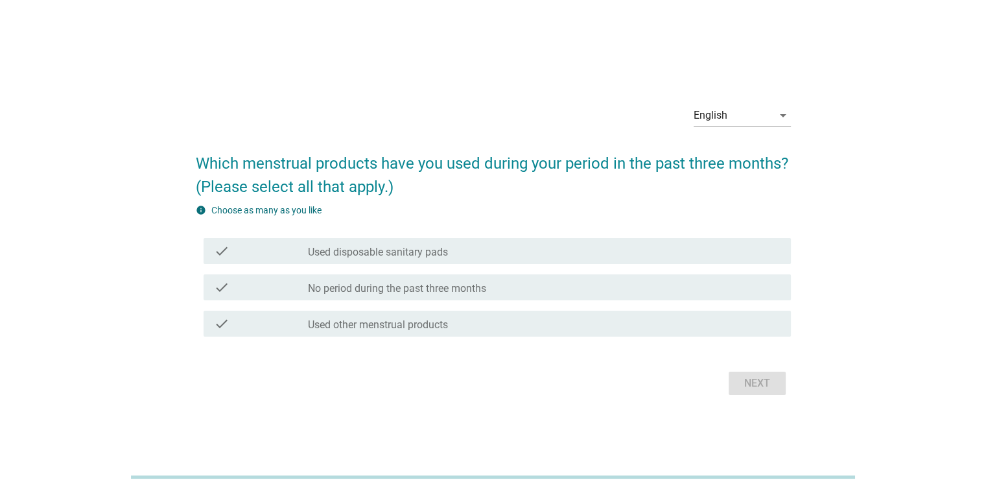
click at [441, 246] on label "Used disposable sanitary pads" at bounding box center [378, 252] width 140 height 13
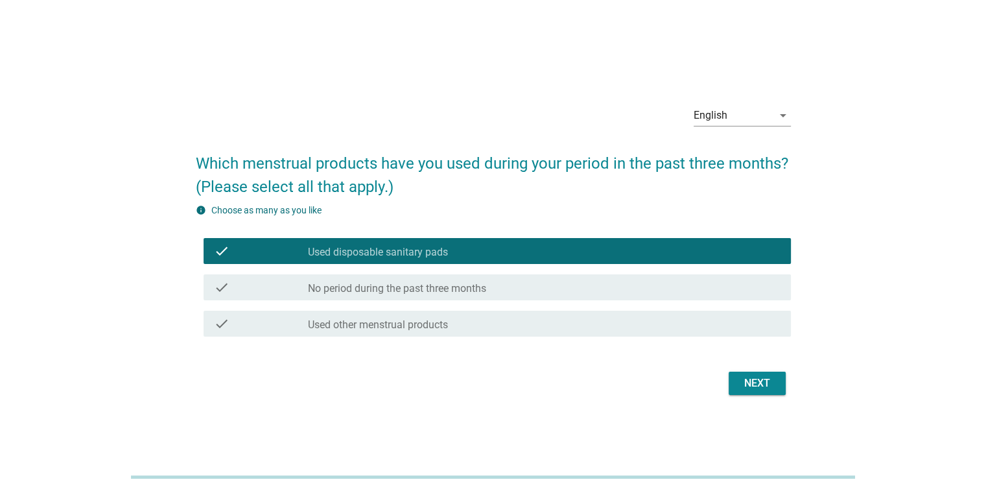
click at [760, 381] on div "Next" at bounding box center [757, 383] width 36 height 16
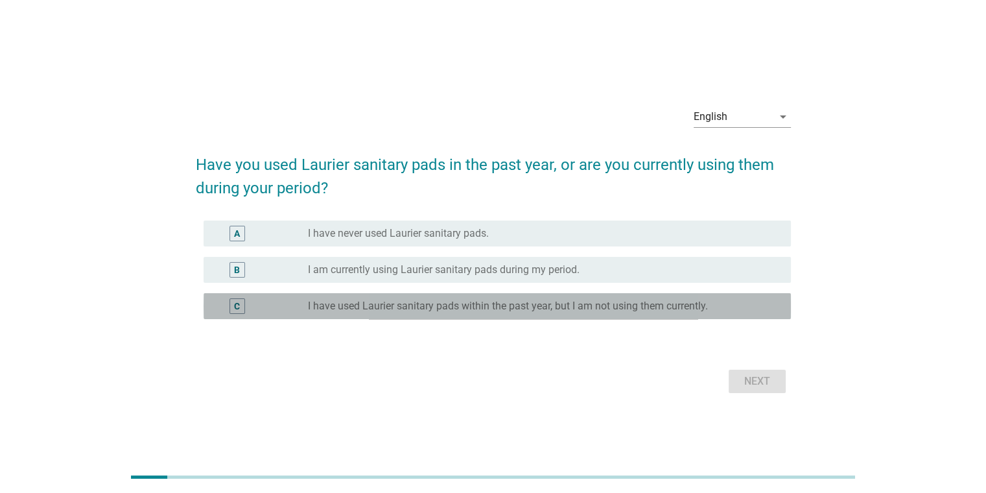
click at [429, 316] on div "C radio_button_unchecked I have used Laurier sanitary pads within the past year…" at bounding box center [498, 306] width 588 height 26
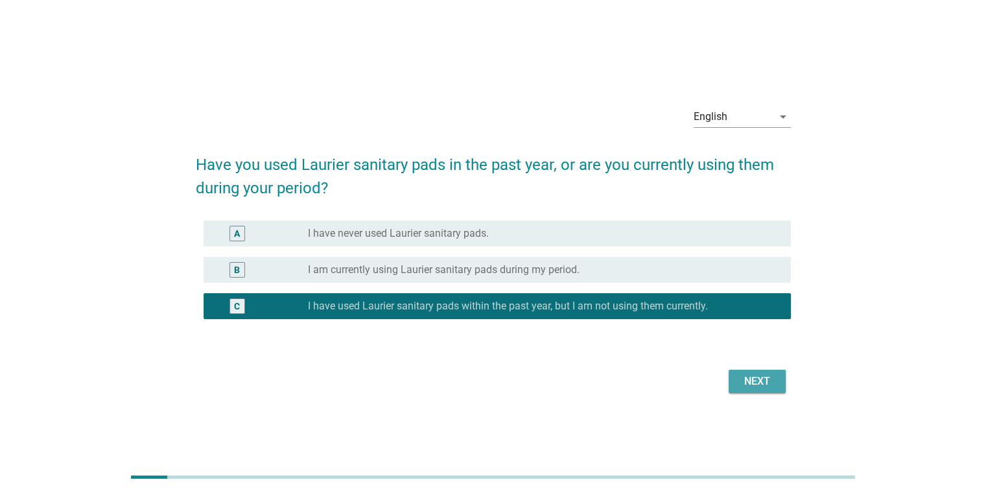
click at [767, 383] on div "Next" at bounding box center [757, 382] width 36 height 16
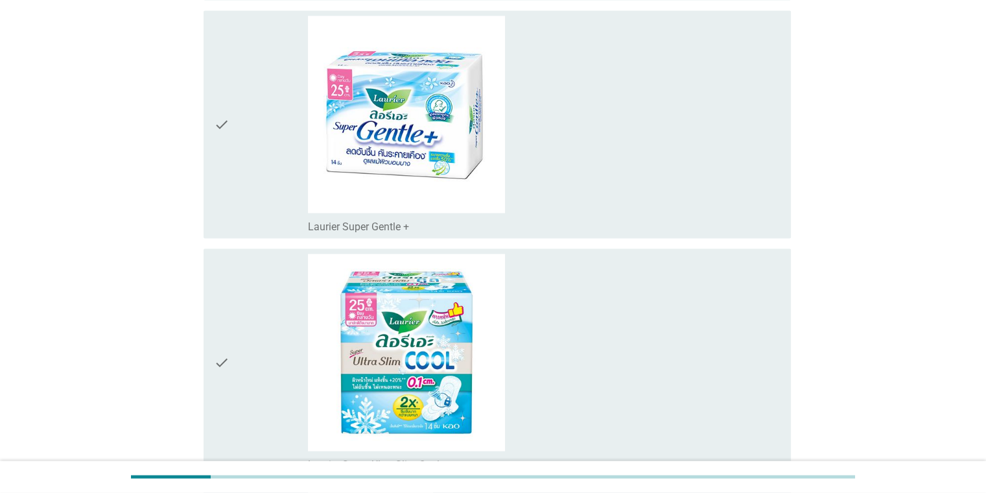
scroll to position [2457, 0]
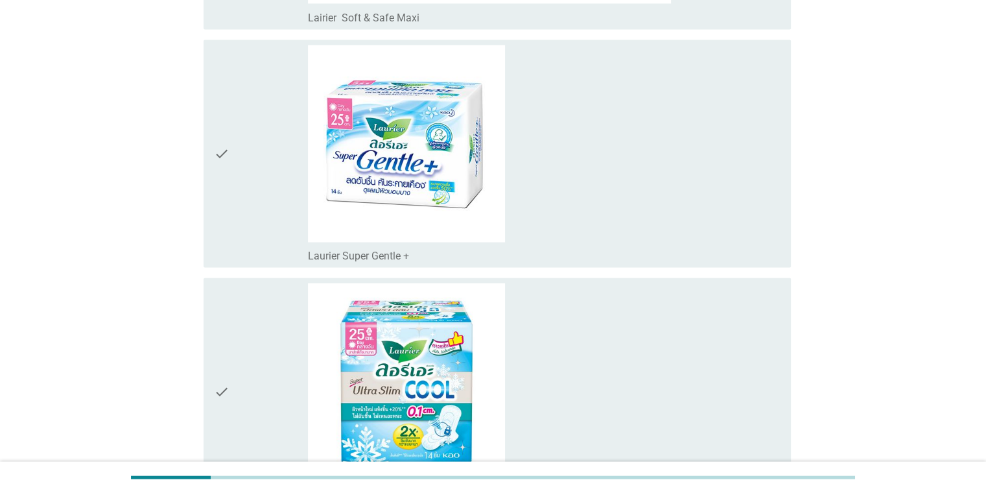
click at [713, 222] on div "check_box_outline_blank Laurier Super Gentle +" at bounding box center [544, 153] width 472 height 217
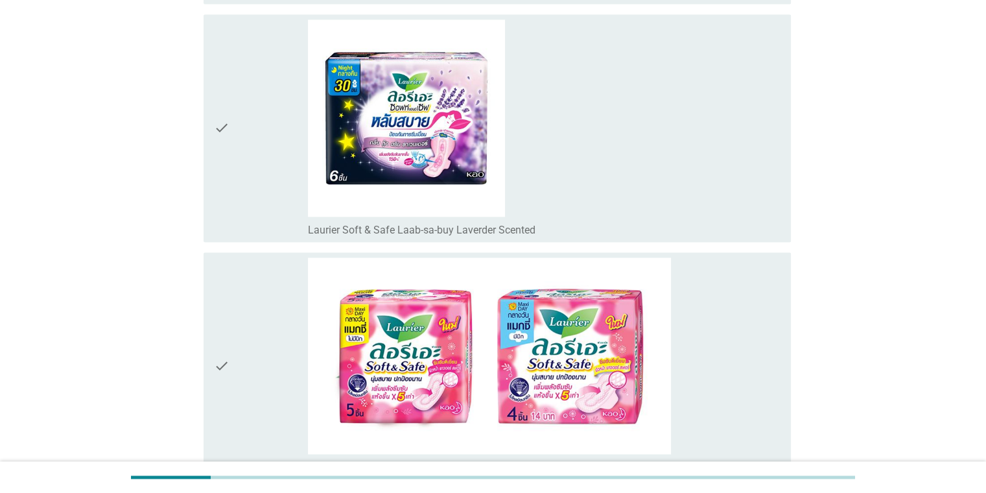
scroll to position [1929, 0]
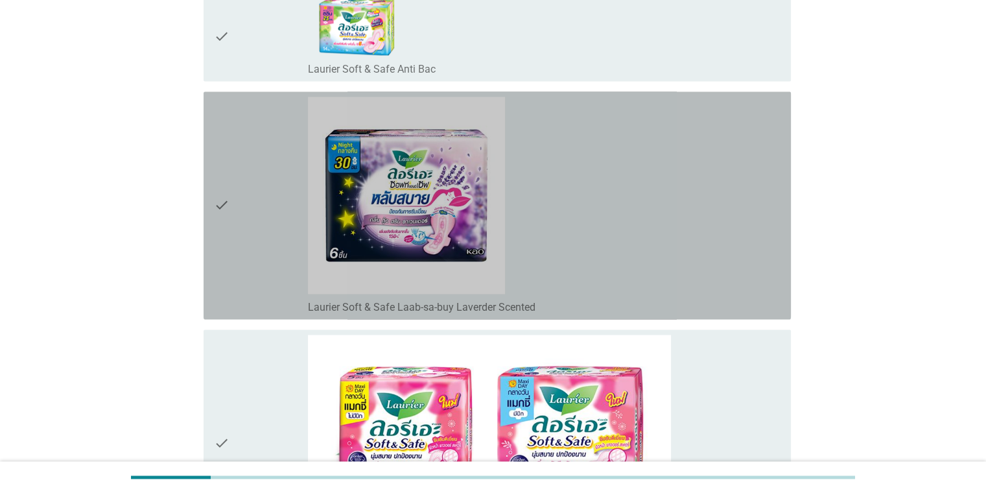
click at [709, 192] on div "check_box_outline_blank Laurier Soft & Safe Laab-sa-buy Laverder Scented" at bounding box center [544, 205] width 472 height 217
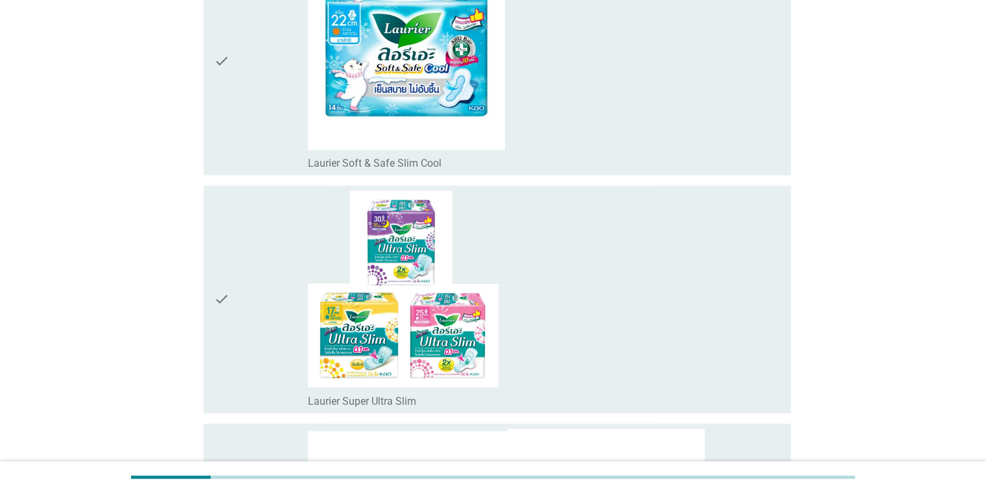
scroll to position [601, 0]
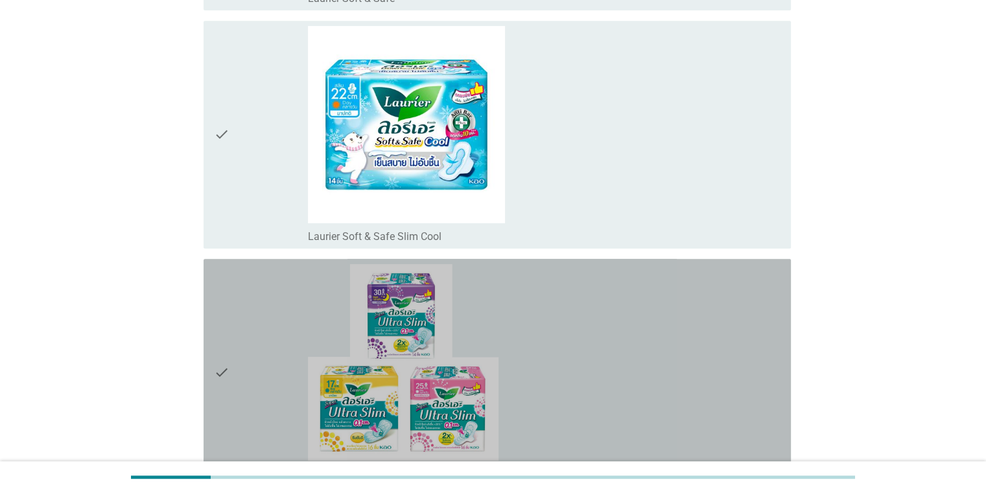
drag, startPoint x: 547, startPoint y: 379, endPoint x: 553, endPoint y: 374, distance: 7.3
click at [548, 379] on div "check_box_outline_blank Laurier Super Ultra Slim" at bounding box center [544, 372] width 472 height 217
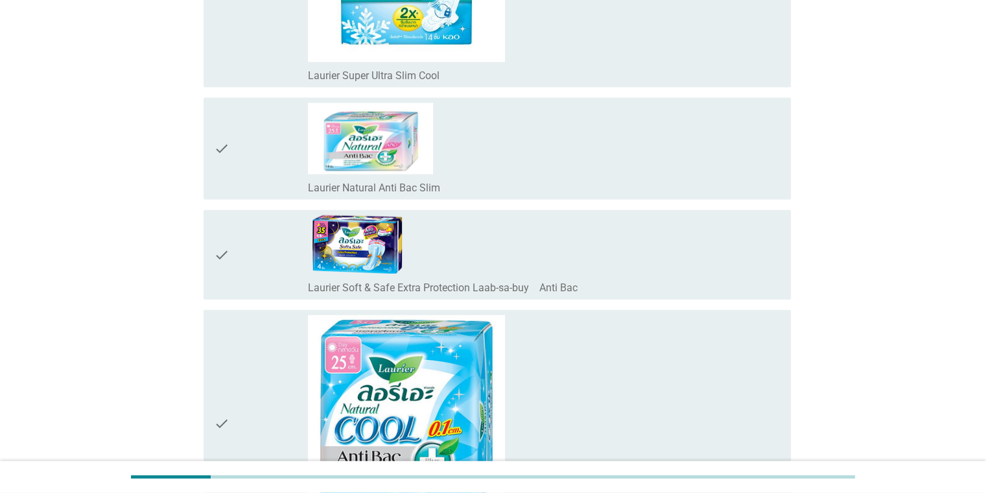
scroll to position [3338, 0]
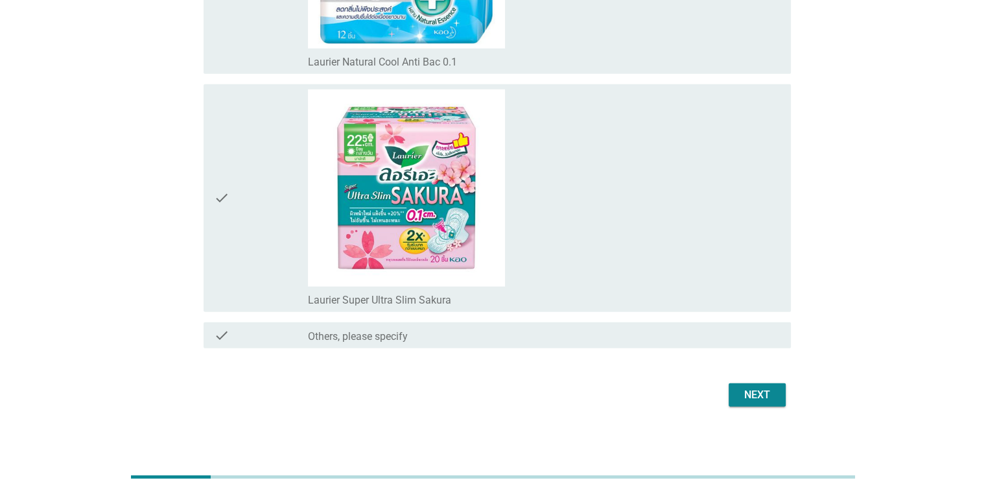
click at [772, 390] on div "Next" at bounding box center [757, 395] width 36 height 16
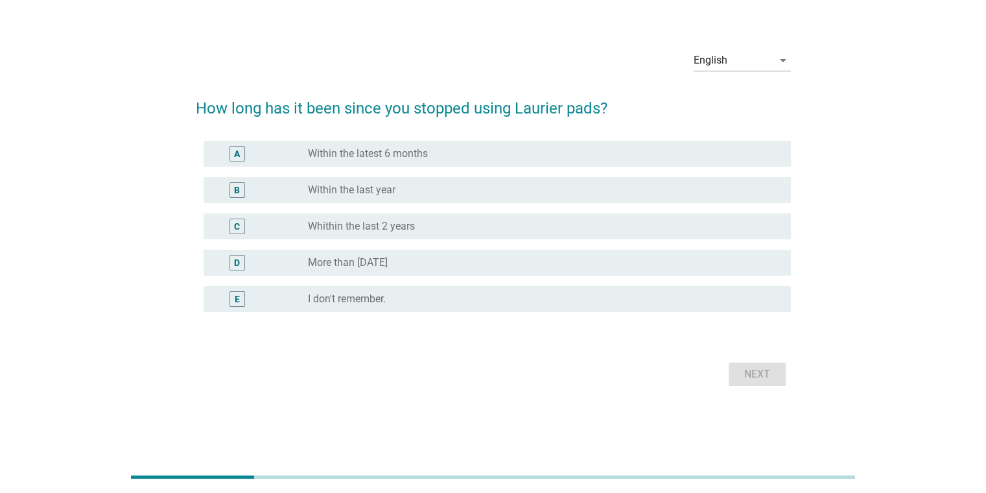
scroll to position [0, 0]
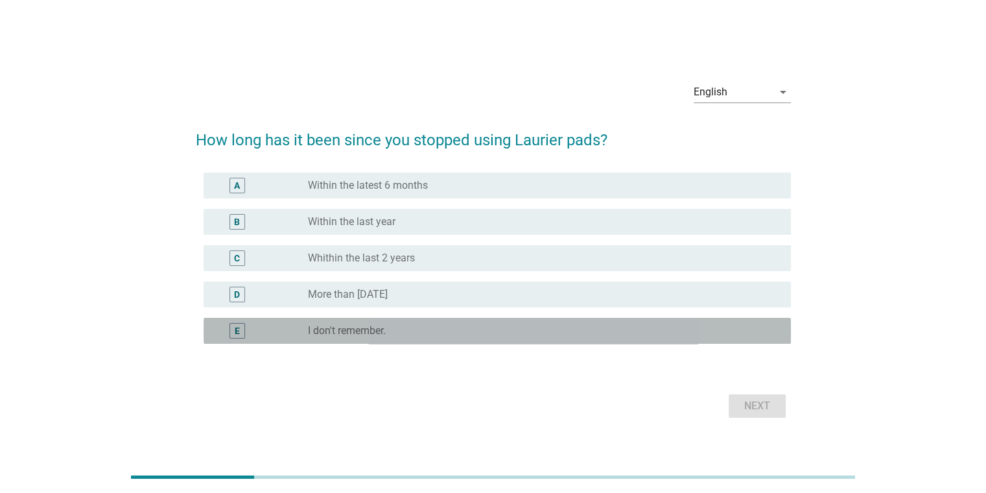
click at [459, 327] on div "radio_button_unchecked I don't remember." at bounding box center [539, 330] width 462 height 13
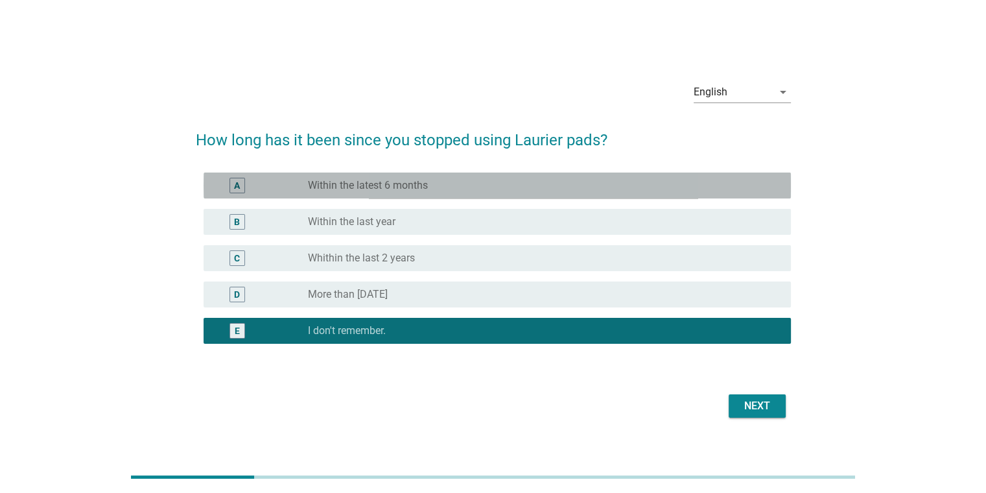
click at [379, 189] on label "Within the latest 6 months" at bounding box center [368, 185] width 120 height 13
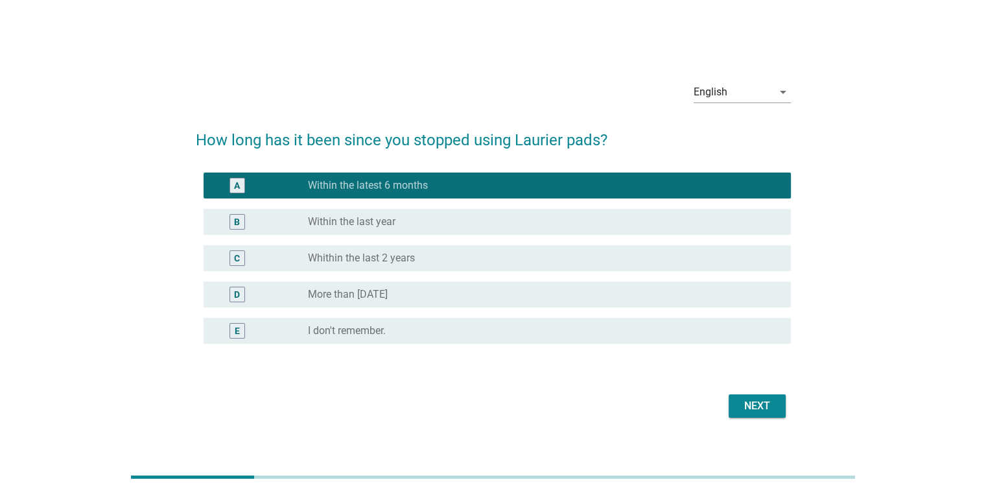
click at [746, 404] on div "Next" at bounding box center [757, 406] width 36 height 16
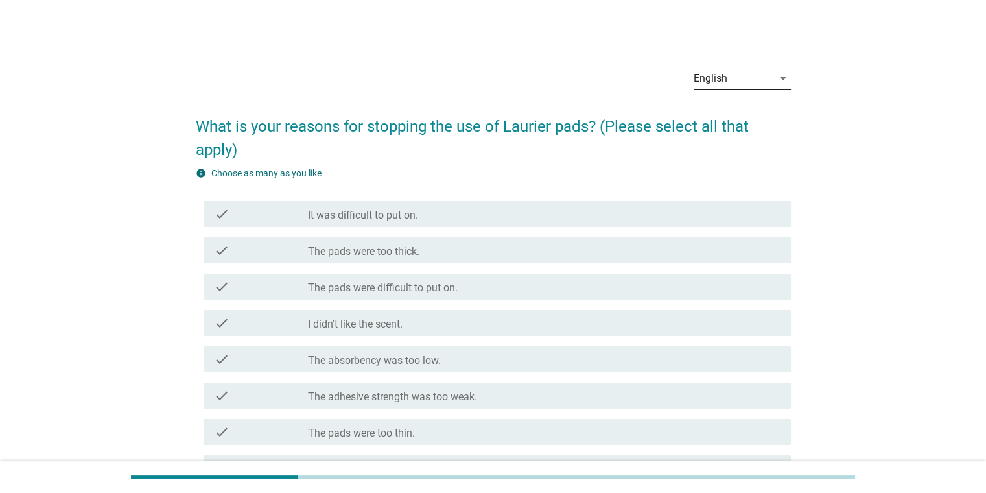
click at [781, 76] on icon "arrow_drop_down" at bounding box center [784, 79] width 16 height 16
click at [765, 123] on div "ภาษาไทย" at bounding box center [742, 120] width 77 height 16
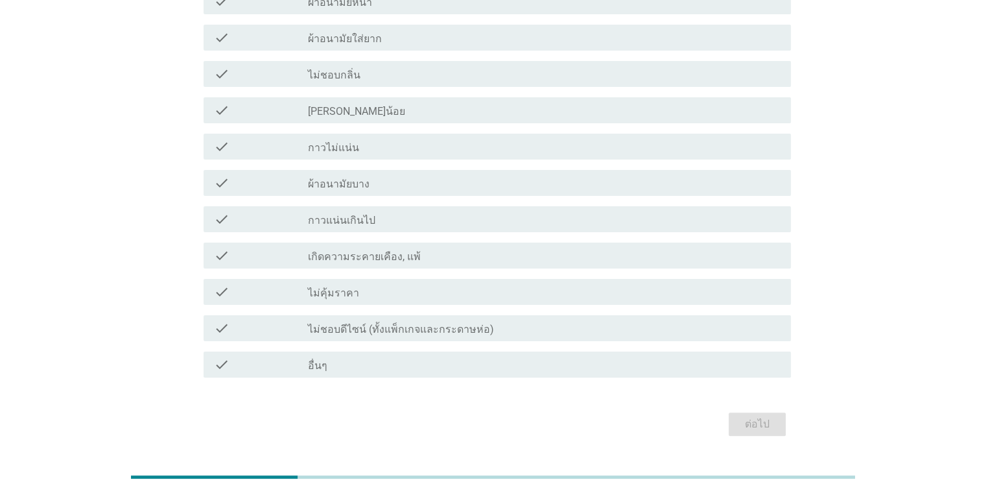
scroll to position [249, 0]
click at [407, 250] on label "เกิดความระคายเคือง, แพ้" at bounding box center [364, 256] width 113 height 13
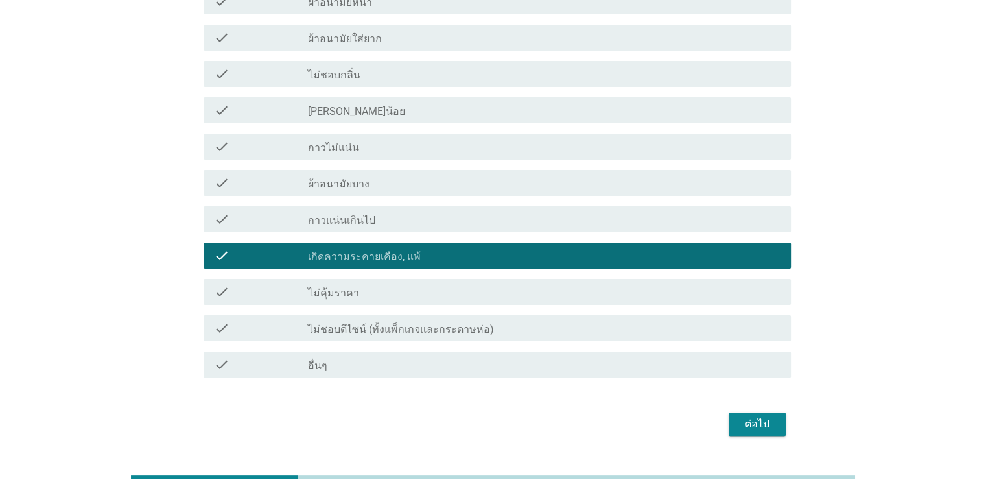
click at [754, 416] on div "ต่อไป" at bounding box center [757, 424] width 36 height 16
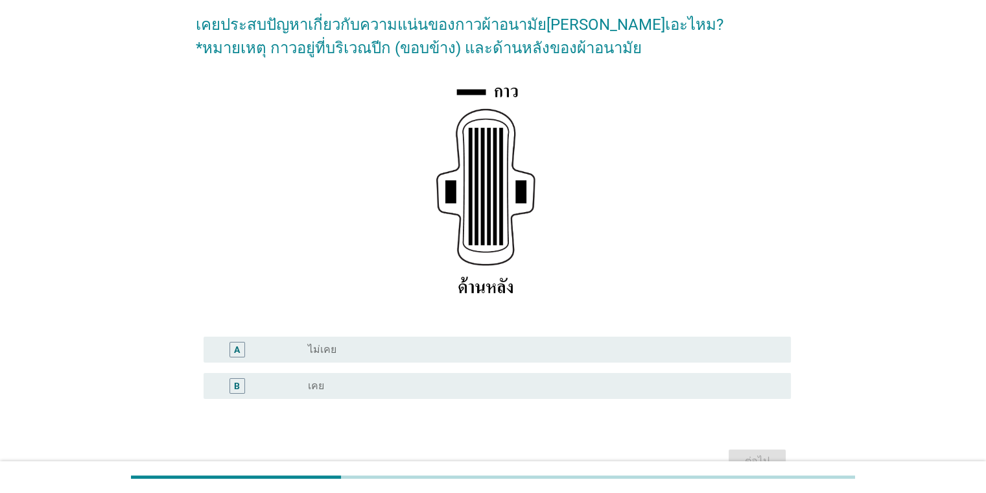
scroll to position [103, 0]
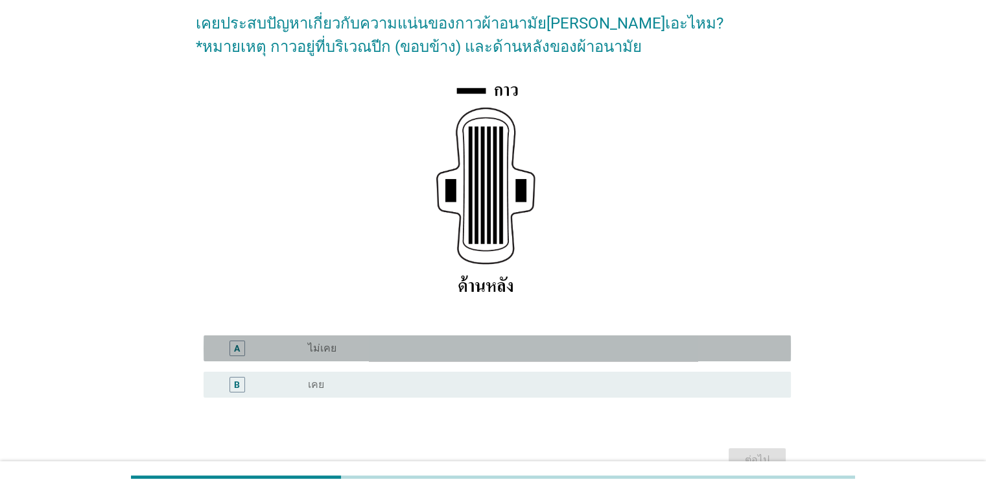
click at [540, 350] on div "radio_button_unchecked ไม่เคย" at bounding box center [539, 348] width 462 height 13
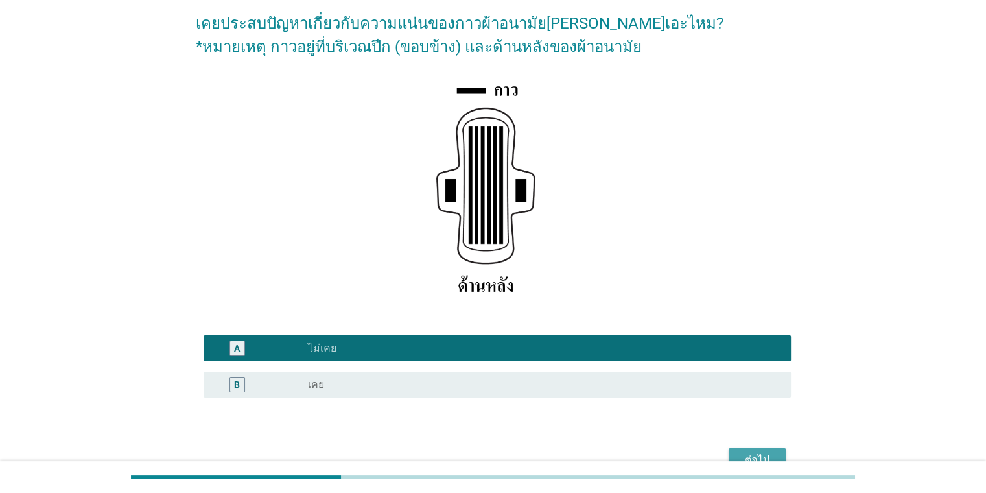
click at [752, 449] on button "ต่อไป" at bounding box center [757, 459] width 57 height 23
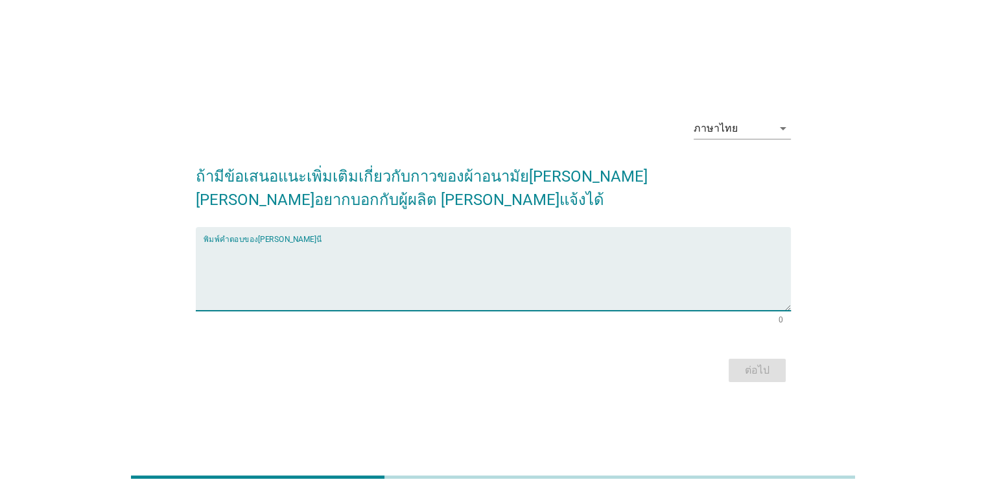
click at [444, 257] on textarea "พิมพ์คำตอบของคุณ ที่นี่" at bounding box center [498, 277] width 588 height 68
type textarea "w"
type textarea "ไม่มีค่ะ"
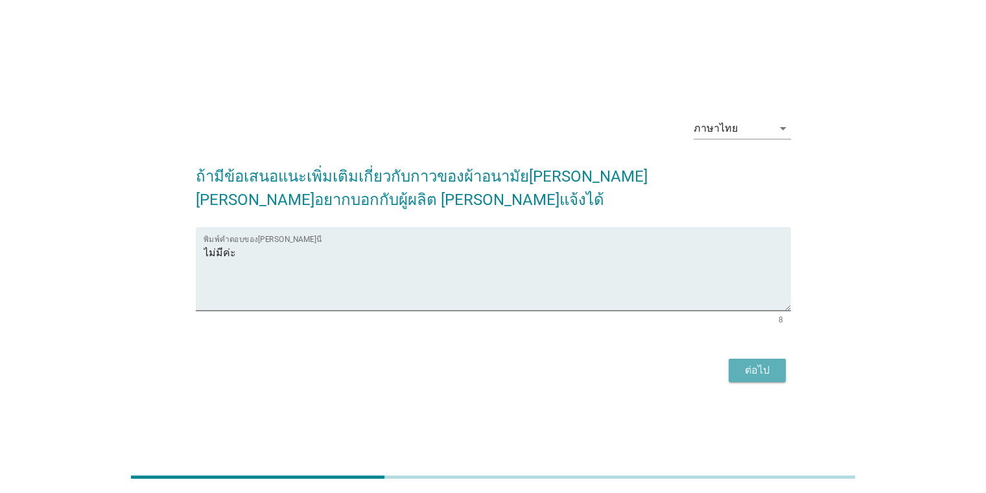
click at [775, 359] on button "ต่อไป" at bounding box center [757, 370] width 57 height 23
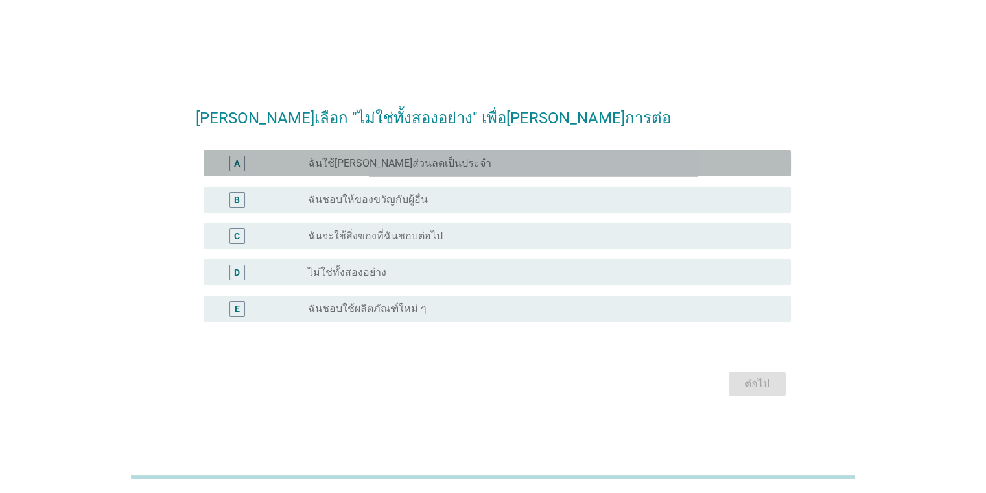
click at [282, 163] on div "A" at bounding box center [261, 164] width 95 height 16
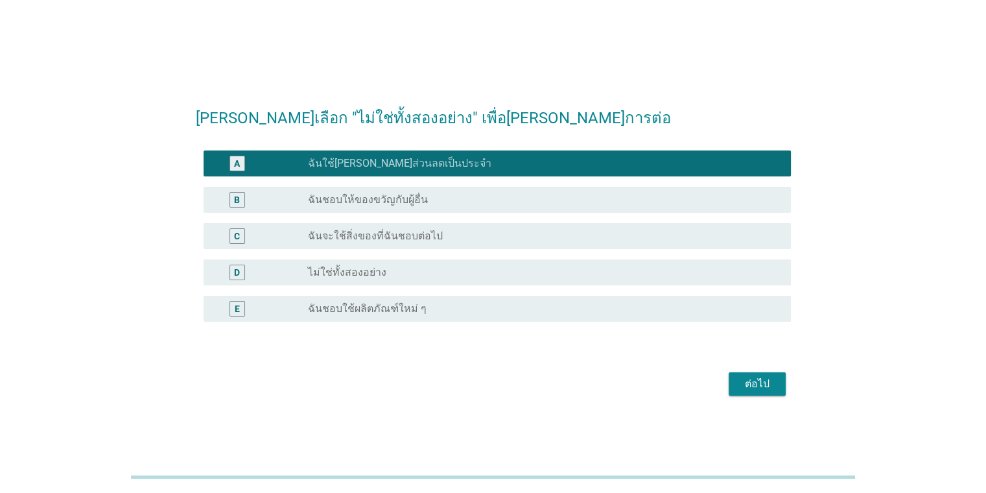
click at [371, 237] on label "ฉันจะใช้สิ่งของที่ฉันชอบต่อไป" at bounding box center [375, 236] width 135 height 13
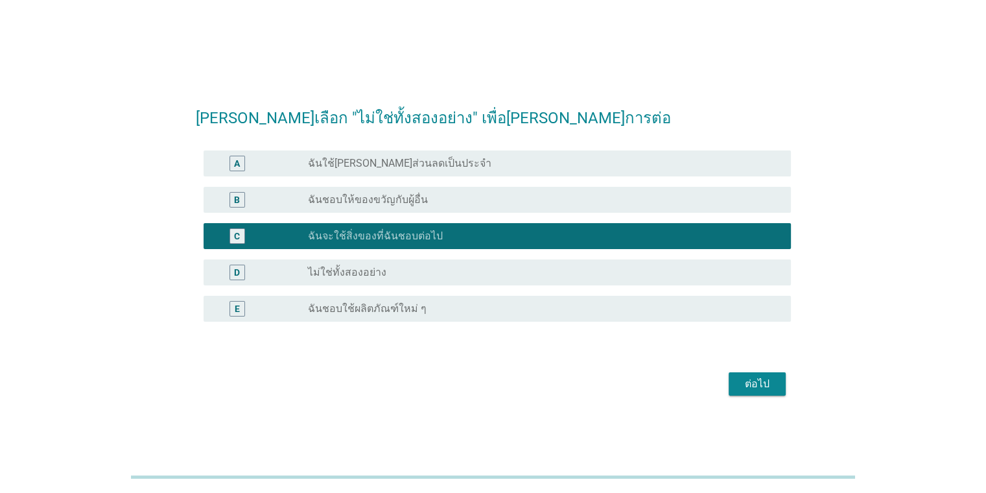
click at [381, 167] on label "ฉันใช้คูปองส่วนลดเป็นประจำ" at bounding box center [400, 163] width 184 height 13
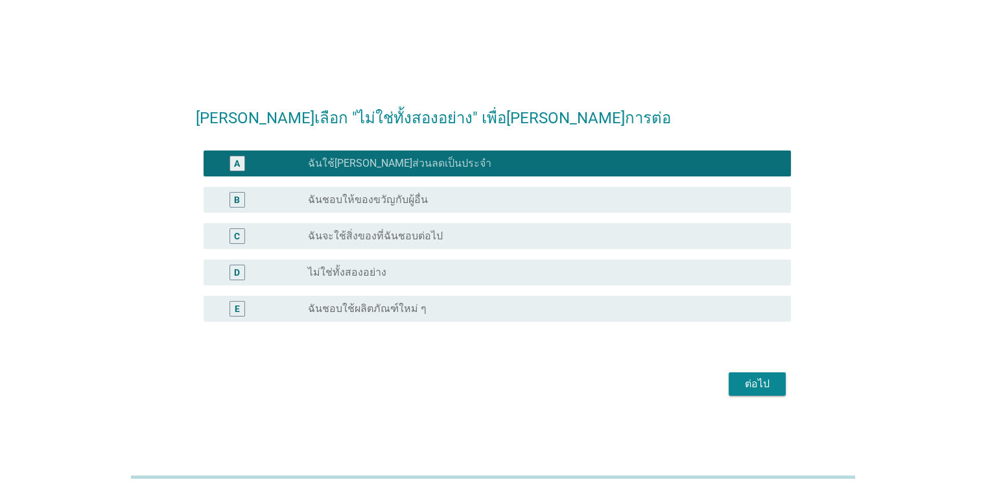
click at [354, 270] on label "ไม่ใช่ทั้งสองอย่าง" at bounding box center [347, 272] width 78 height 13
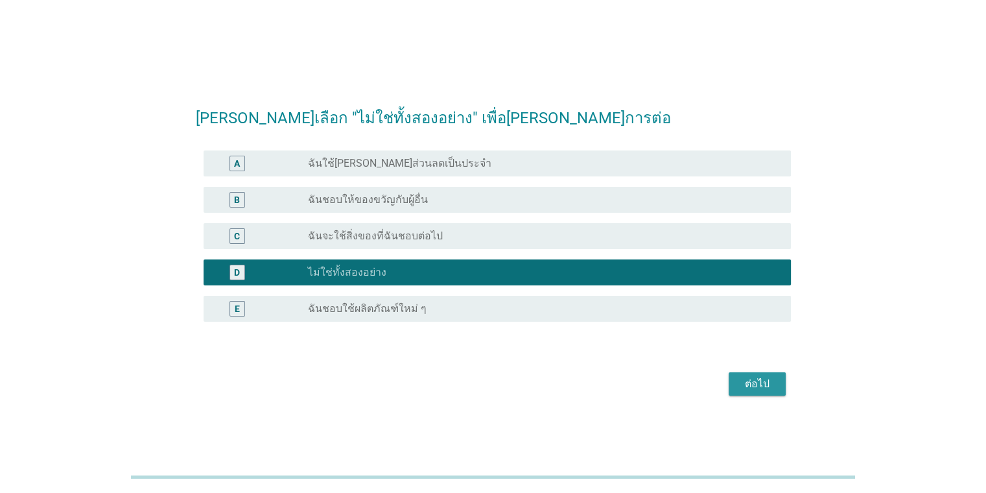
click at [754, 377] on div "ต่อไป" at bounding box center [757, 384] width 36 height 16
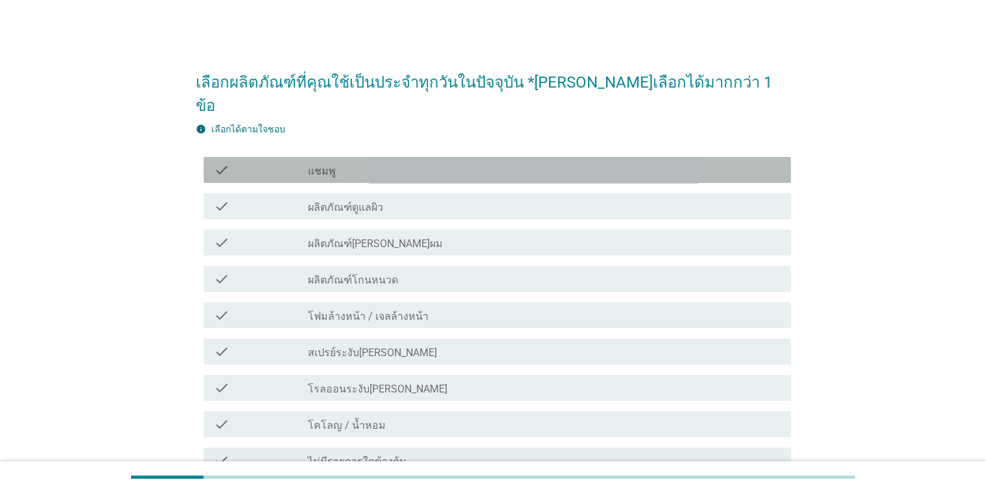
click at [365, 162] on div "check_box_outline_blank แชมพู" at bounding box center [544, 170] width 472 height 16
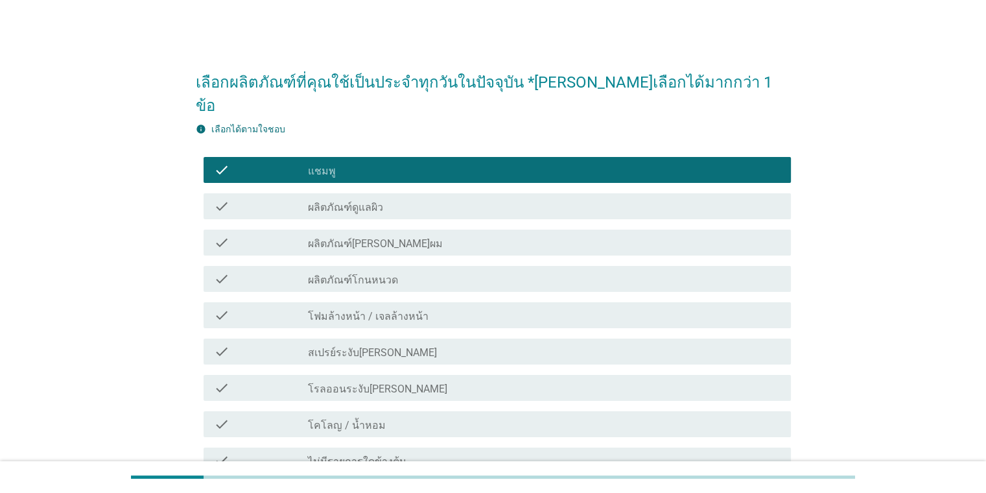
click at [377, 201] on label "ผลิตภัณฑ์ดูแลผิว" at bounding box center [345, 207] width 75 height 13
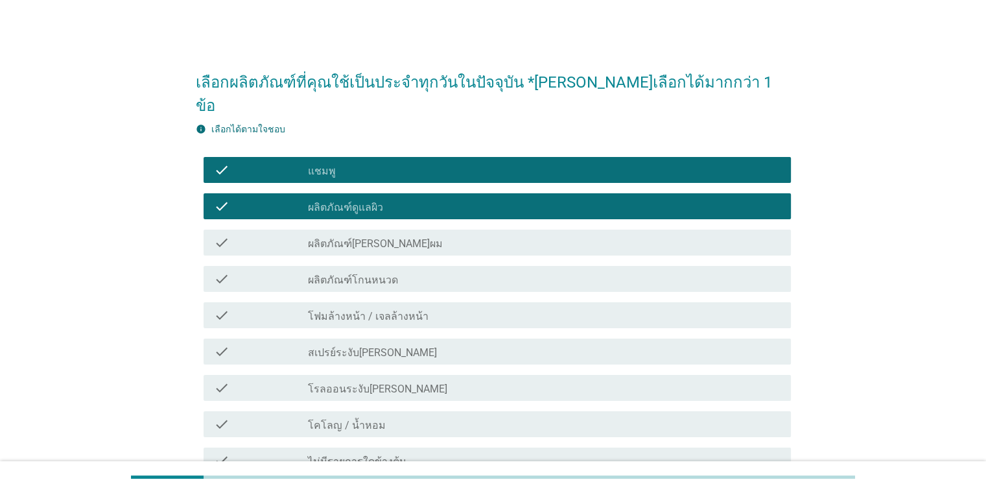
click at [381, 237] on label "ผลิตภัณฑ์จัดแต่งทรงผม" at bounding box center [375, 243] width 135 height 13
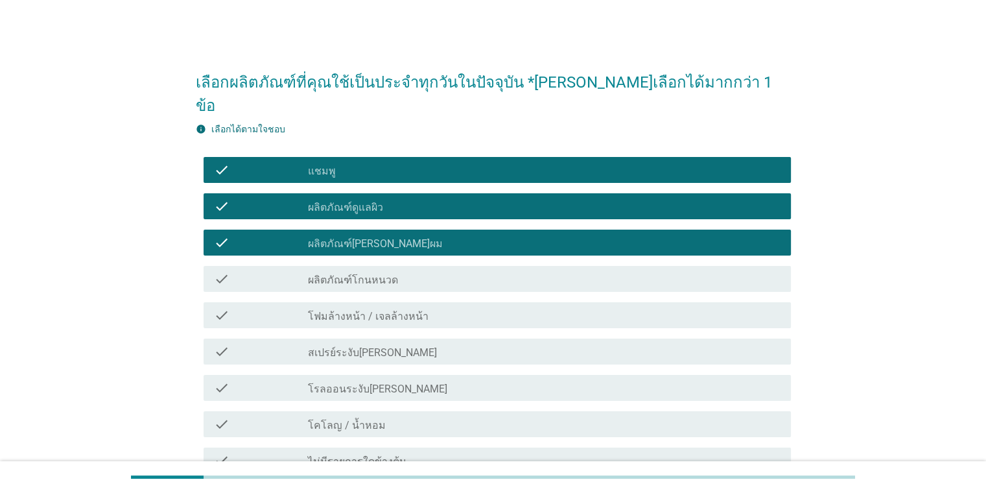
click at [390, 310] on label "โฟมล้างหน้า / เจลล้างหน้า" at bounding box center [368, 316] width 121 height 13
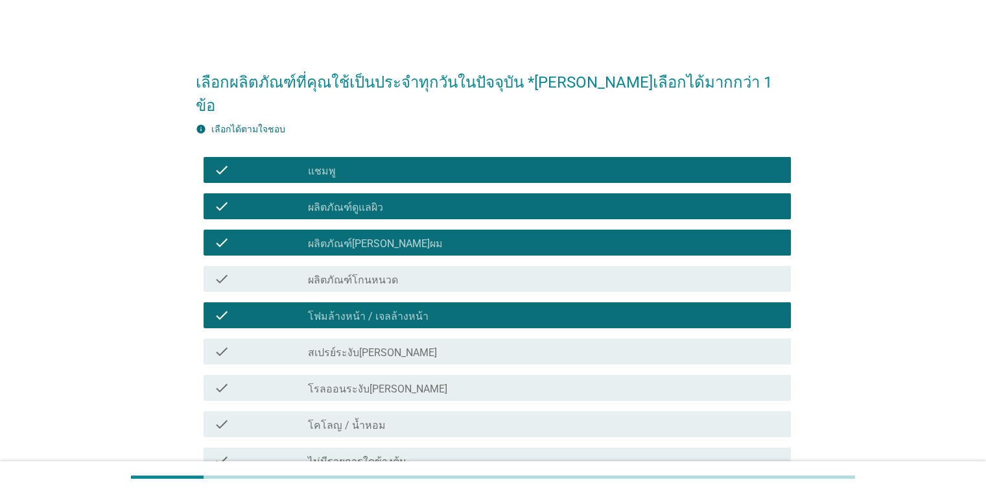
click at [394, 344] on div "check_box_outline_blank สเปรย์ระงับกลิ่นกาย" at bounding box center [544, 352] width 472 height 16
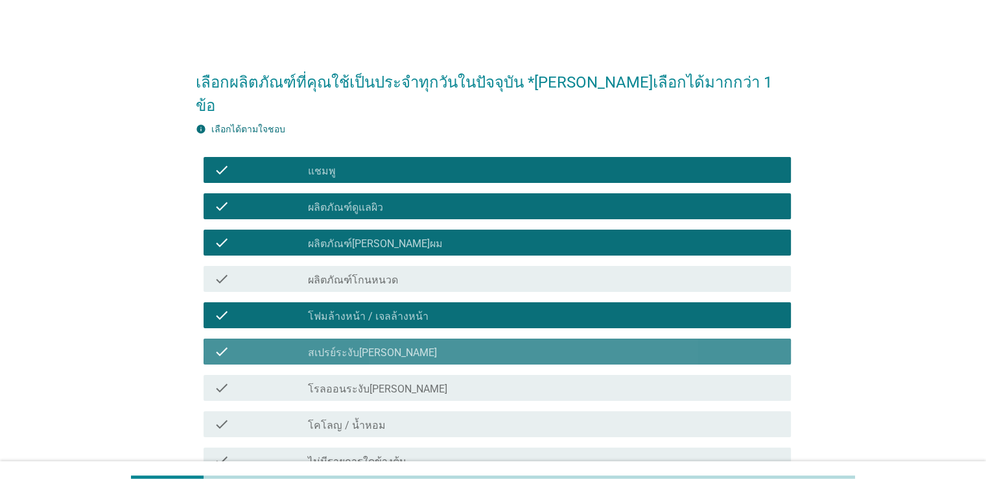
click at [401, 344] on div "check_box_outline_blank สเปรย์ระงับกลิ่นกาย" at bounding box center [544, 352] width 472 height 16
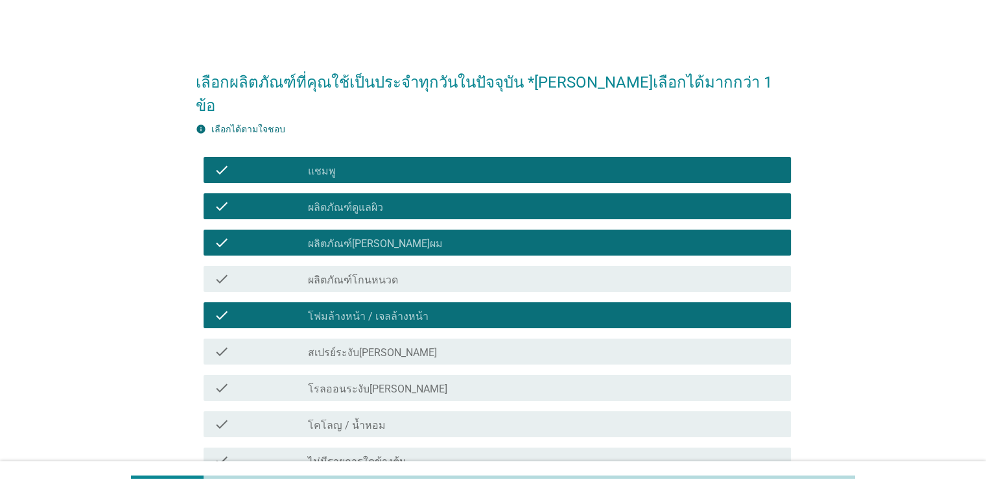
click at [396, 383] on label "โรลออนระงับกลิ่นกาย" at bounding box center [377, 389] width 139 height 13
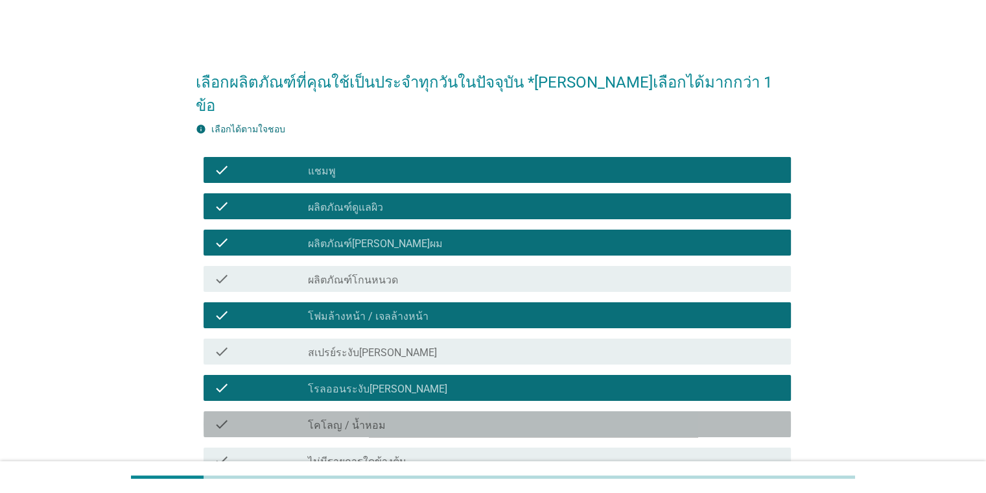
click at [437, 416] on div "check_box_outline_blank โคโลญ / น้ำหอม" at bounding box center [544, 424] width 472 height 16
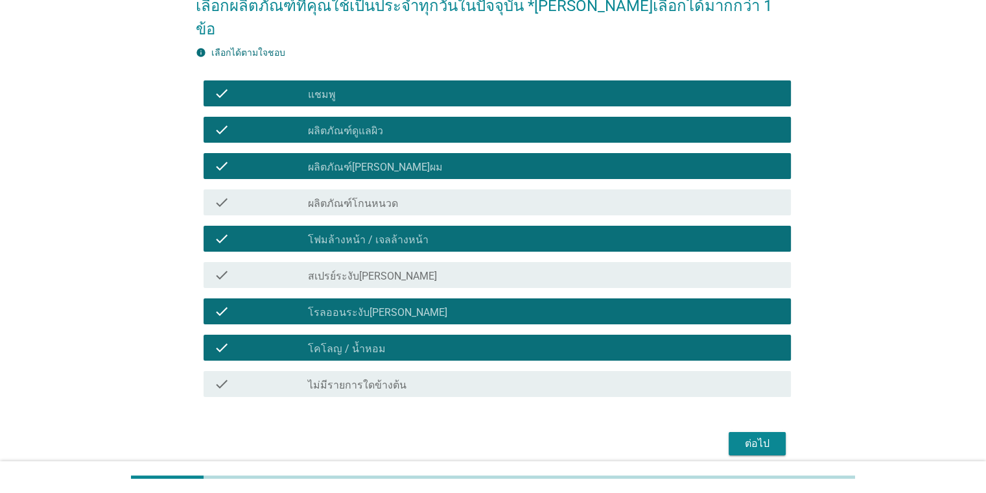
scroll to position [108, 0]
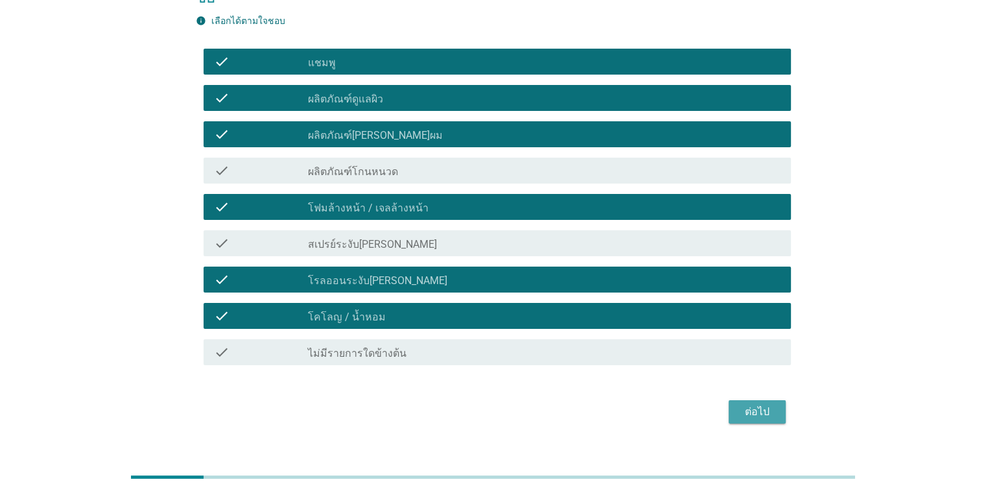
click at [776, 400] on button "ต่อไป" at bounding box center [757, 411] width 57 height 23
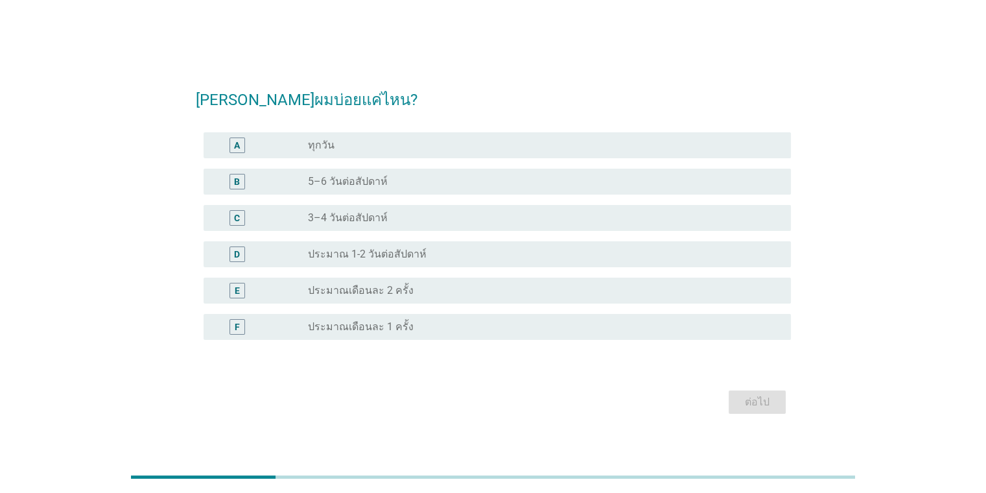
click at [384, 226] on div "C radio_button_unchecked 3–4 วันต่อสัปดาห์" at bounding box center [498, 218] width 588 height 26
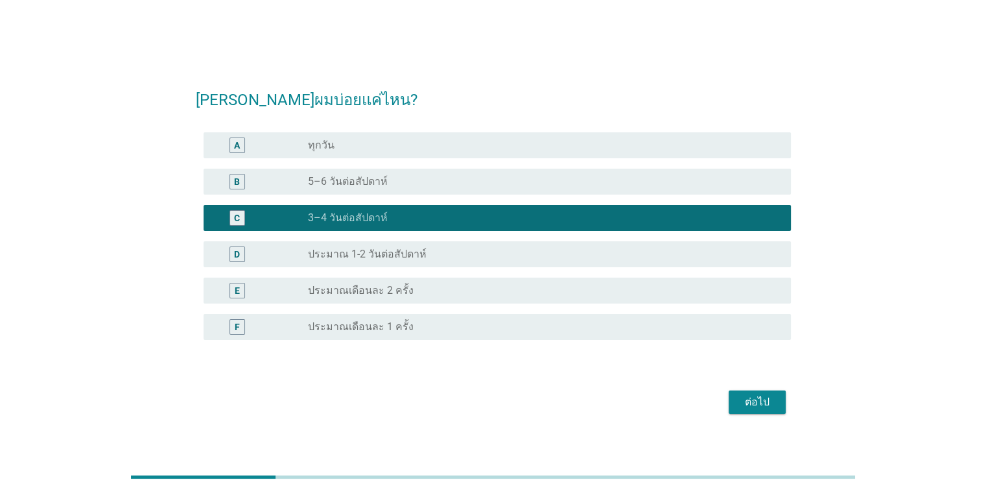
click at [737, 399] on button "ต่อไป" at bounding box center [757, 401] width 57 height 23
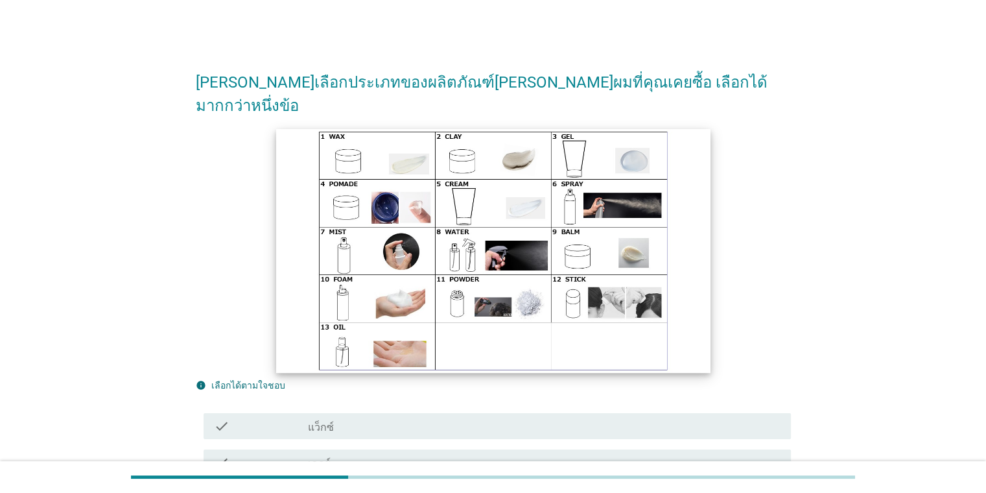
click at [412, 128] on img at bounding box center [493, 250] width 434 height 244
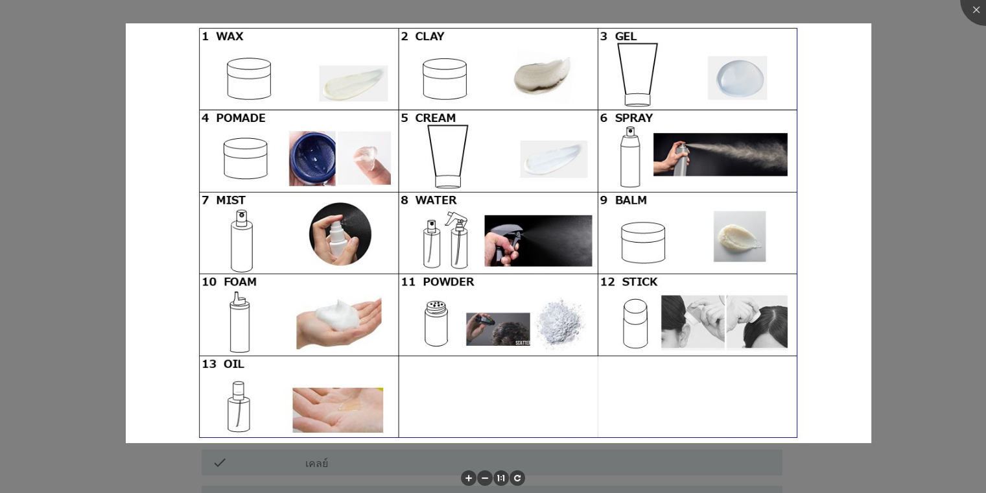
click at [936, 38] on div at bounding box center [493, 246] width 986 height 493
click at [922, 88] on div at bounding box center [493, 246] width 986 height 493
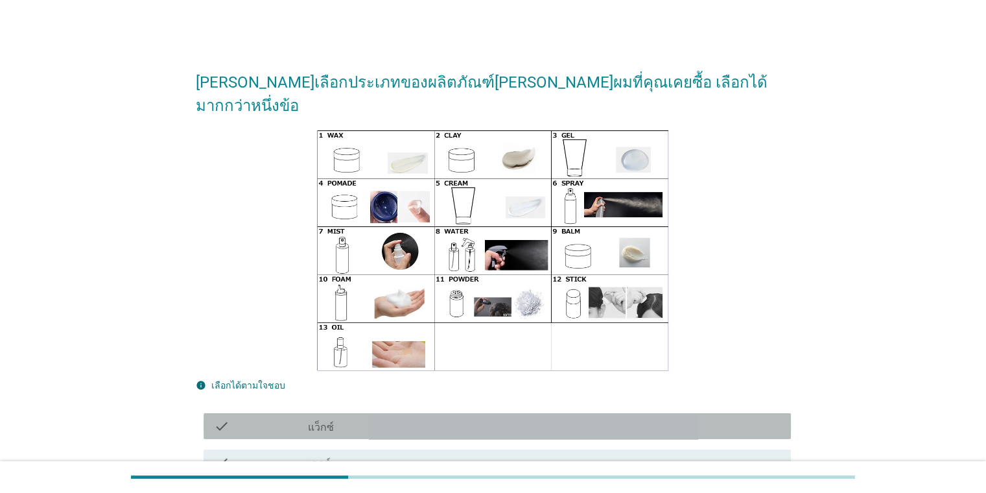
click at [315, 413] on div "check check_box_outline_blank แว็กซ์" at bounding box center [498, 426] width 588 height 26
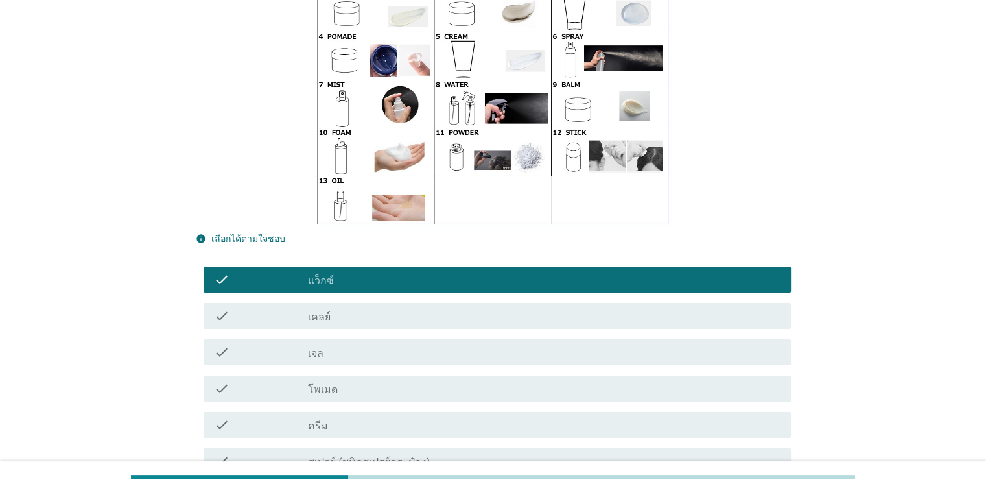
scroll to position [148, 0]
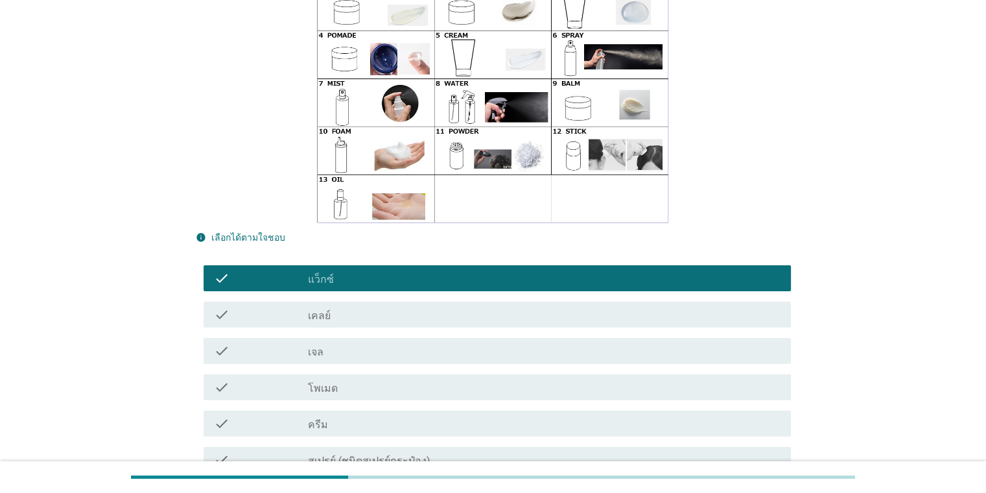
click at [544, 379] on div "check_box_outline_blank โพเมด" at bounding box center [544, 387] width 472 height 16
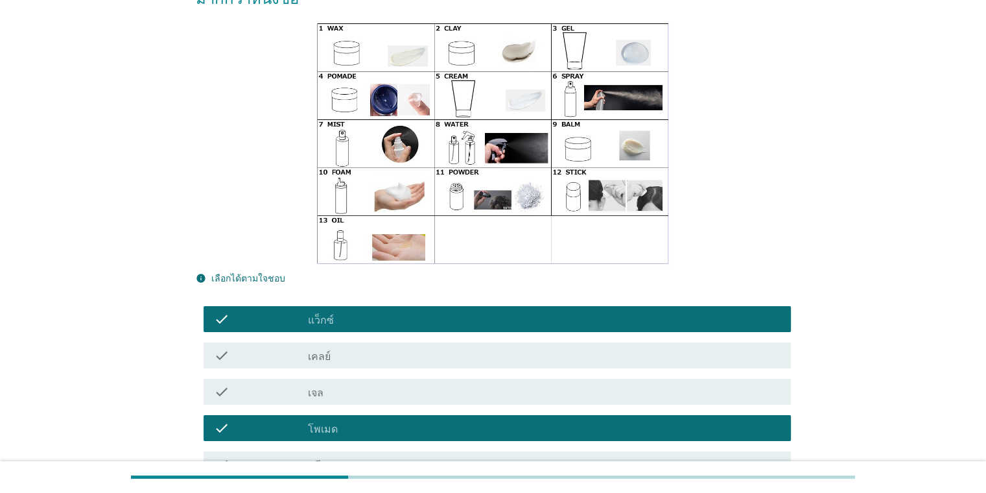
scroll to position [130, 0]
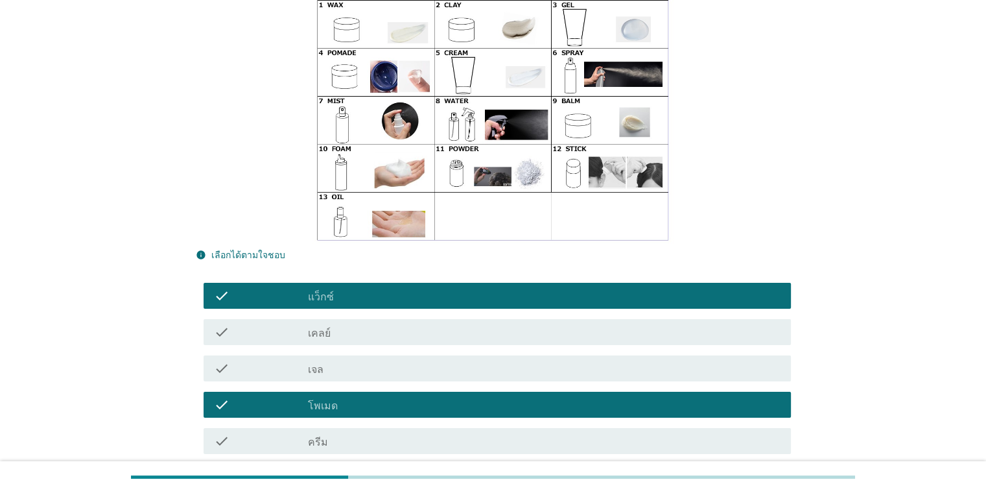
click at [464, 361] on div "check_box_outline_blank เจล" at bounding box center [544, 369] width 472 height 16
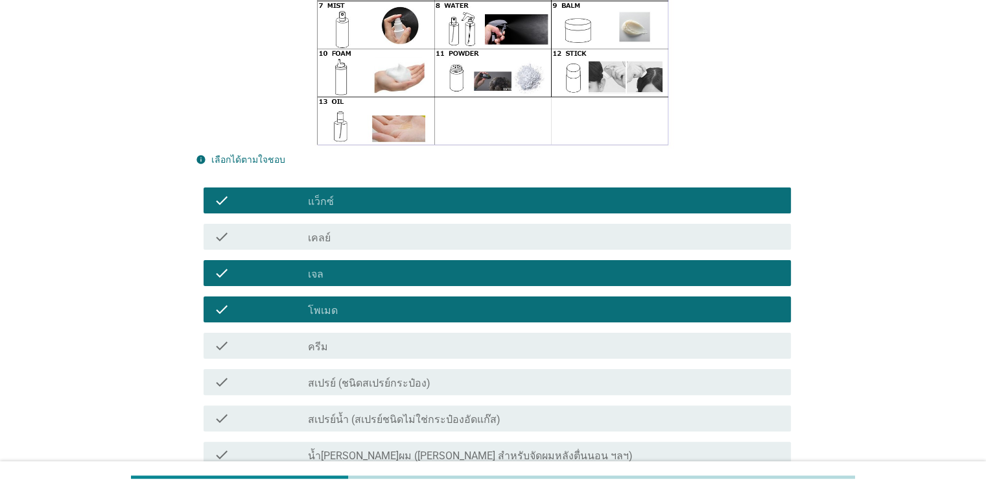
scroll to position [228, 0]
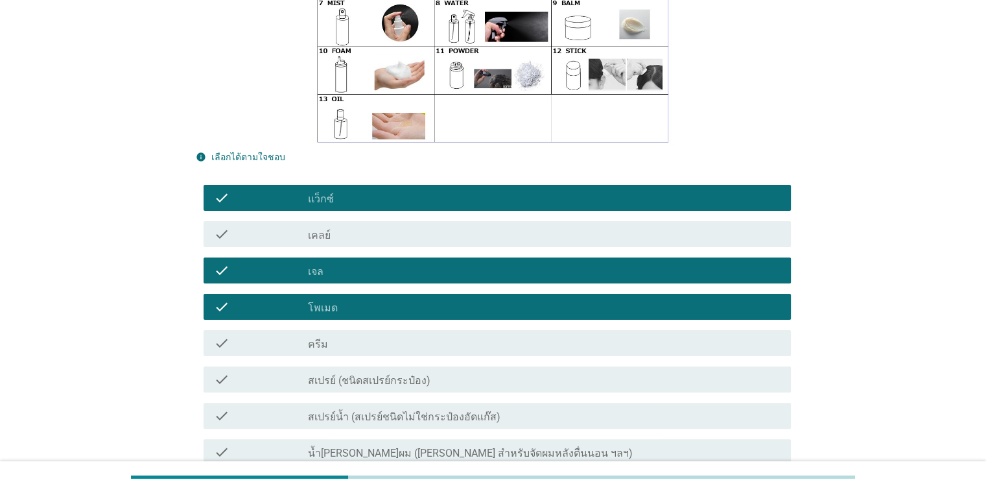
click at [459, 372] on div "check_box_outline_blank สเปรย์ (ชนิดสเปรย์กระป๋อง)" at bounding box center [544, 380] width 472 height 16
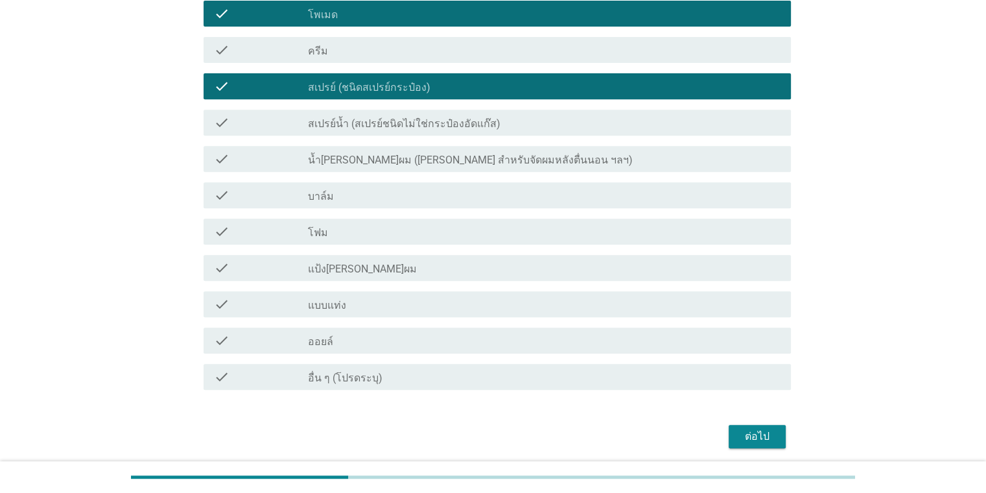
scroll to position [522, 0]
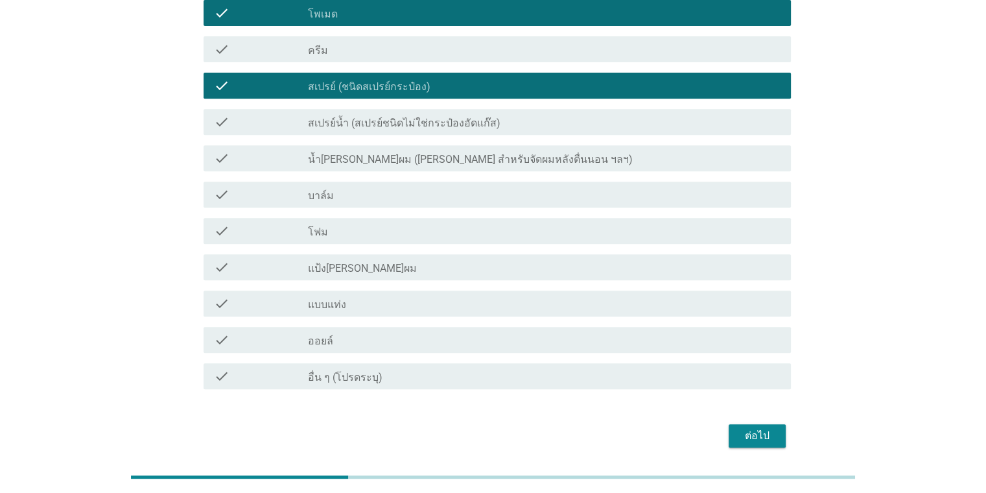
click at [356, 187] on div "check_box_outline_blank บาล์ม" at bounding box center [544, 195] width 472 height 16
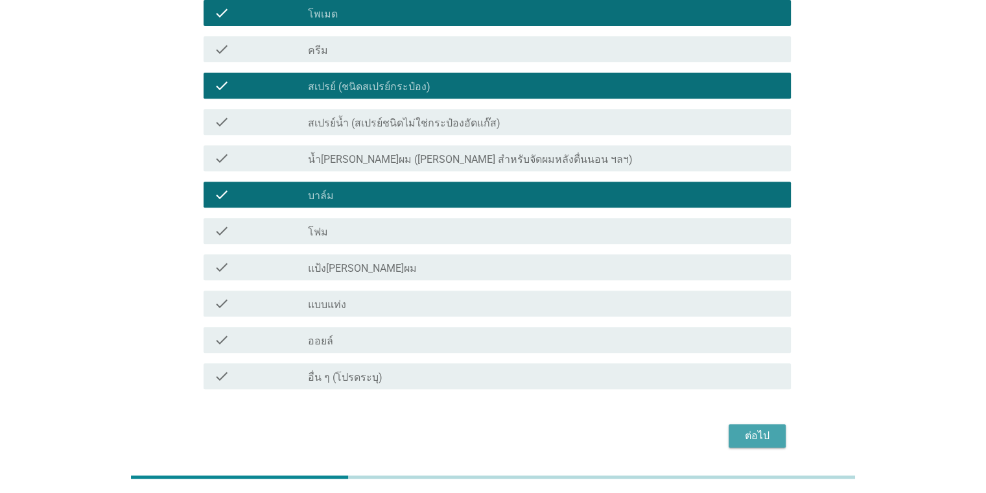
click at [754, 428] on div "ต่อไป" at bounding box center [757, 436] width 36 height 16
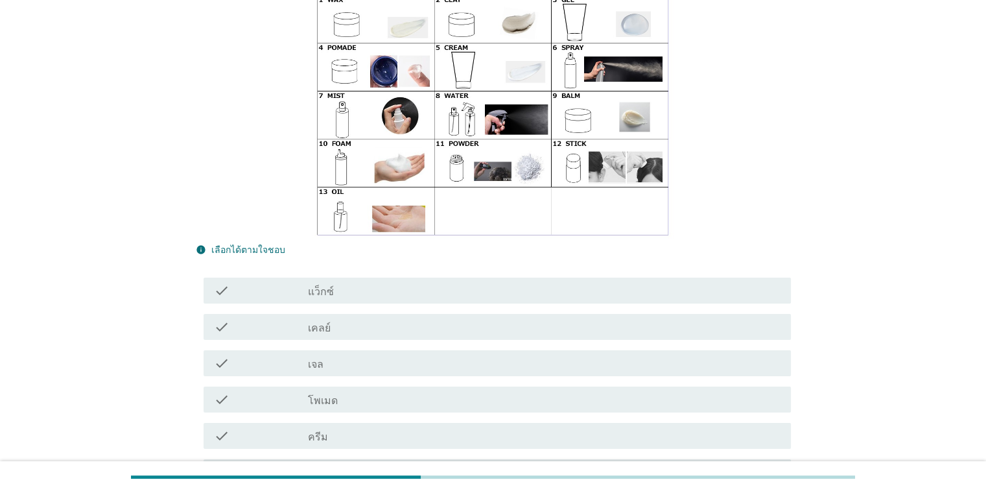
scroll to position [138, 0]
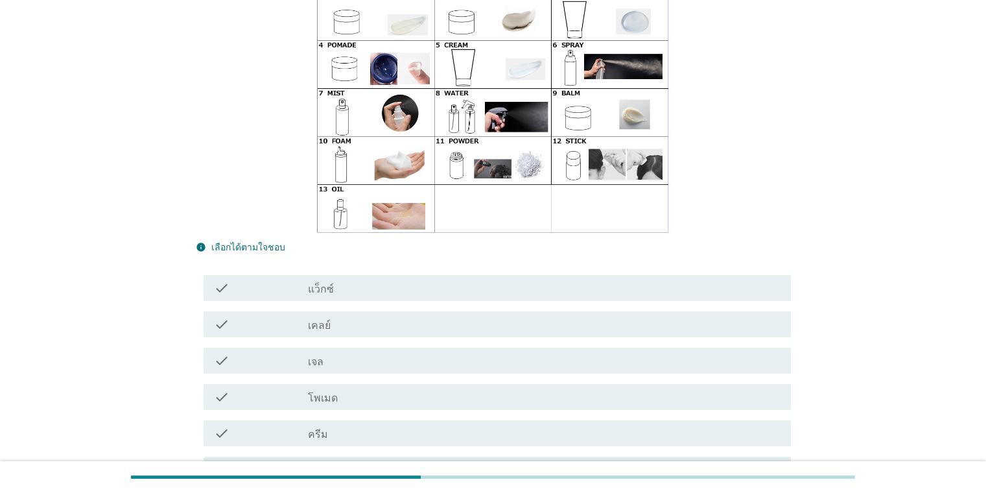
click at [630, 291] on div "check_box_outline_blank แว็กซ์" at bounding box center [544, 288] width 472 height 16
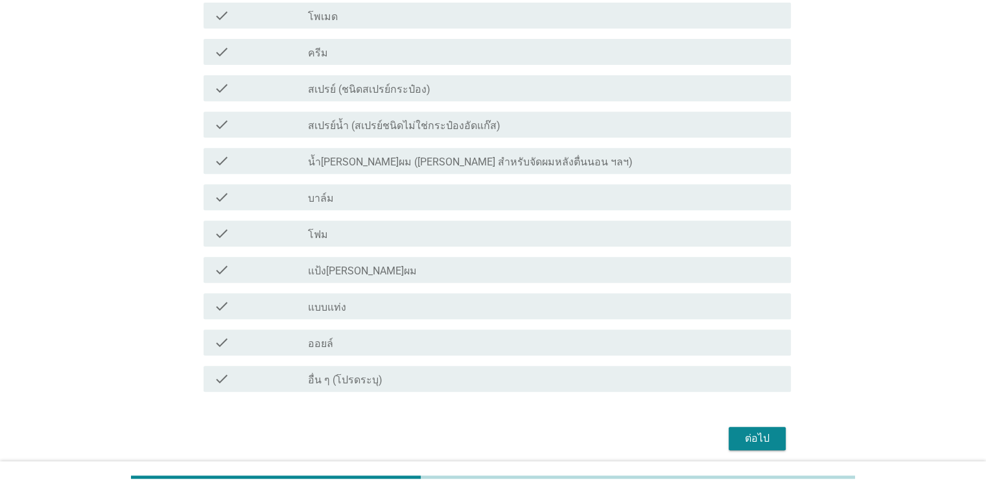
scroll to position [519, 0]
drag, startPoint x: 757, startPoint y: 435, endPoint x: 345, endPoint y: 306, distance: 432.2
click at [377, 191] on div "check_box_outline_blank บาล์ม" at bounding box center [544, 198] width 472 height 16
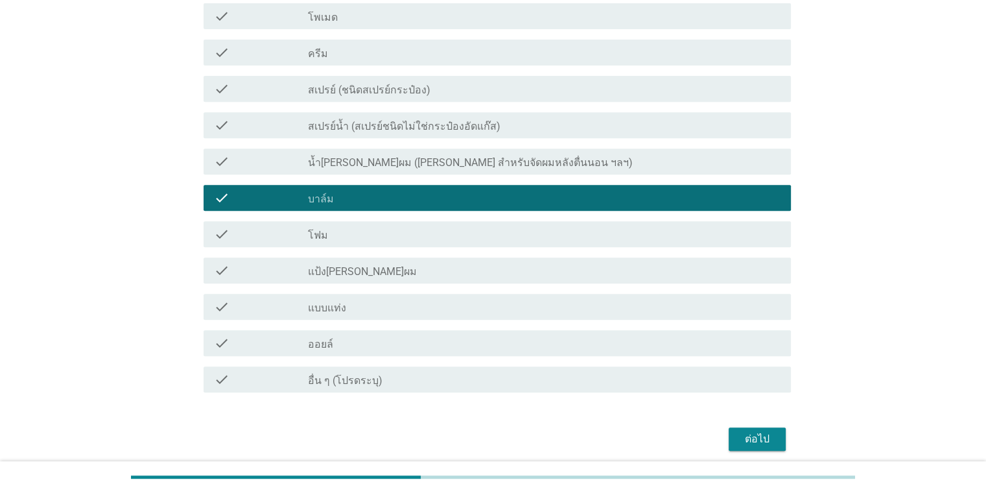
click at [763, 440] on div "ต่อไป" at bounding box center [757, 439] width 36 height 16
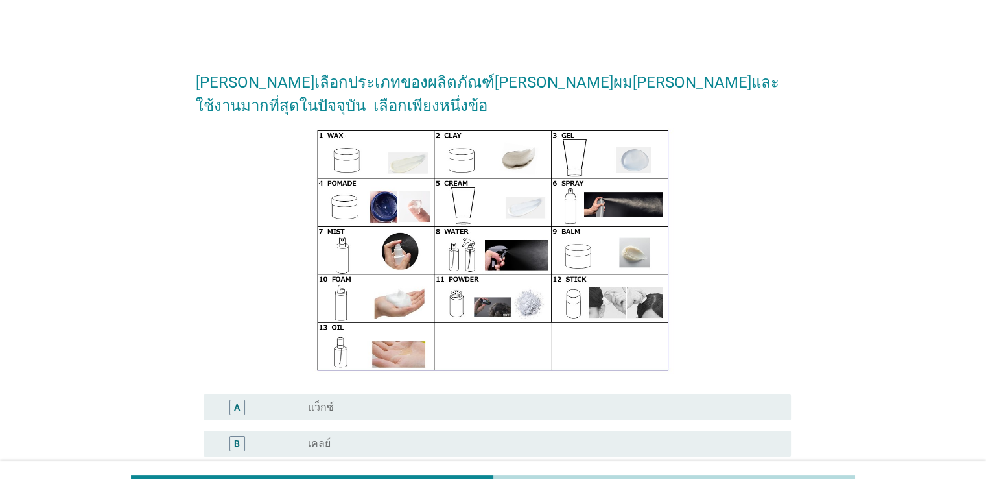
click at [301, 412] on div "A" at bounding box center [261, 407] width 95 height 16
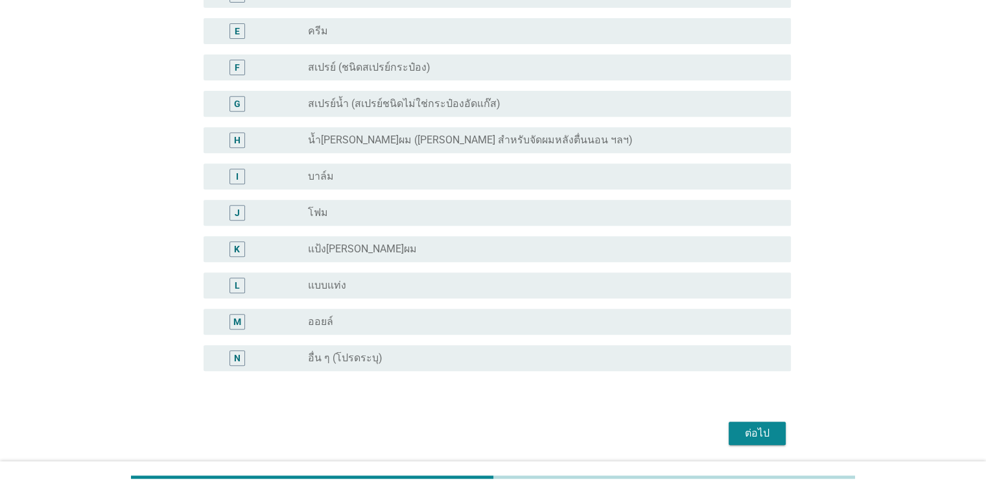
scroll to position [524, 0]
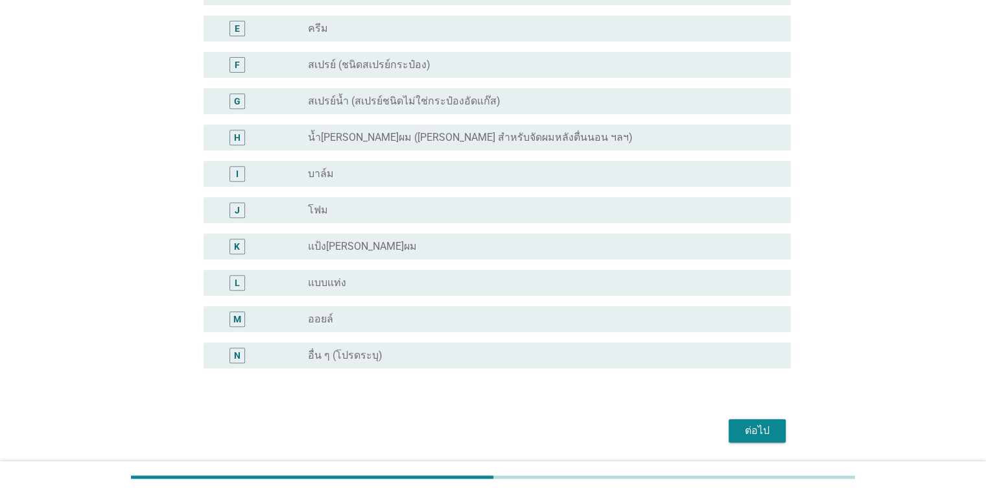
click at [745, 430] on div "ต่อไป" at bounding box center [757, 431] width 36 height 16
